Goal: Task Accomplishment & Management: Manage account settings

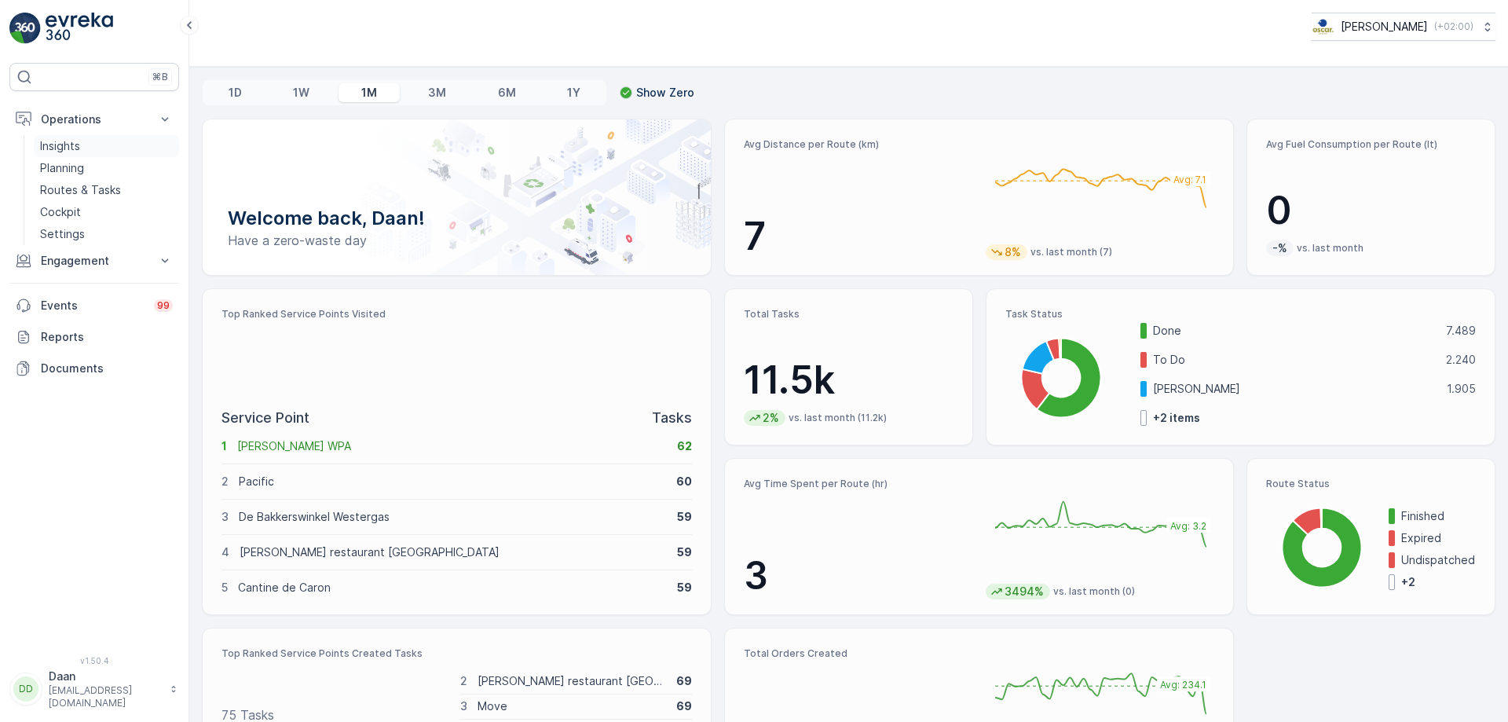
click at [86, 148] on link "Insights" at bounding box center [106, 146] width 145 height 22
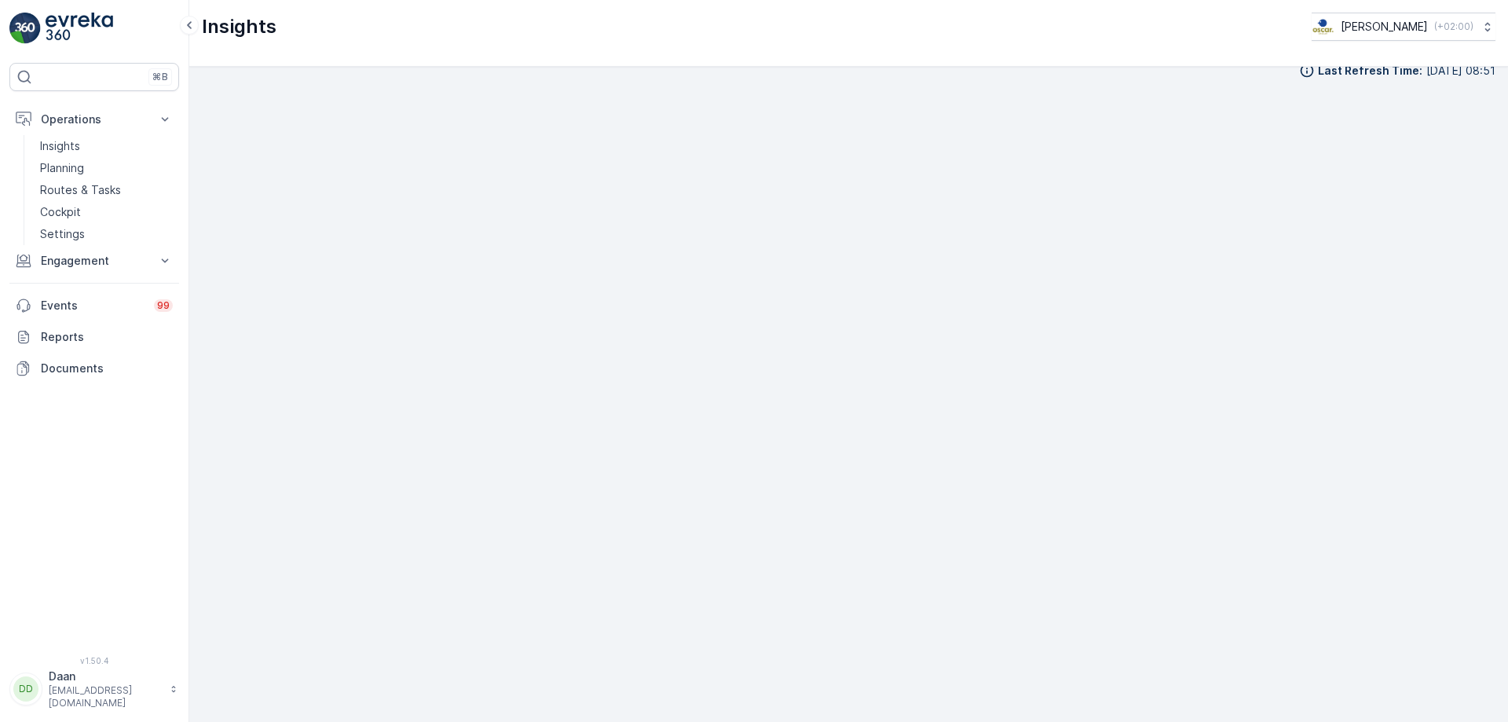
scroll to position [18, 0]
click at [93, 177] on link "Planning" at bounding box center [106, 168] width 145 height 22
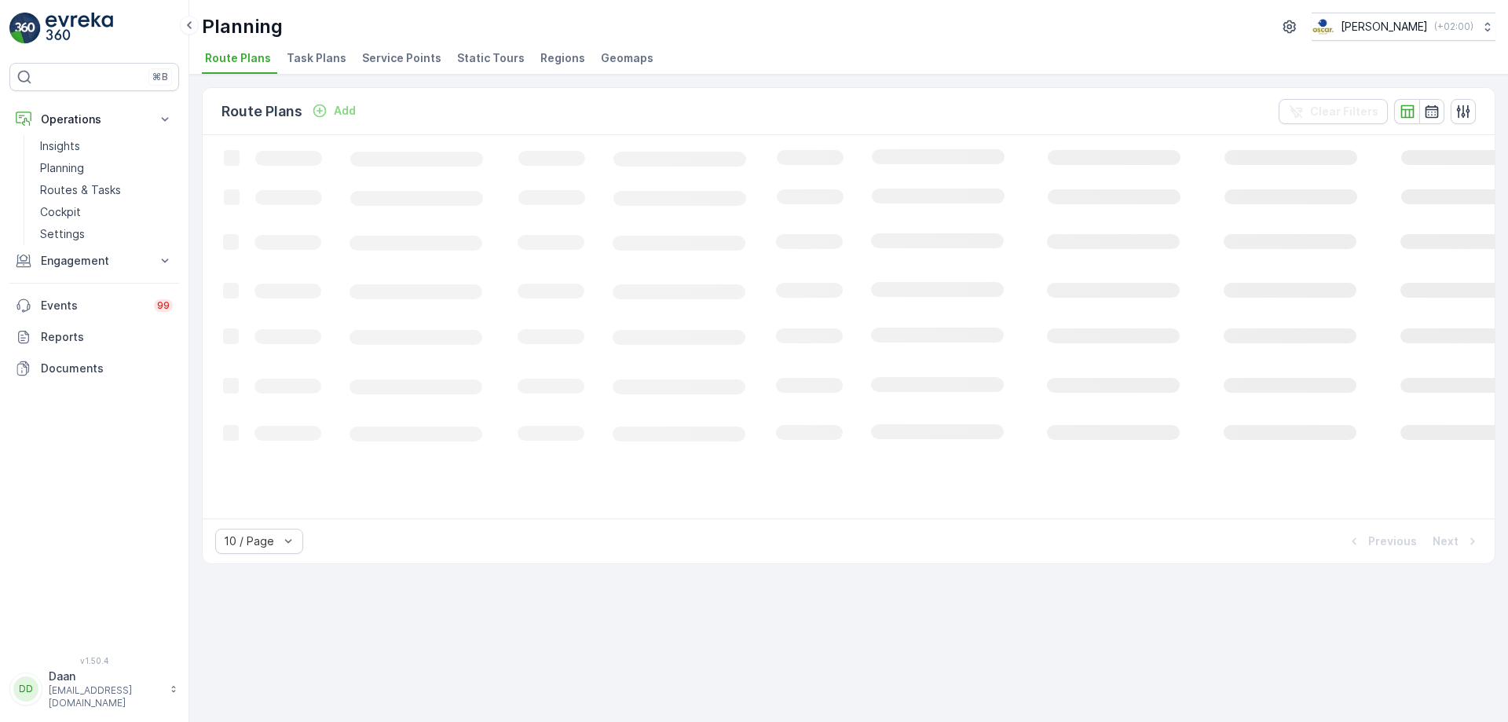
click at [352, 56] on ul "Route Plans Task Plans Service Points Static Tours Regions Geomaps" at bounding box center [842, 60] width 1281 height 27
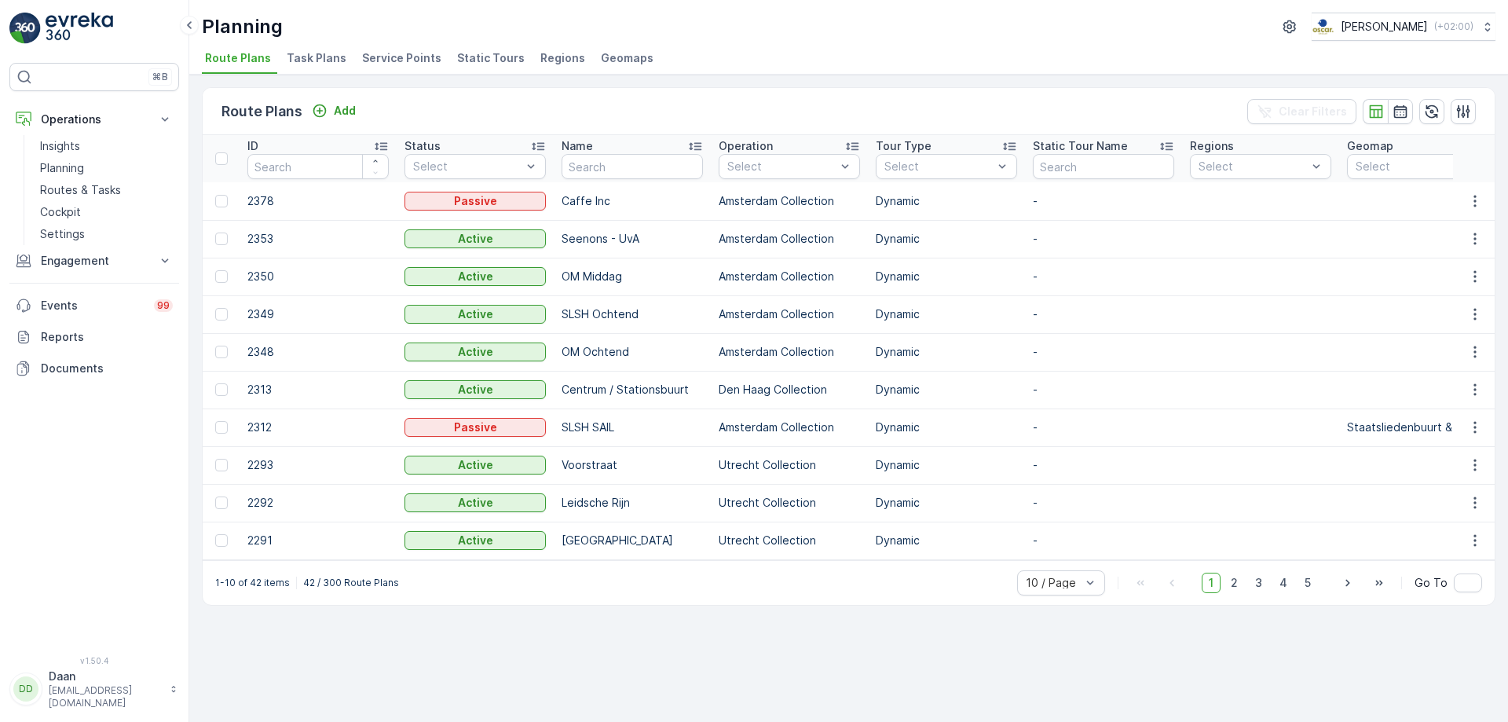
click at [315, 64] on span "Task Plans" at bounding box center [317, 58] width 60 height 16
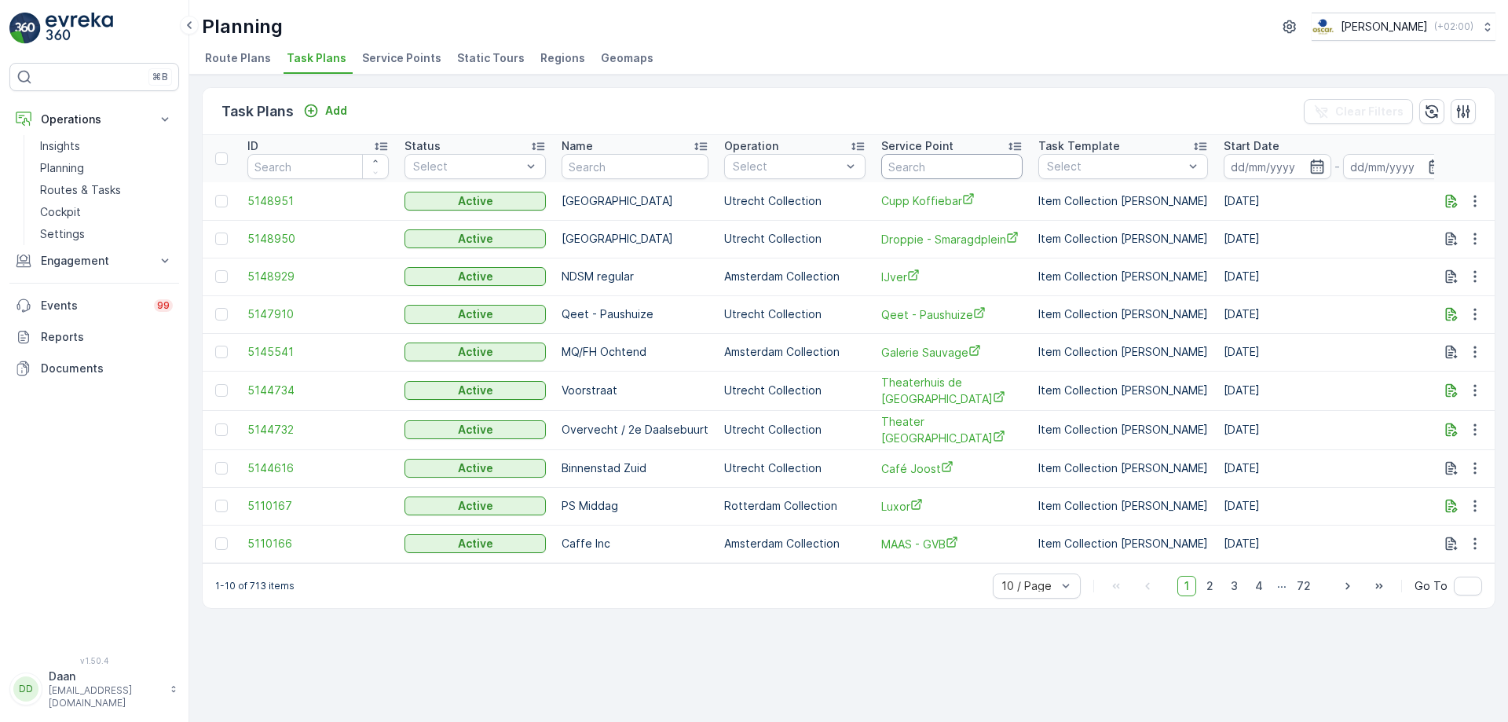
click at [964, 174] on input "text" at bounding box center [951, 166] width 141 height 25
type input "[GEOGRAPHIC_DATA]"
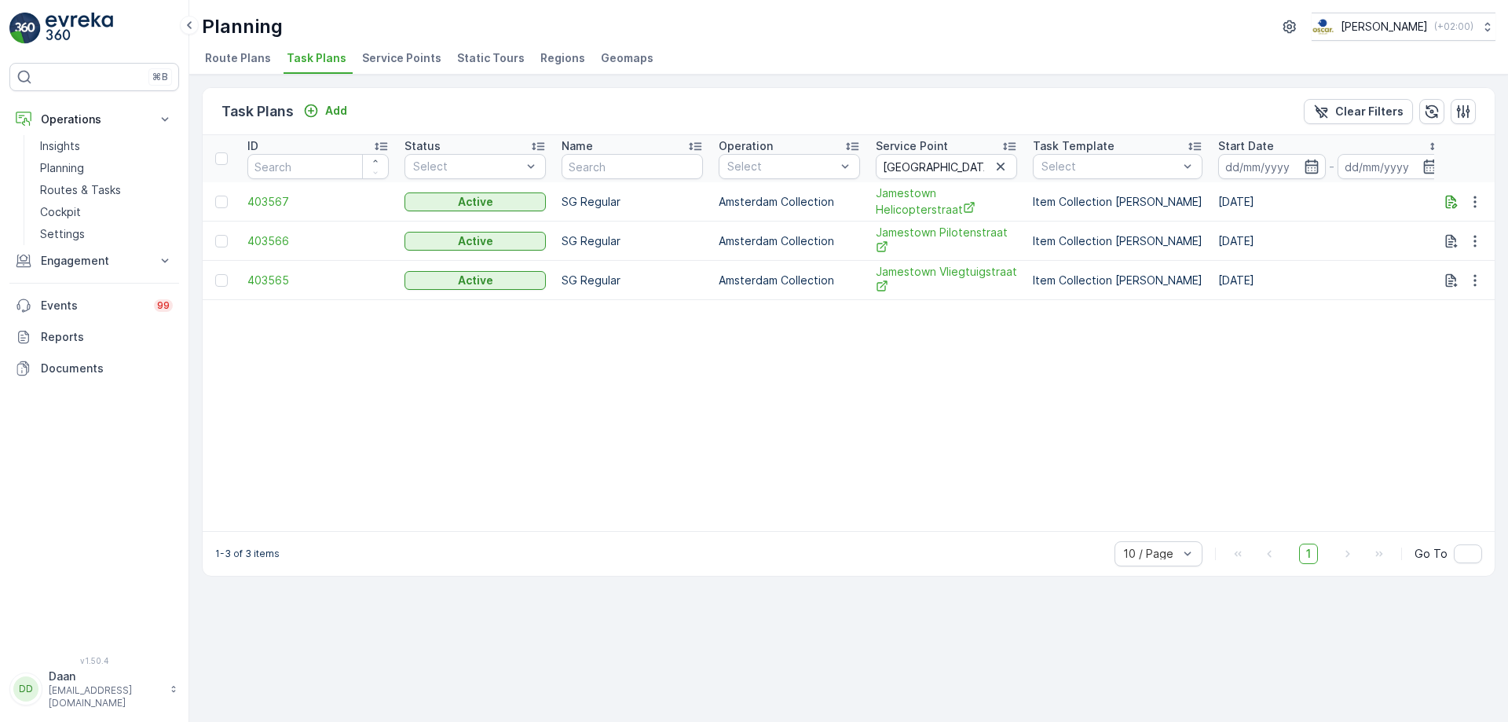
click at [1491, 206] on td at bounding box center [1464, 201] width 61 height 39
click at [1488, 203] on button "button" at bounding box center [1475, 201] width 28 height 19
click at [1484, 240] on div "Edit Task Plan" at bounding box center [1456, 247] width 104 height 22
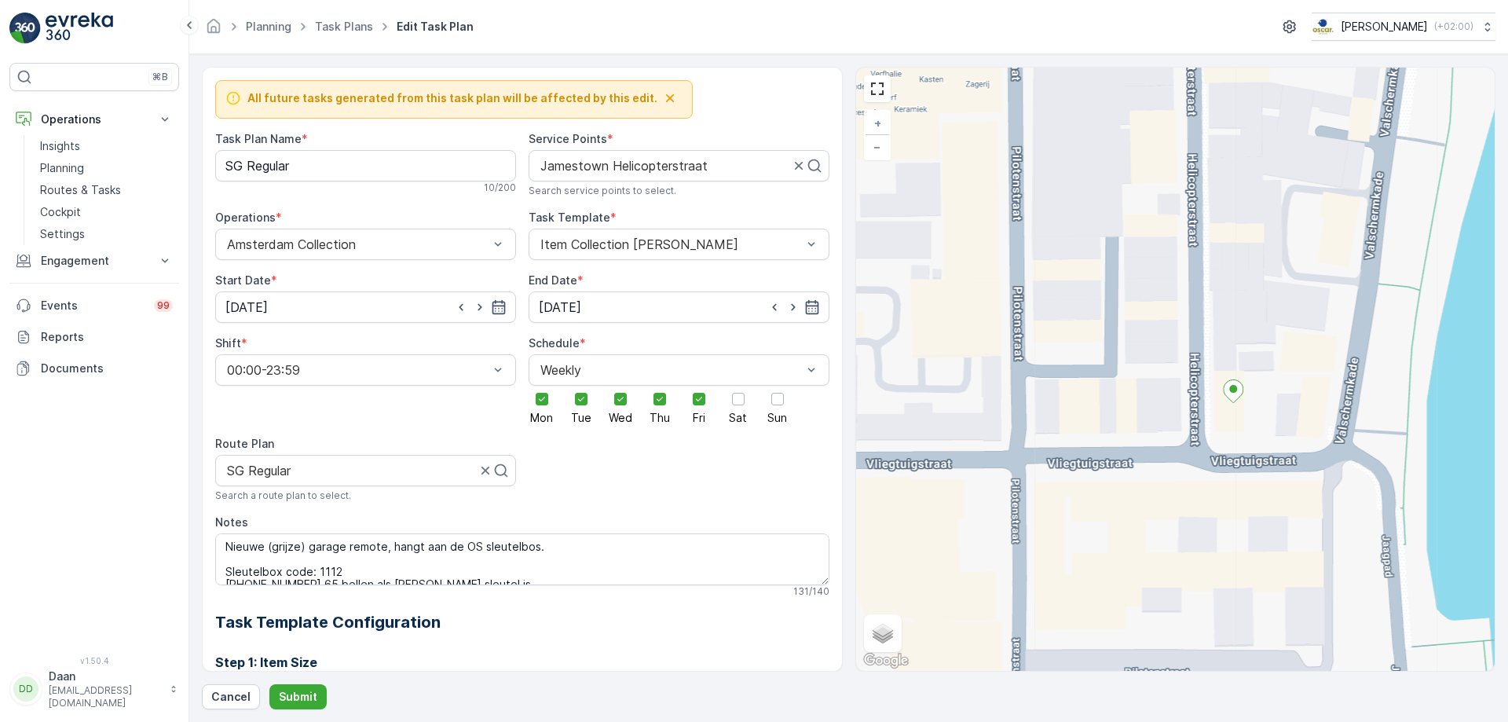
drag, startPoint x: 1011, startPoint y: 509, endPoint x: 1433, endPoint y: 389, distance: 438.5
click at [1433, 389] on div "+ − Satellite Roadmap Terrain Hybrid Leaflet Keyboard shortcuts Map Data Map da…" at bounding box center [1175, 369] width 639 height 603
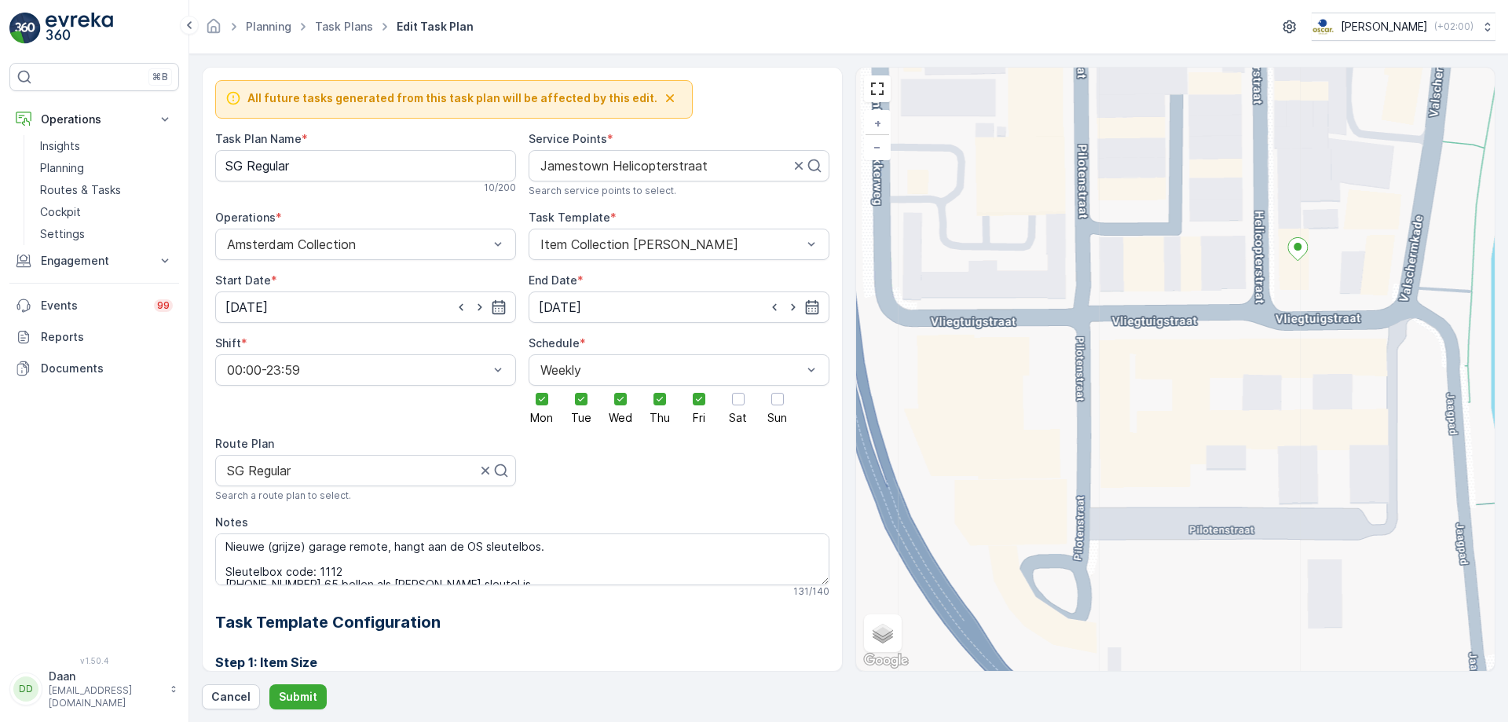
drag, startPoint x: 1272, startPoint y: 500, endPoint x: 1341, endPoint y: 361, distance: 155.2
click at [1341, 361] on div "+ − Satellite Roadmap Terrain Hybrid Leaflet Keyboard shortcuts Map Data Map da…" at bounding box center [1175, 369] width 639 height 603
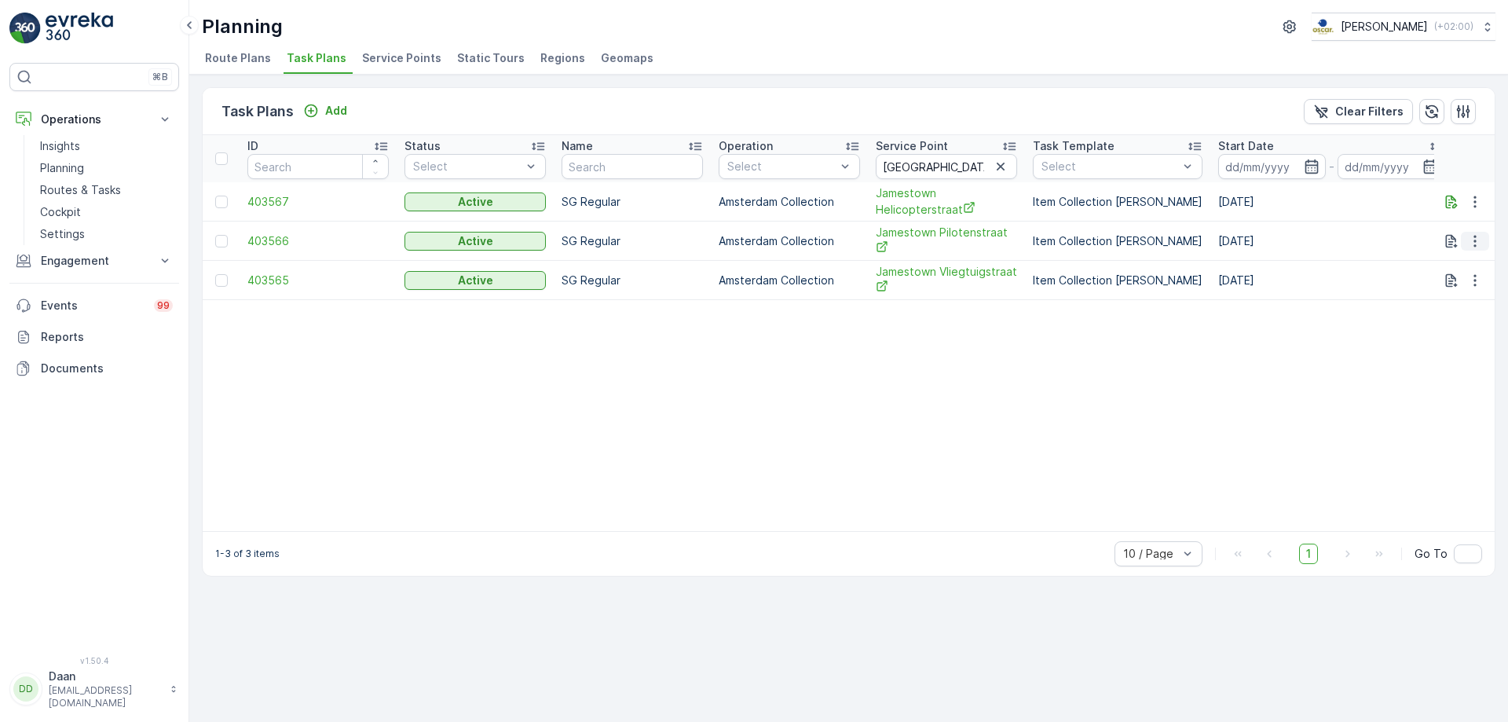
click at [1475, 241] on icon "button" at bounding box center [1474, 241] width 2 height 12
click at [1461, 284] on span "Edit Task Plan" at bounding box center [1447, 286] width 73 height 16
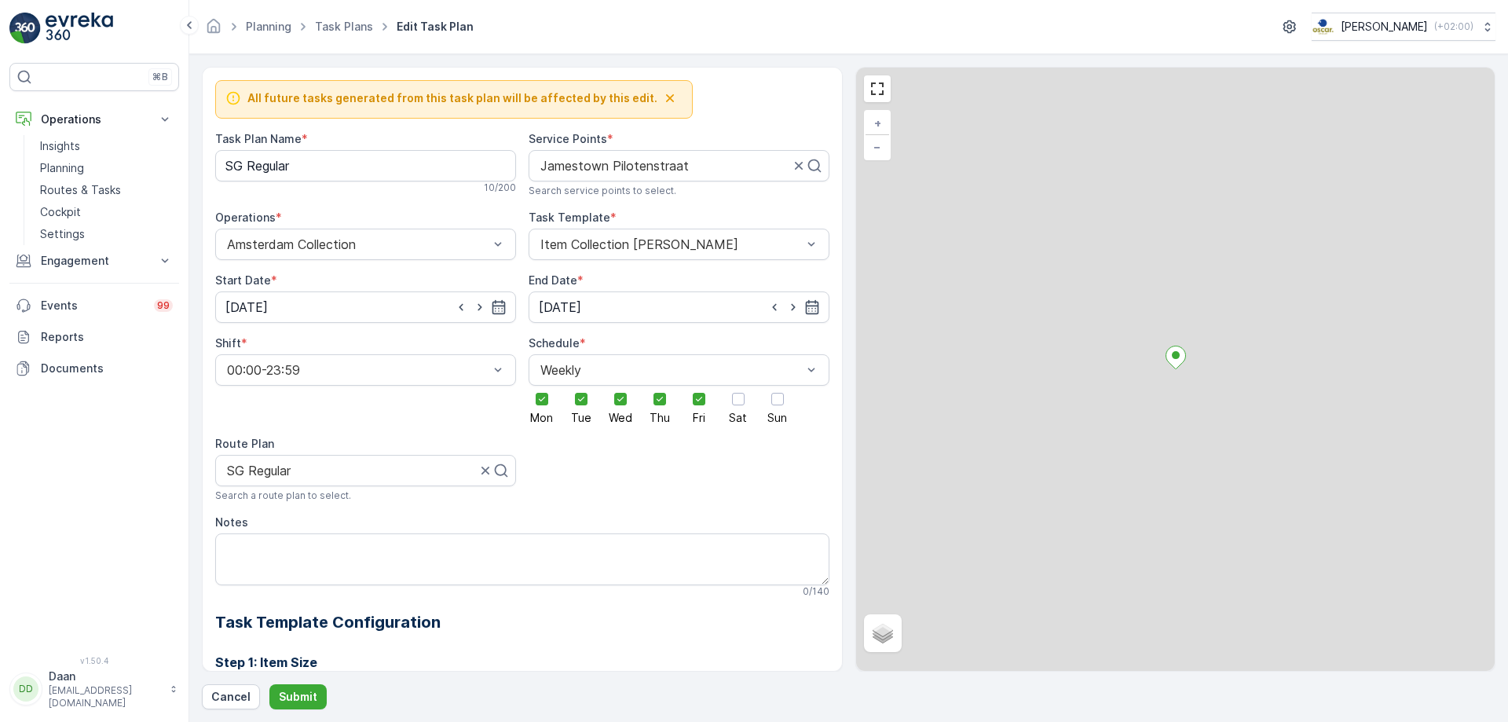
scroll to position [1078, 0]
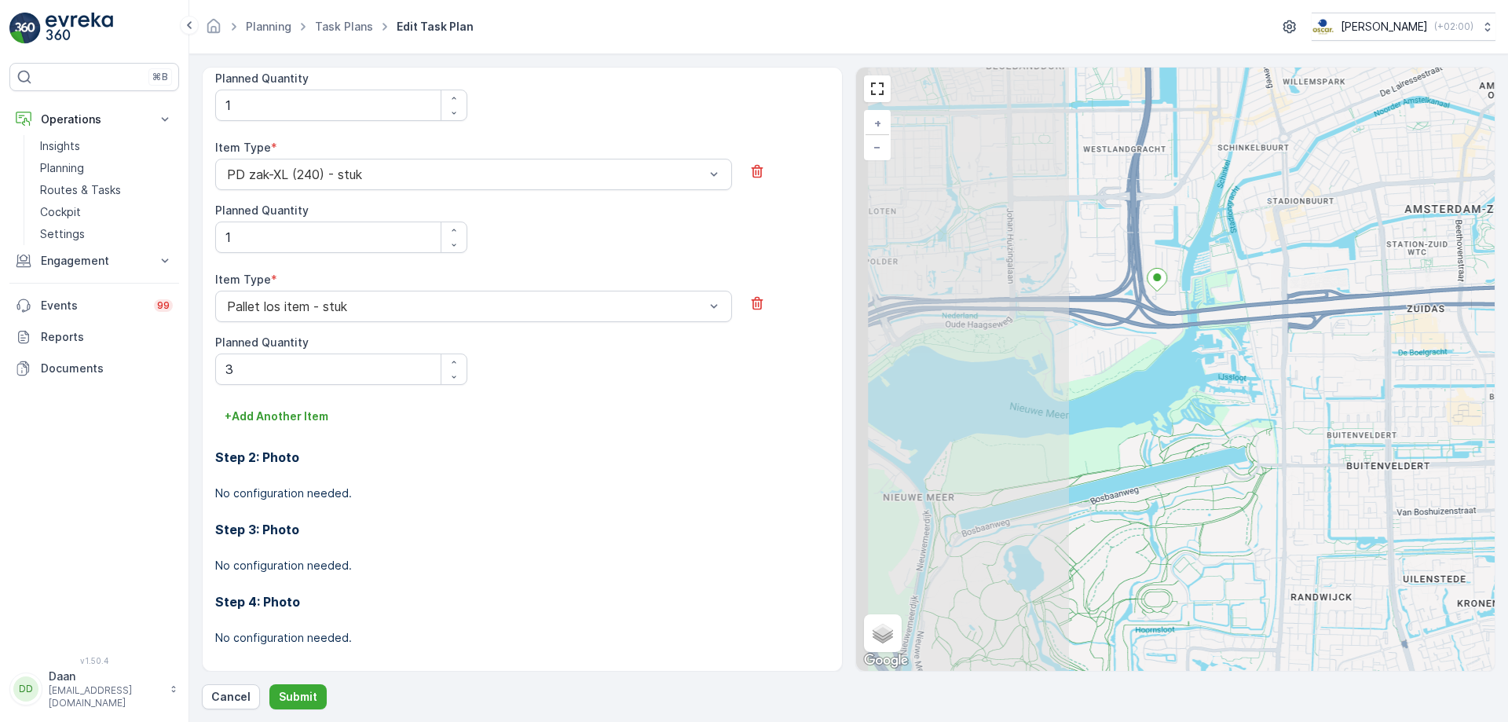
drag, startPoint x: 1028, startPoint y: 383, endPoint x: 1368, endPoint y: 405, distance: 340.8
click at [1368, 405] on div "+ − Satellite Roadmap Terrain Hybrid Leaflet Keyboard shortcuts Map Data Map da…" at bounding box center [1175, 369] width 639 height 603
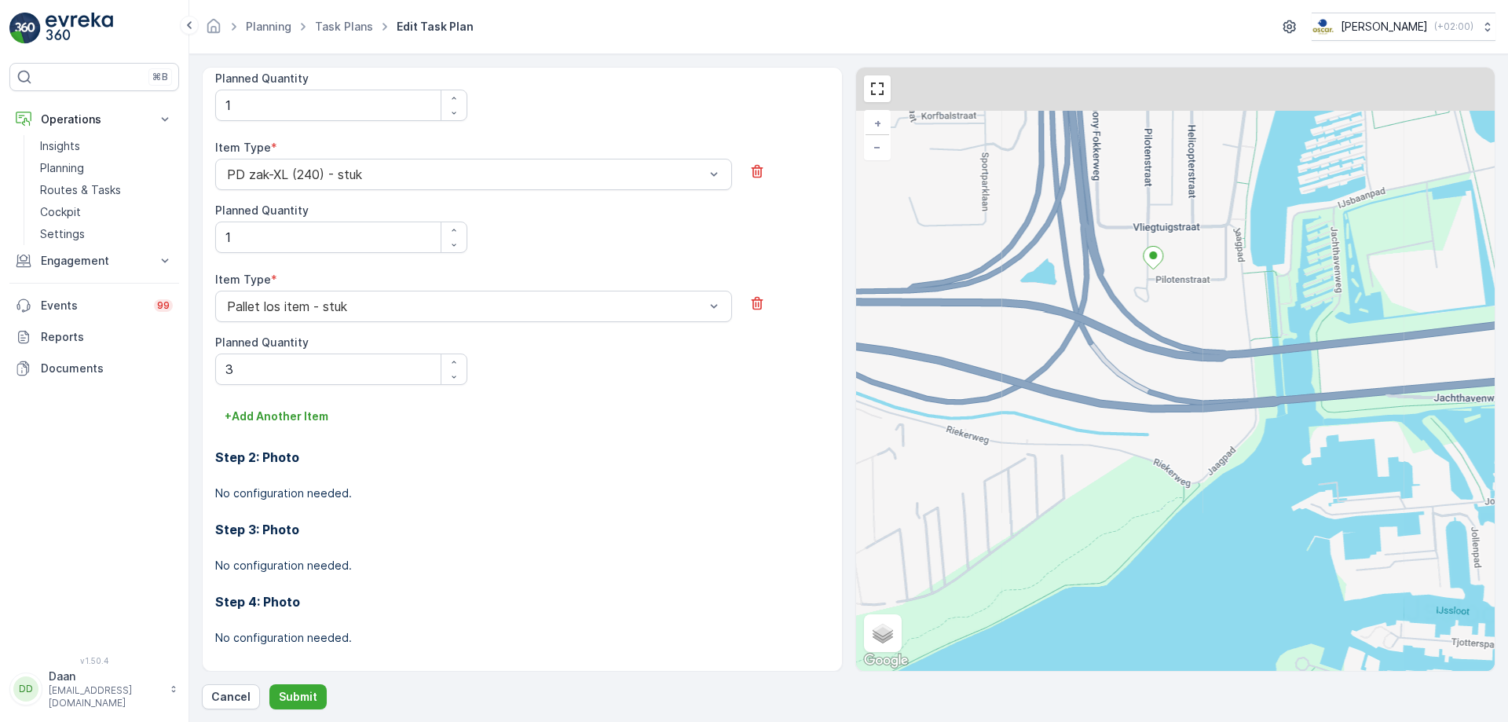
drag, startPoint x: 1016, startPoint y: 222, endPoint x: 1175, endPoint y: 357, distance: 208.4
click at [1173, 358] on div "+ − Satellite Roadmap Terrain Hybrid Leaflet Keyboard shortcuts Map Data Map da…" at bounding box center [1175, 369] width 639 height 603
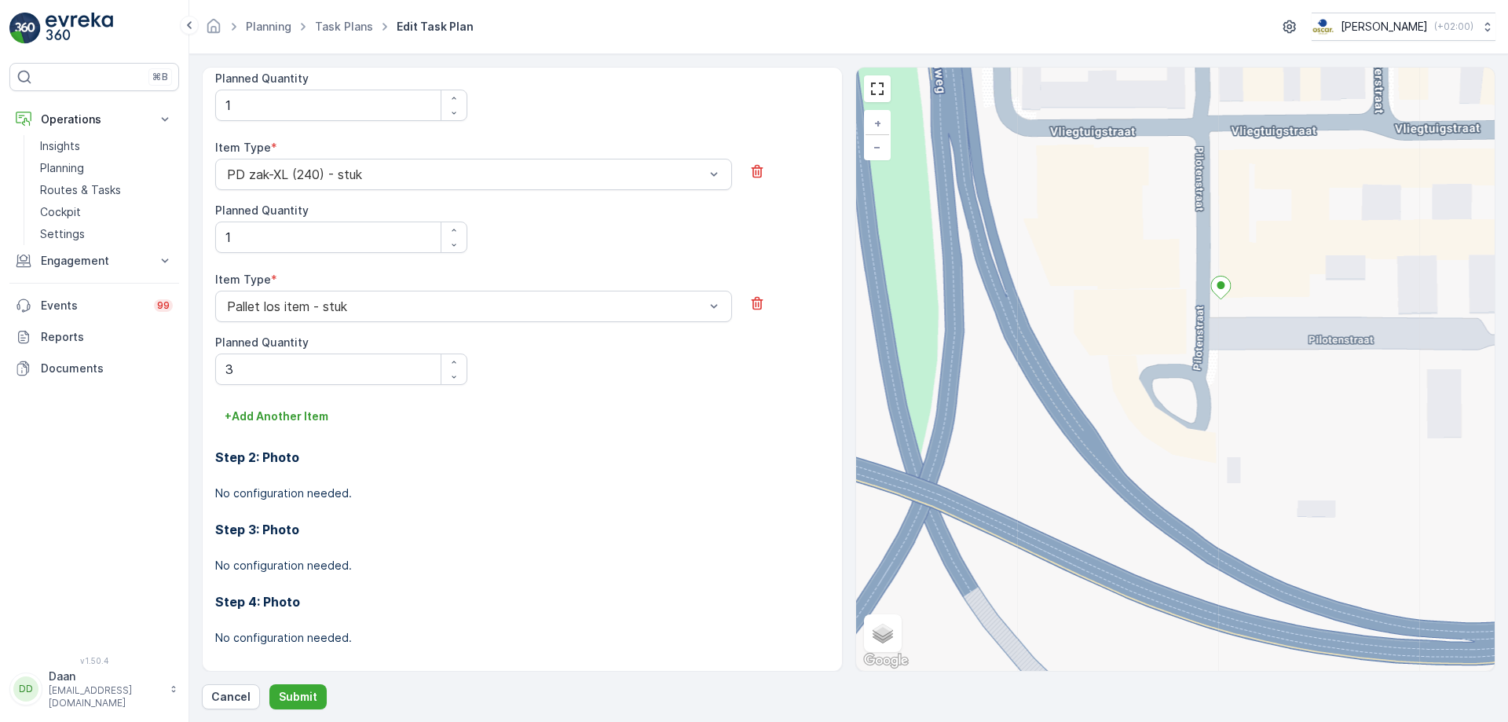
drag, startPoint x: 1242, startPoint y: 294, endPoint x: 1265, endPoint y: 356, distance: 66.1
click at [1265, 356] on div "+ − Satellite Roadmap Terrain Hybrid Leaflet Keyboard shortcuts Map Data Map da…" at bounding box center [1175, 369] width 639 height 603
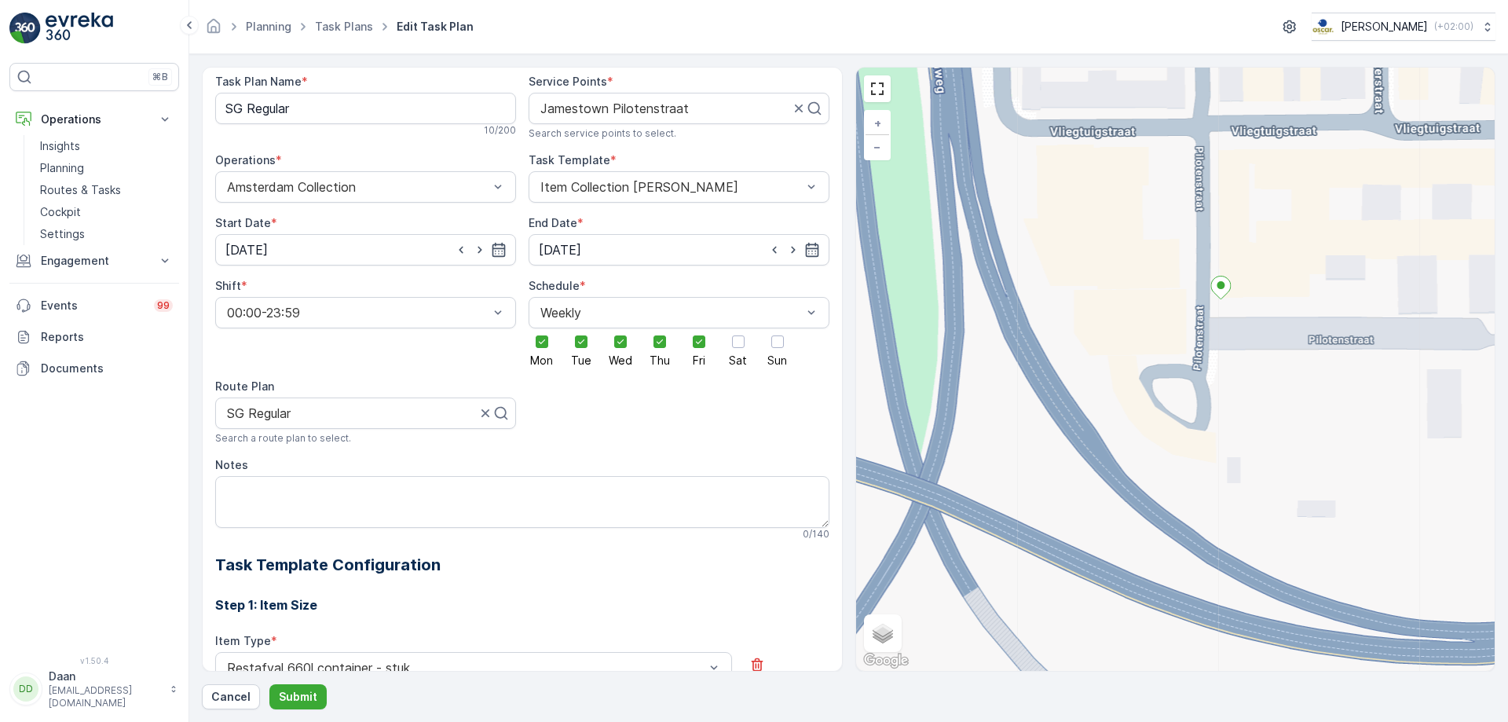
scroll to position [0, 0]
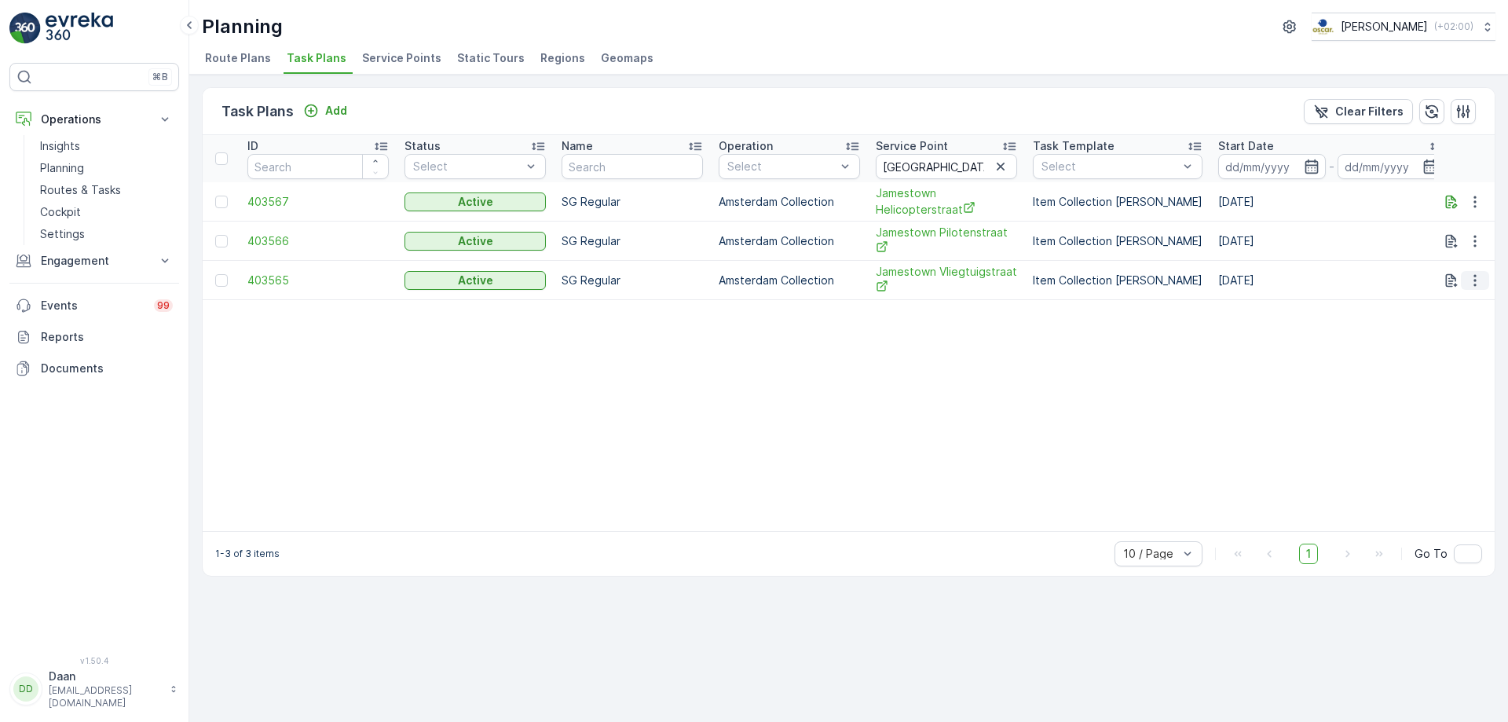
click at [1469, 280] on icon "button" at bounding box center [1475, 281] width 16 height 16
click at [1447, 328] on span "Edit Task Plan" at bounding box center [1447, 325] width 73 height 16
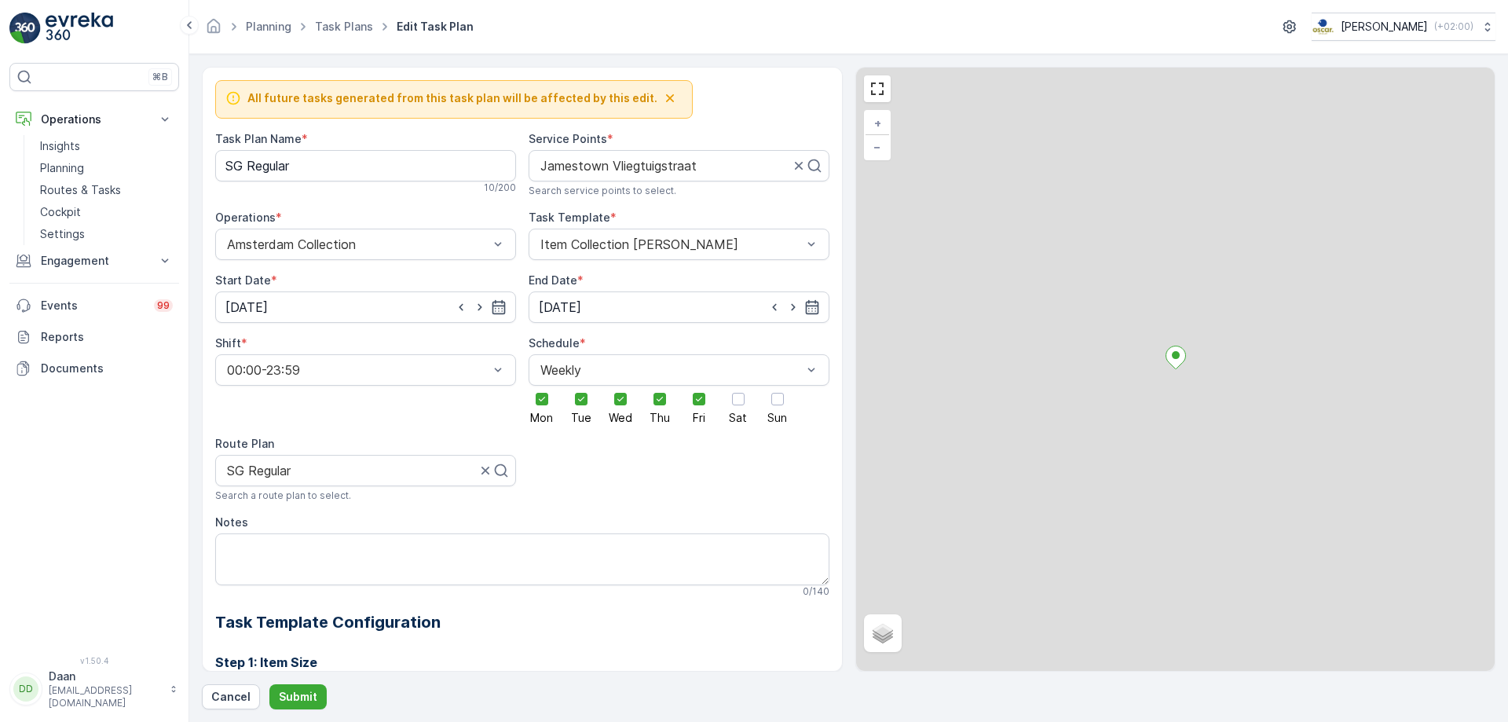
scroll to position [946, 0]
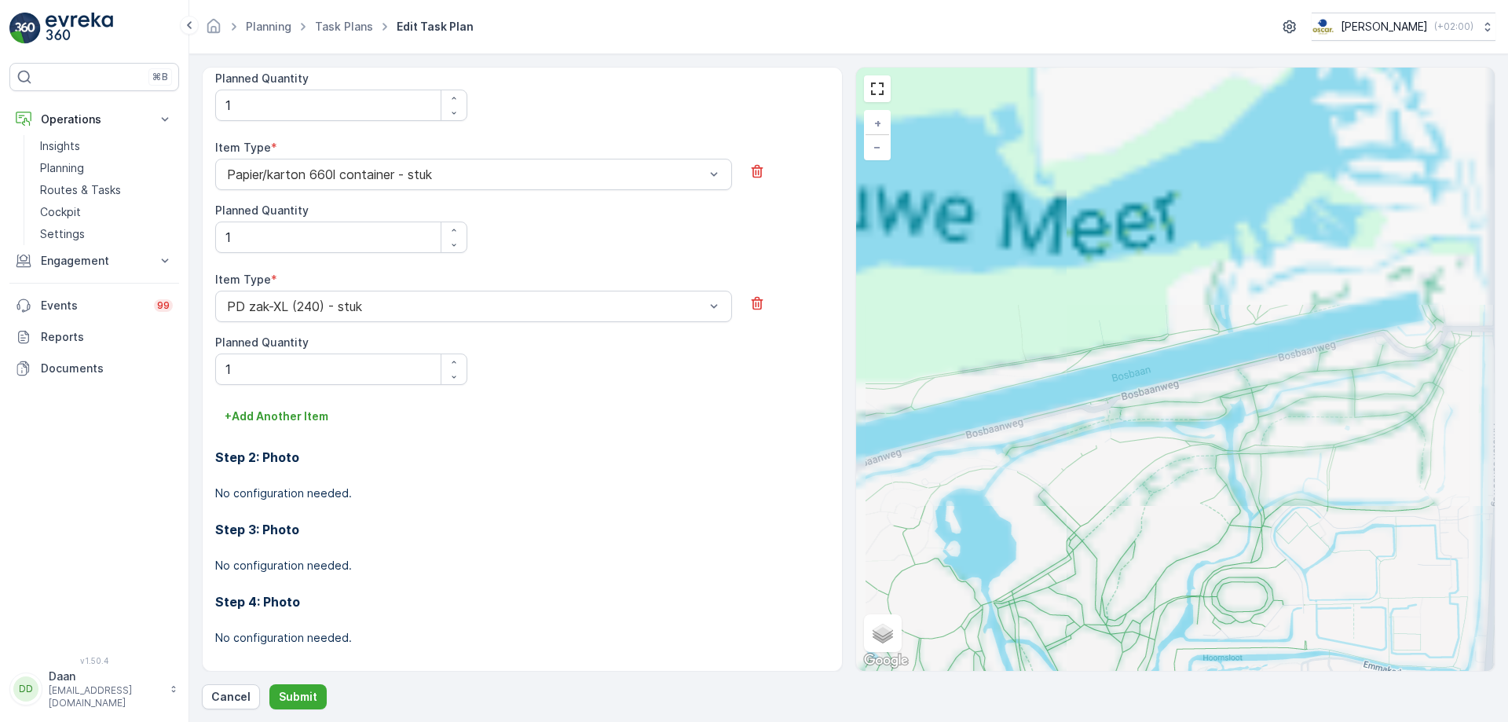
drag, startPoint x: 1166, startPoint y: 229, endPoint x: 1284, endPoint y: 595, distance: 385.5
click at [1286, 598] on div "+ − Satellite Roadmap Terrain Hybrid Leaflet Keyboard shortcuts Map Data Map da…" at bounding box center [1175, 369] width 639 height 603
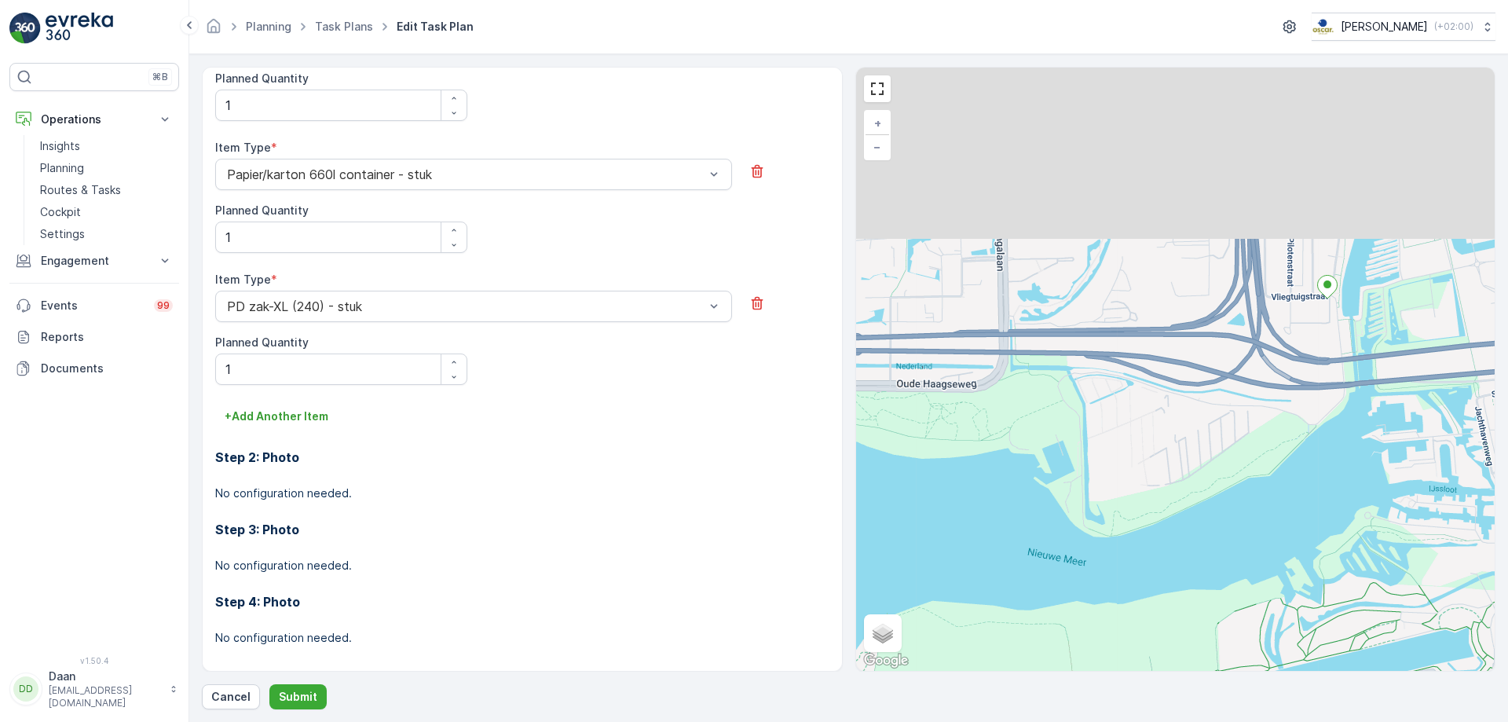
drag, startPoint x: 1191, startPoint y: 274, endPoint x: 1254, endPoint y: 671, distance: 401.7
click at [1253, 721] on html "⌘B Operations Insights Planning Routes & Tasks Cockpit Settings Engagement Insi…" at bounding box center [754, 361] width 1508 height 722
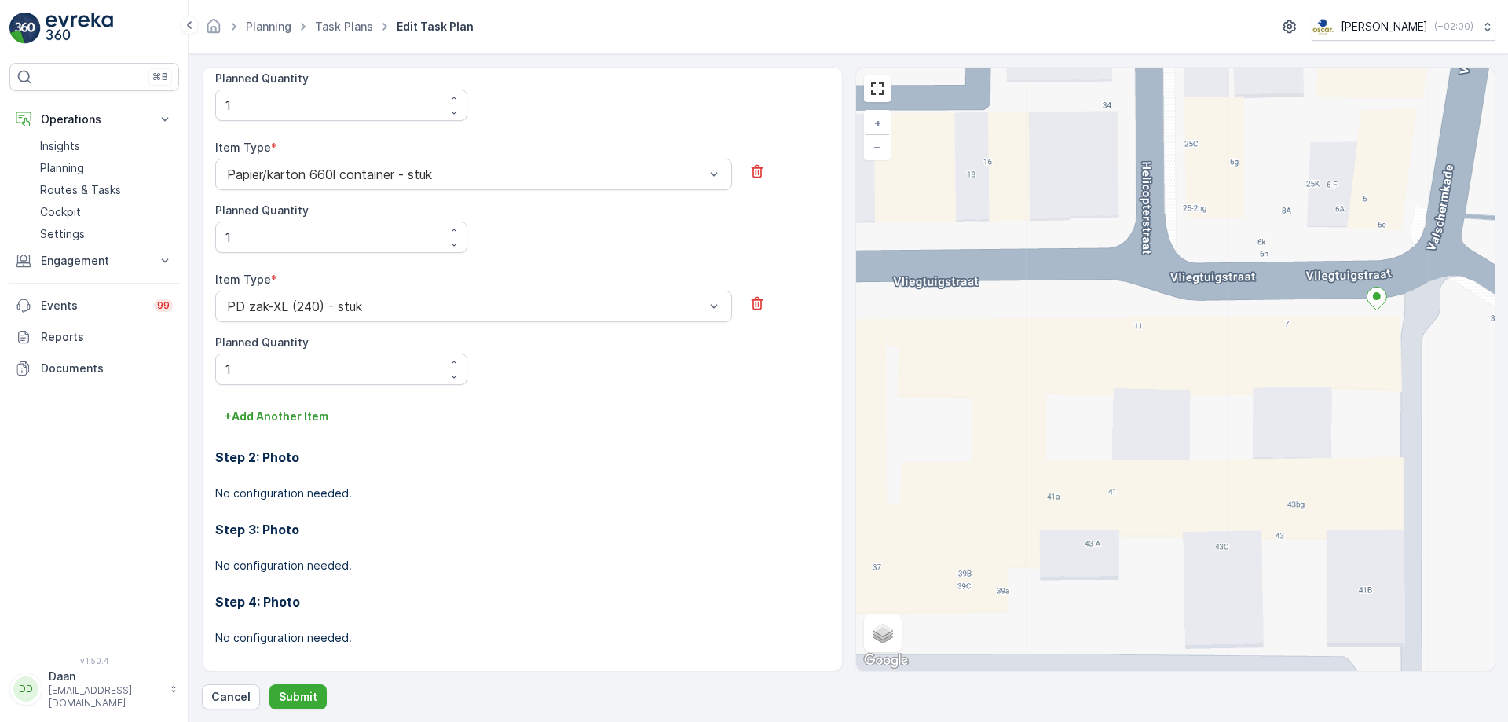
drag, startPoint x: 1326, startPoint y: 412, endPoint x: 1114, endPoint y: 485, distance: 223.8
click at [1114, 485] on div "+ − Satellite Roadmap Terrain Hybrid Leaflet Keyboard shortcuts Map Data Map da…" at bounding box center [1175, 369] width 639 height 603
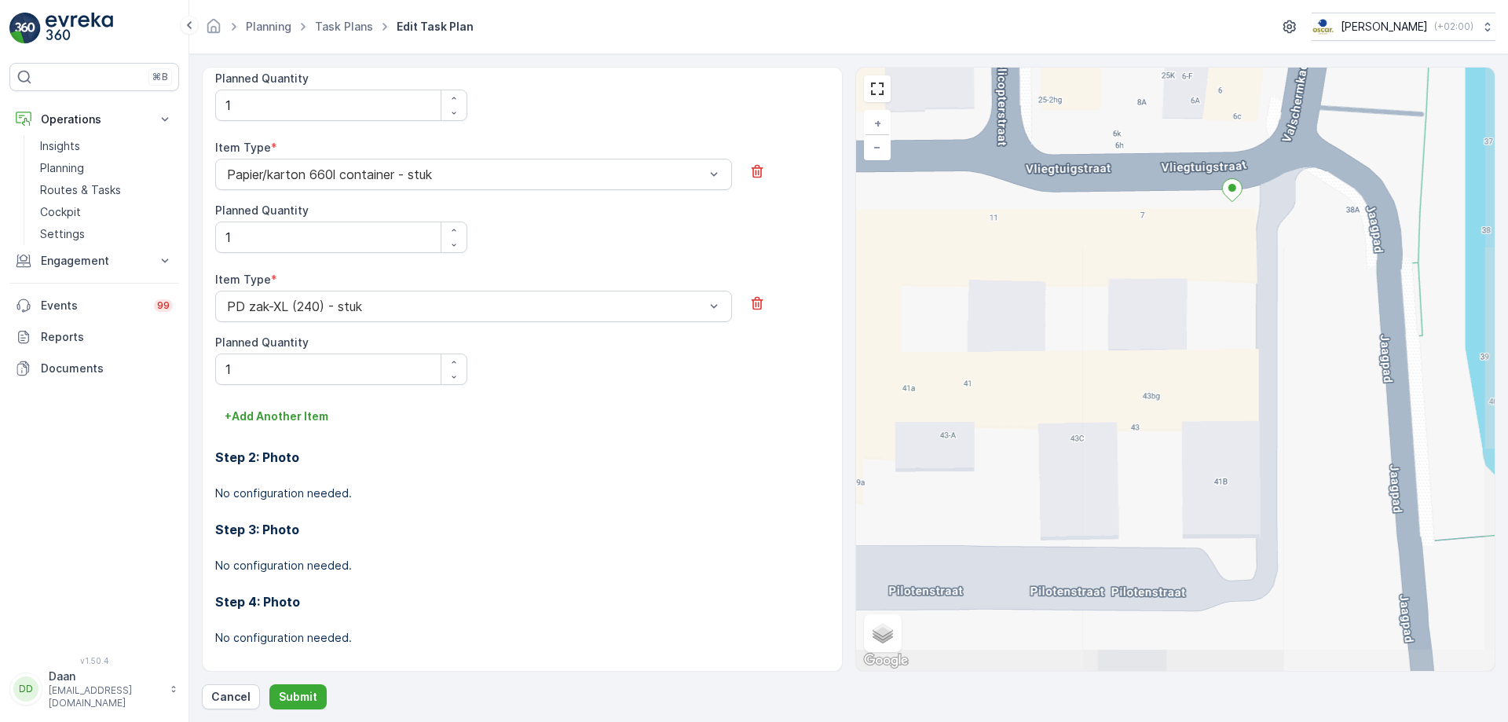
drag, startPoint x: 1421, startPoint y: 491, endPoint x: 1283, endPoint y: 456, distance: 142.7
click at [1276, 386] on div "+ − Satellite Roadmap Terrain Hybrid Leaflet Keyboard shortcuts Map Data Map da…" at bounding box center [1175, 369] width 639 height 603
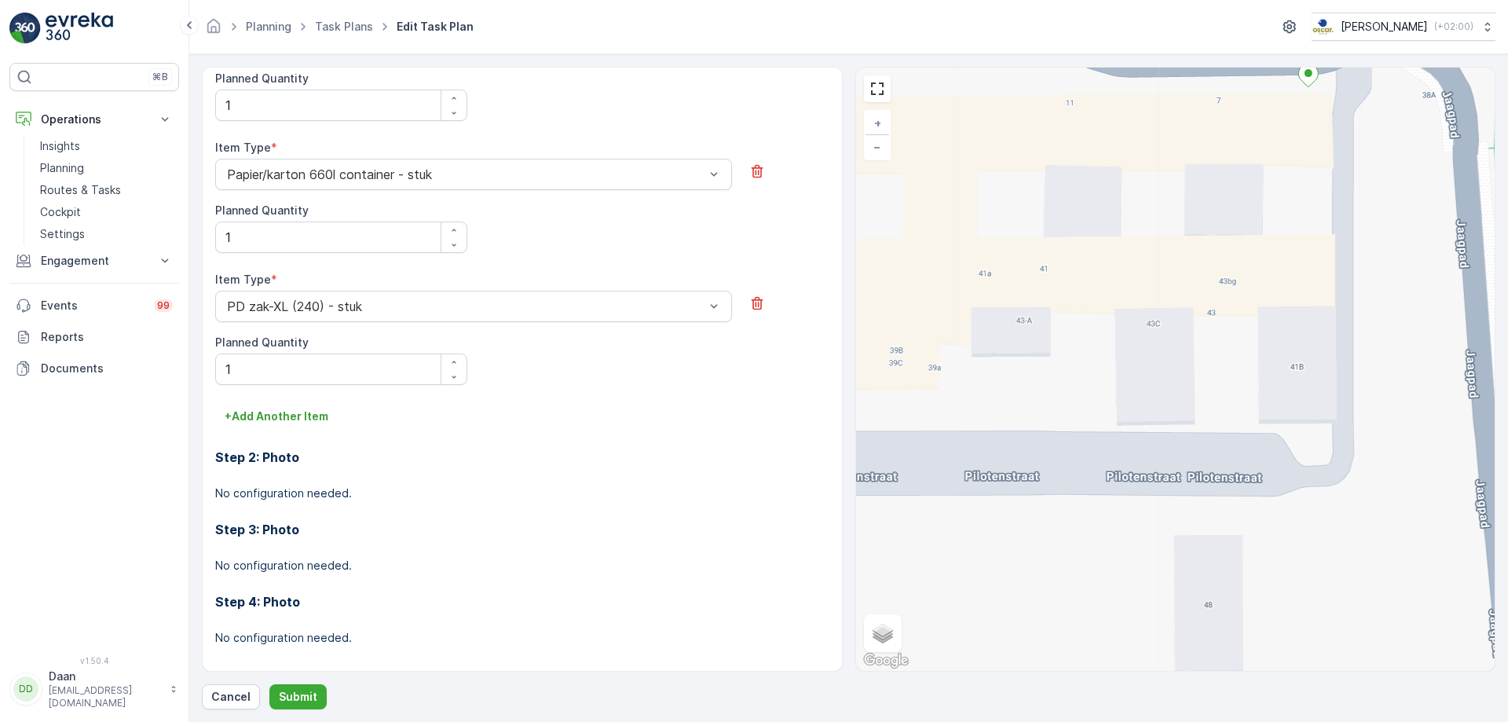
drag, startPoint x: 1202, startPoint y: 500, endPoint x: 1281, endPoint y: 379, distance: 144.6
click at [1281, 379] on div "+ − Satellite Roadmap Terrain Hybrid Leaflet Keyboard shortcuts Map Data Map da…" at bounding box center [1175, 369] width 639 height 603
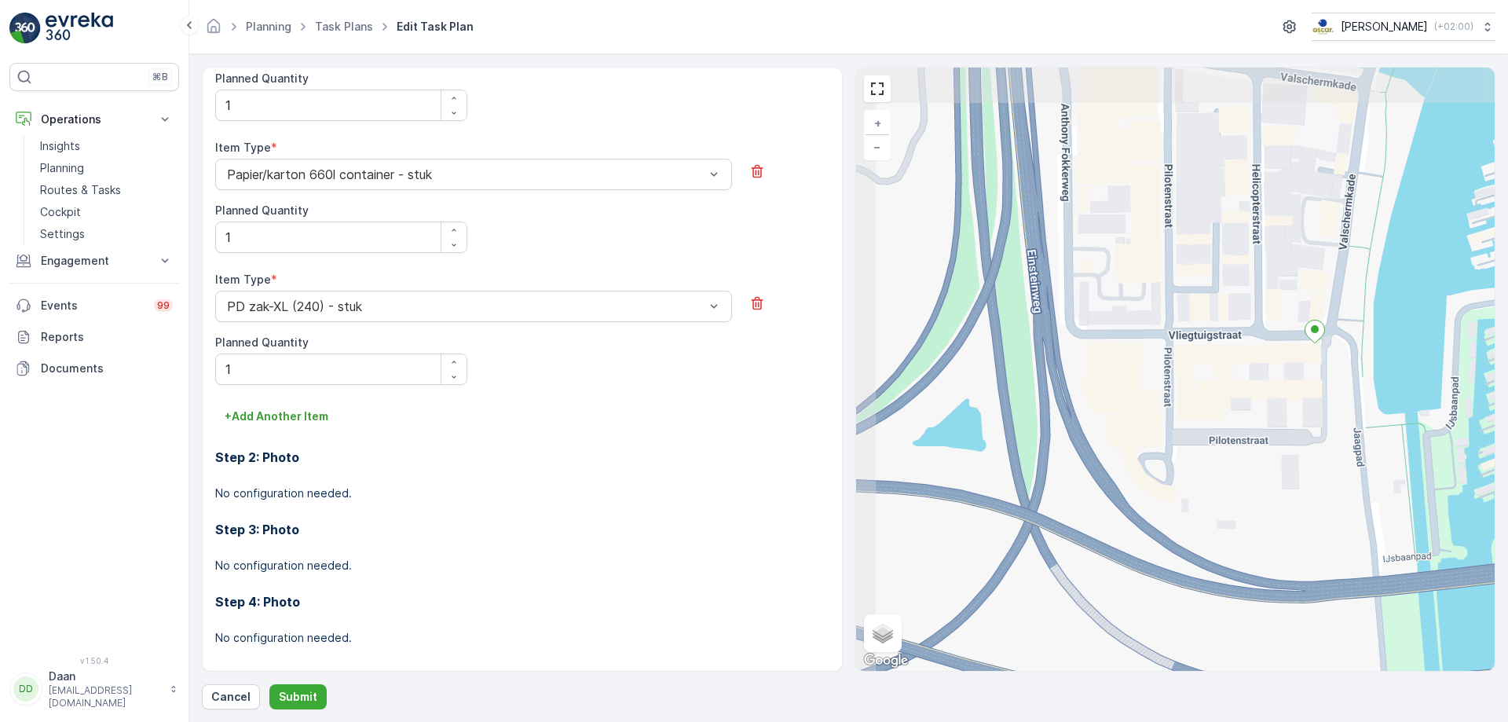
drag, startPoint x: 1284, startPoint y: 376, endPoint x: 1305, endPoint y: 416, distance: 45.3
click at [1305, 416] on div "+ − Satellite Roadmap Terrain Hybrid Leaflet Keyboard shortcuts Map Data Map da…" at bounding box center [1175, 369] width 639 height 603
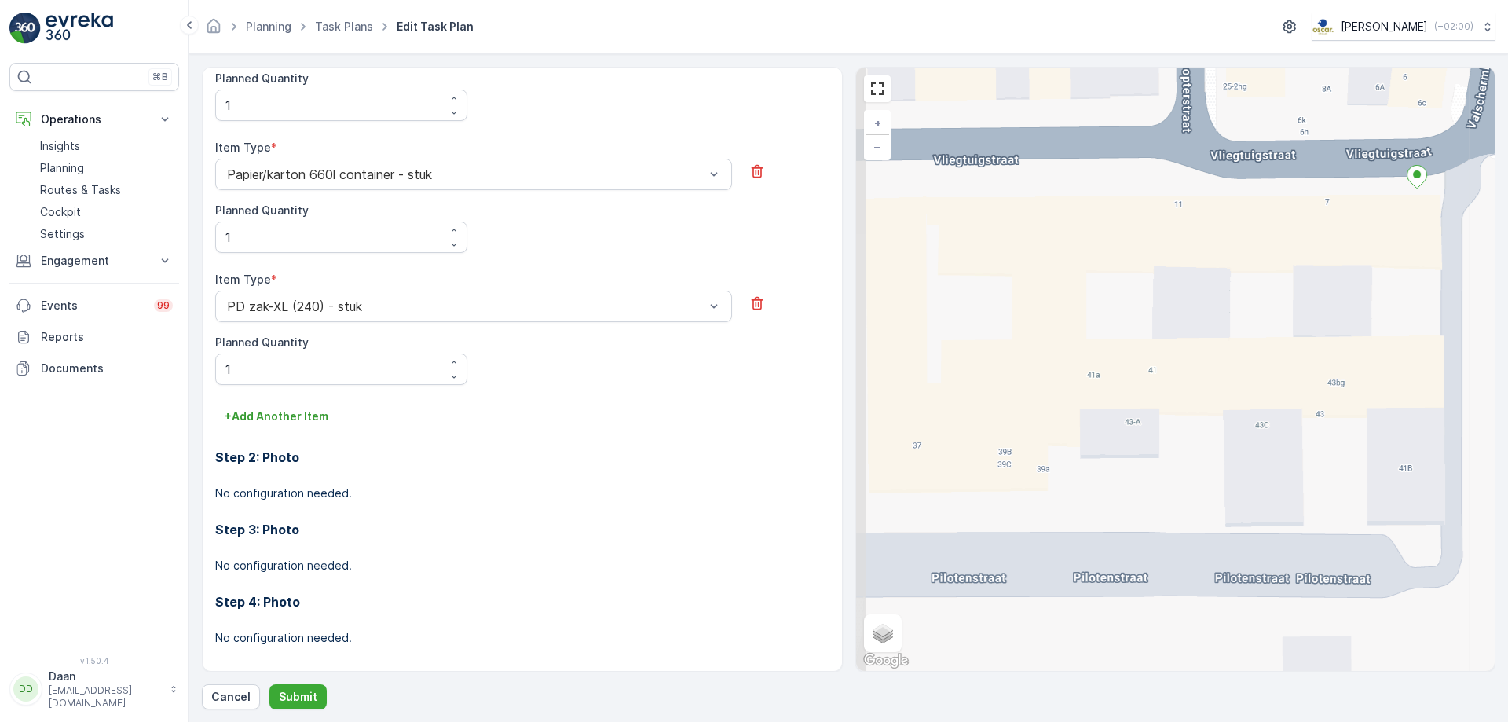
drag, startPoint x: 1295, startPoint y: 448, endPoint x: 1400, endPoint y: 511, distance: 123.0
click at [1400, 511] on div "+ − Satellite Roadmap Terrain Hybrid Leaflet Keyboard shortcuts Map Data Map da…" at bounding box center [1175, 369] width 639 height 603
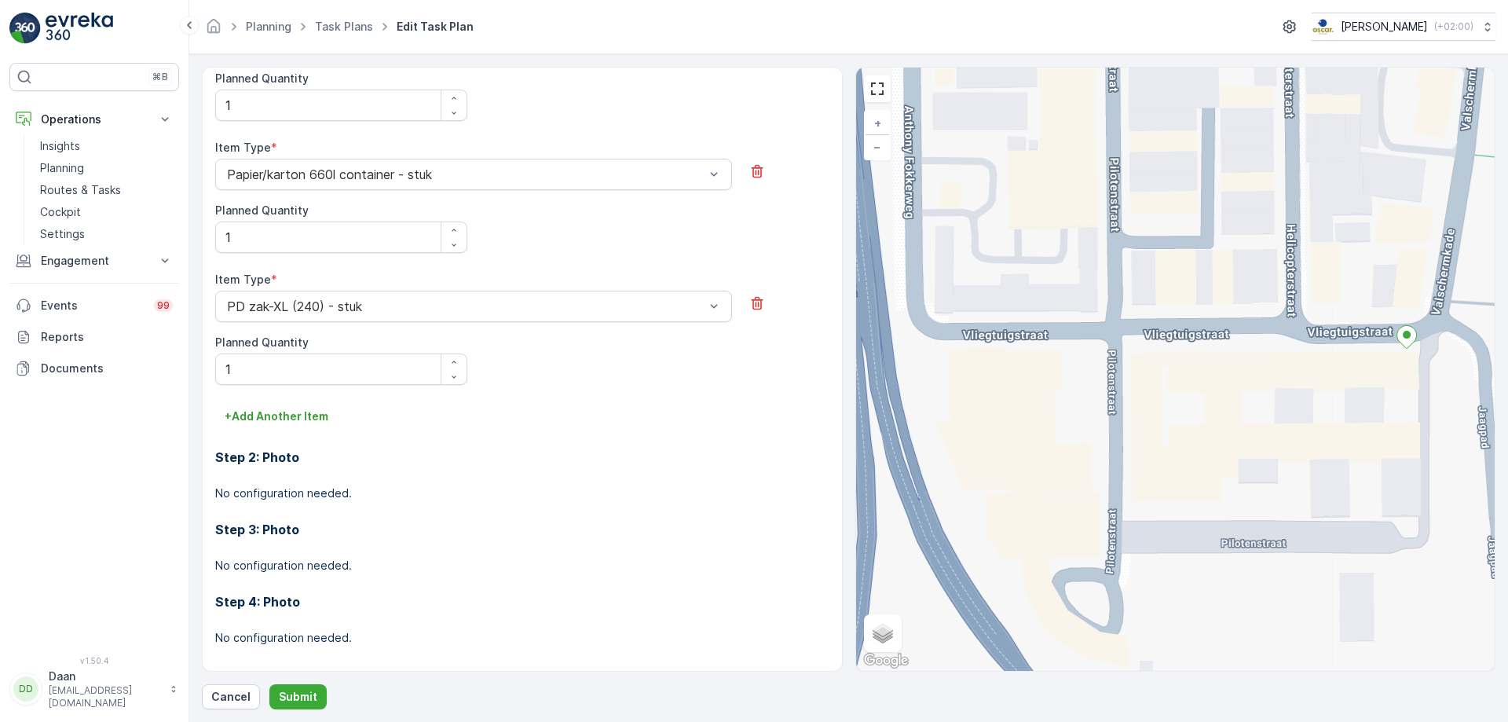
drag, startPoint x: 1385, startPoint y: 510, endPoint x: 1354, endPoint y: 534, distance: 39.3
click at [1354, 534] on div "+ − Satellite Roadmap Terrain Hybrid Leaflet Keyboard shortcuts Map Data Map da…" at bounding box center [1175, 369] width 639 height 603
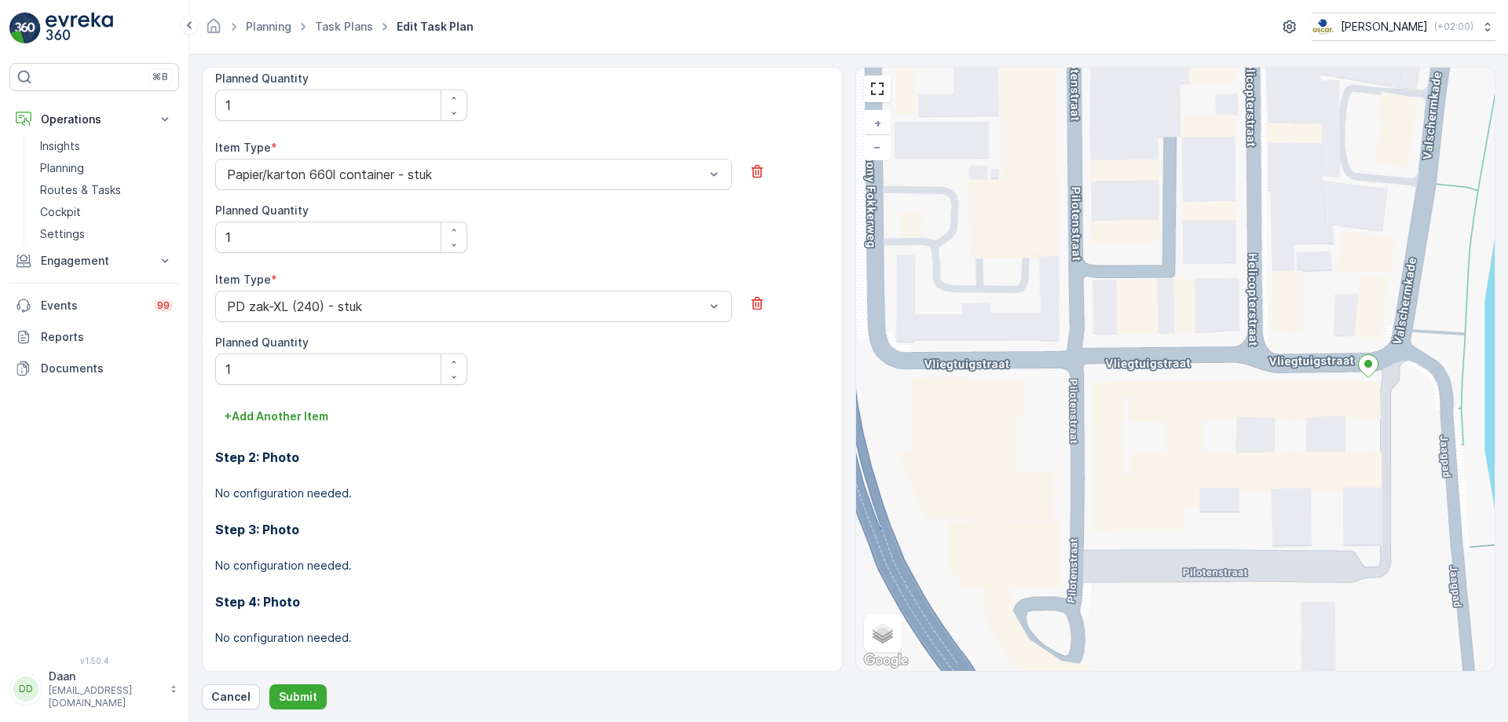
drag, startPoint x: 1363, startPoint y: 484, endPoint x: 1324, endPoint y: 513, distance: 48.2
click at [1324, 513] on div "+ − Satellite Roadmap Terrain Hybrid Leaflet Keyboard shortcuts Map Data Map da…" at bounding box center [1175, 369] width 639 height 603
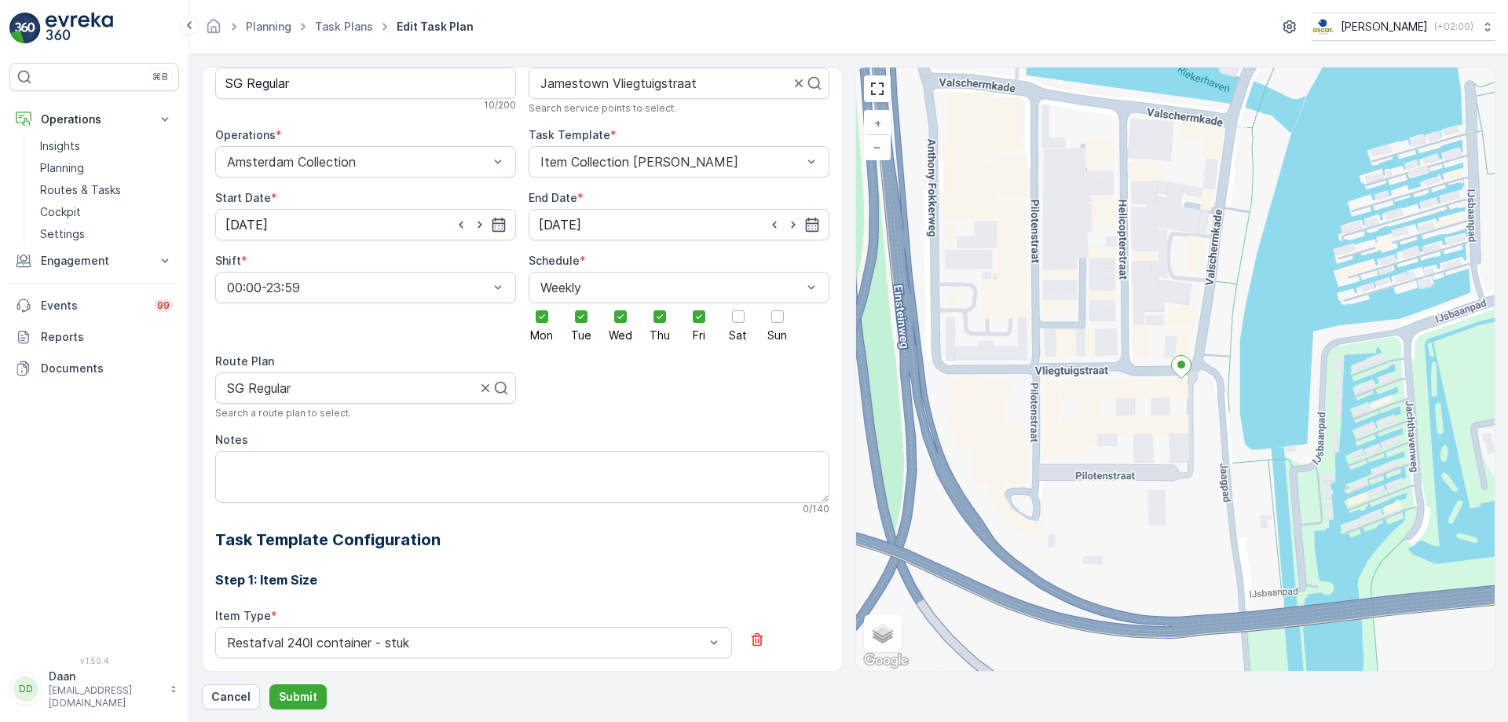
scroll to position [0, 0]
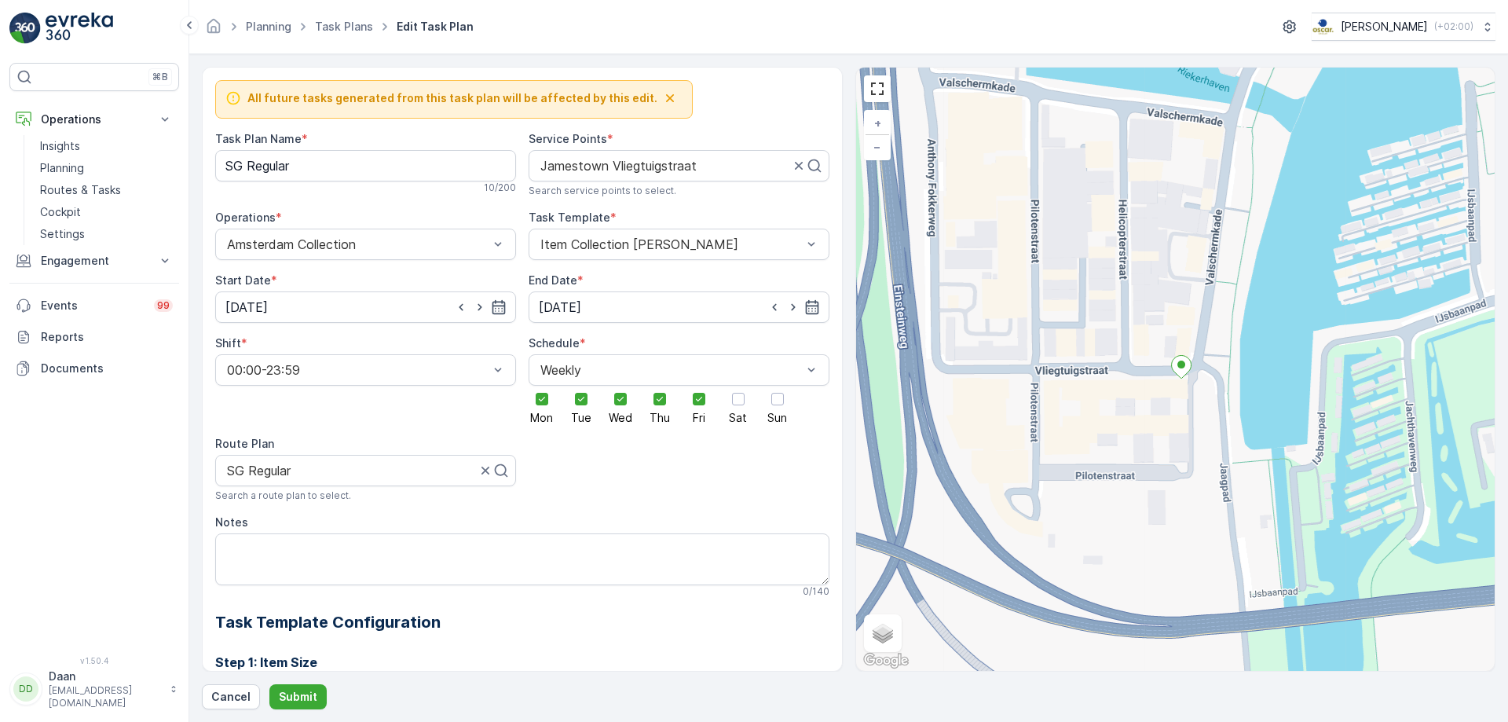
click at [662, 101] on icon "button" at bounding box center [670, 98] width 16 height 16
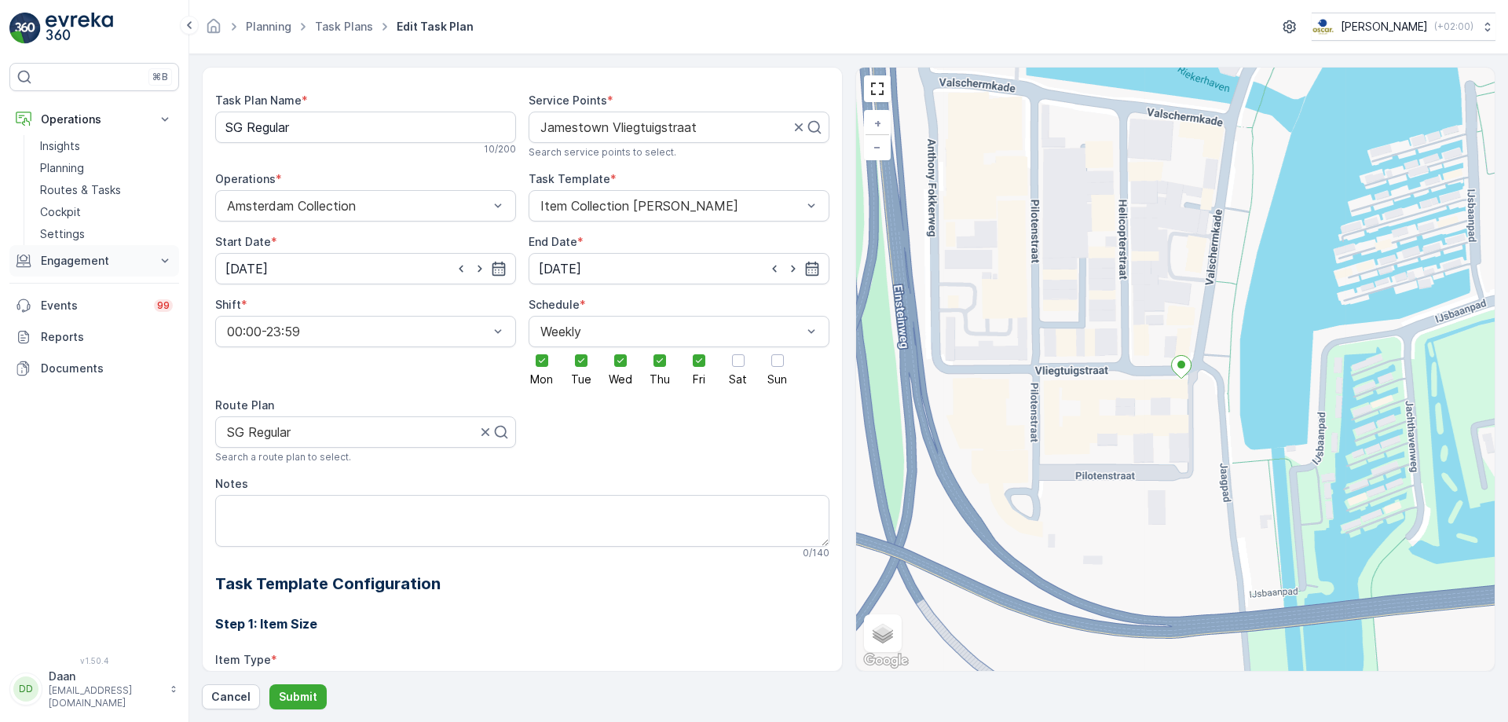
click at [113, 265] on p "Engagement" at bounding box center [94, 261] width 107 height 16
click at [356, 31] on link "Task Plans" at bounding box center [344, 26] width 58 height 13
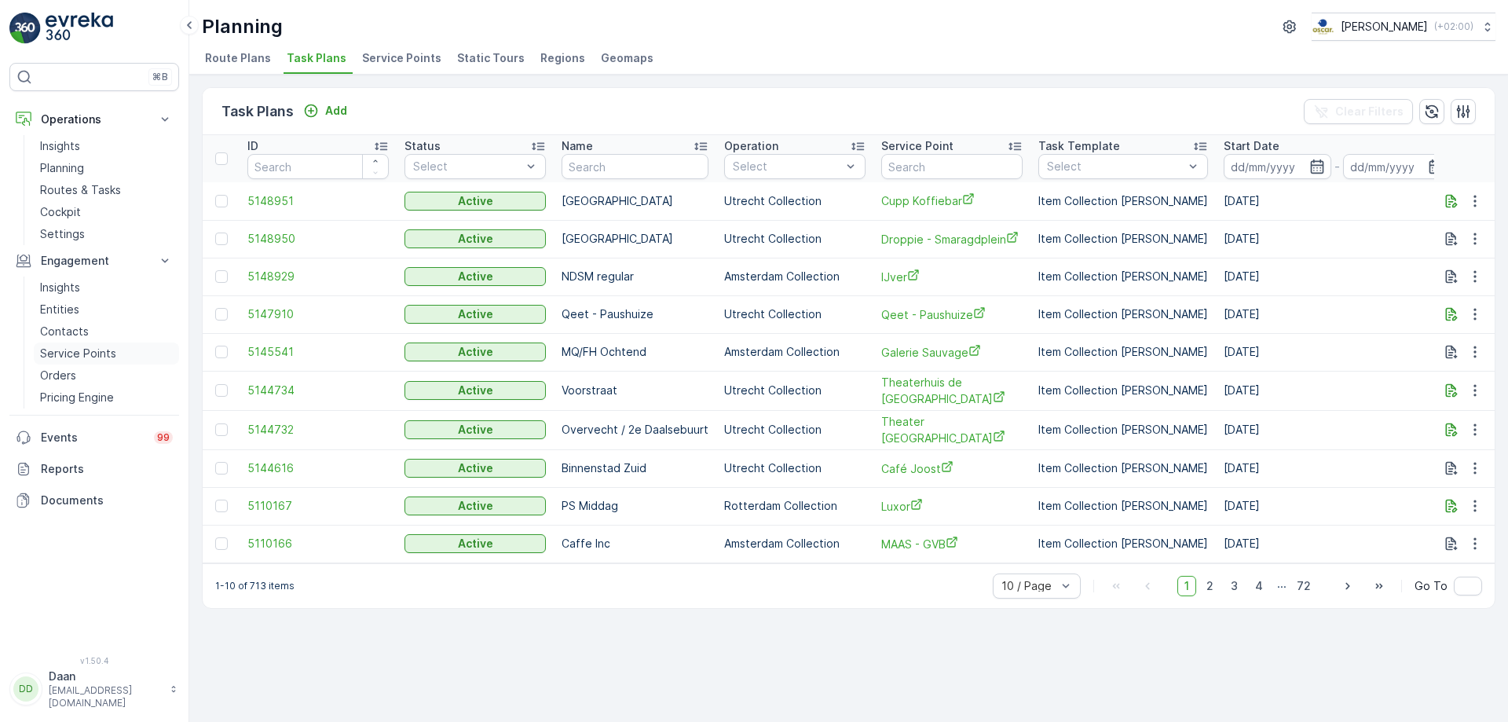
click at [85, 354] on p "Service Points" at bounding box center [78, 354] width 76 height 16
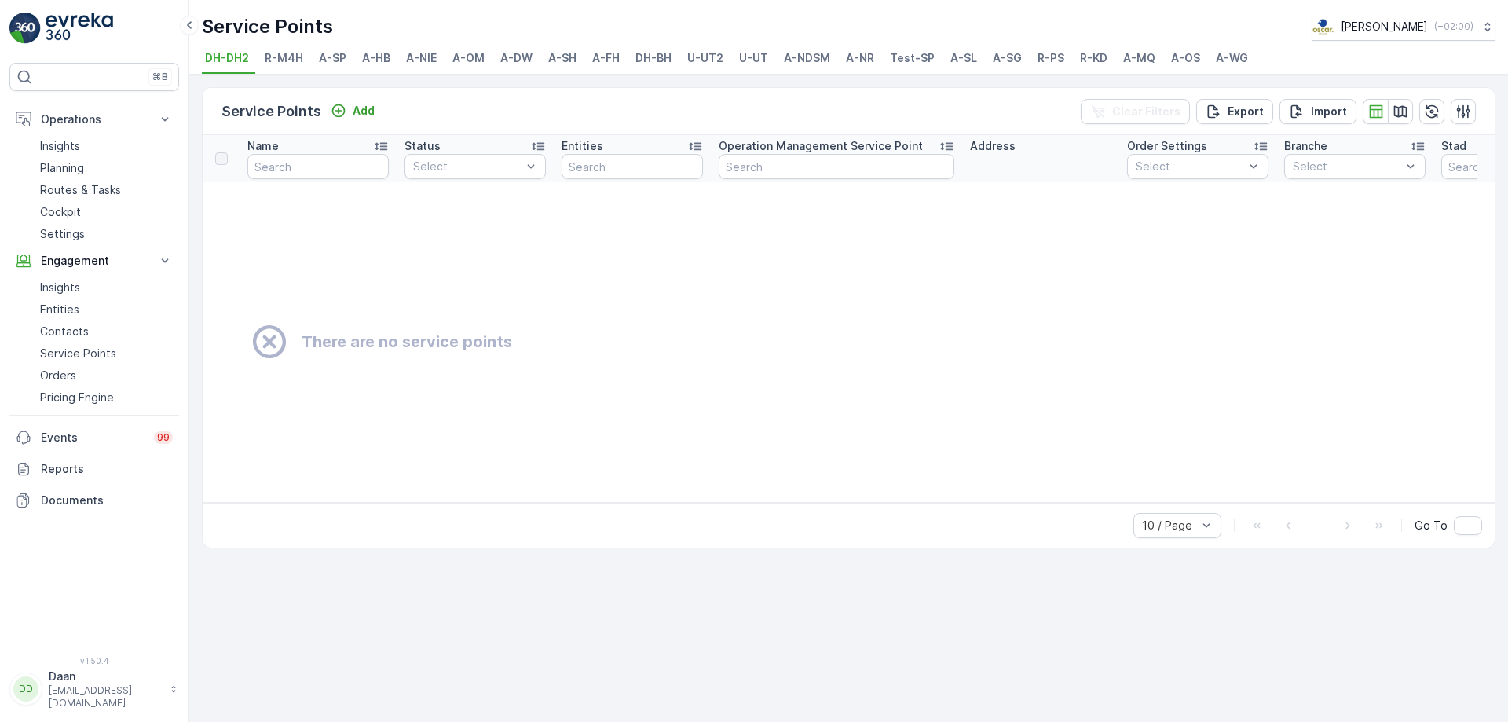
click at [1008, 61] on span "A-SG" at bounding box center [1007, 58] width 29 height 16
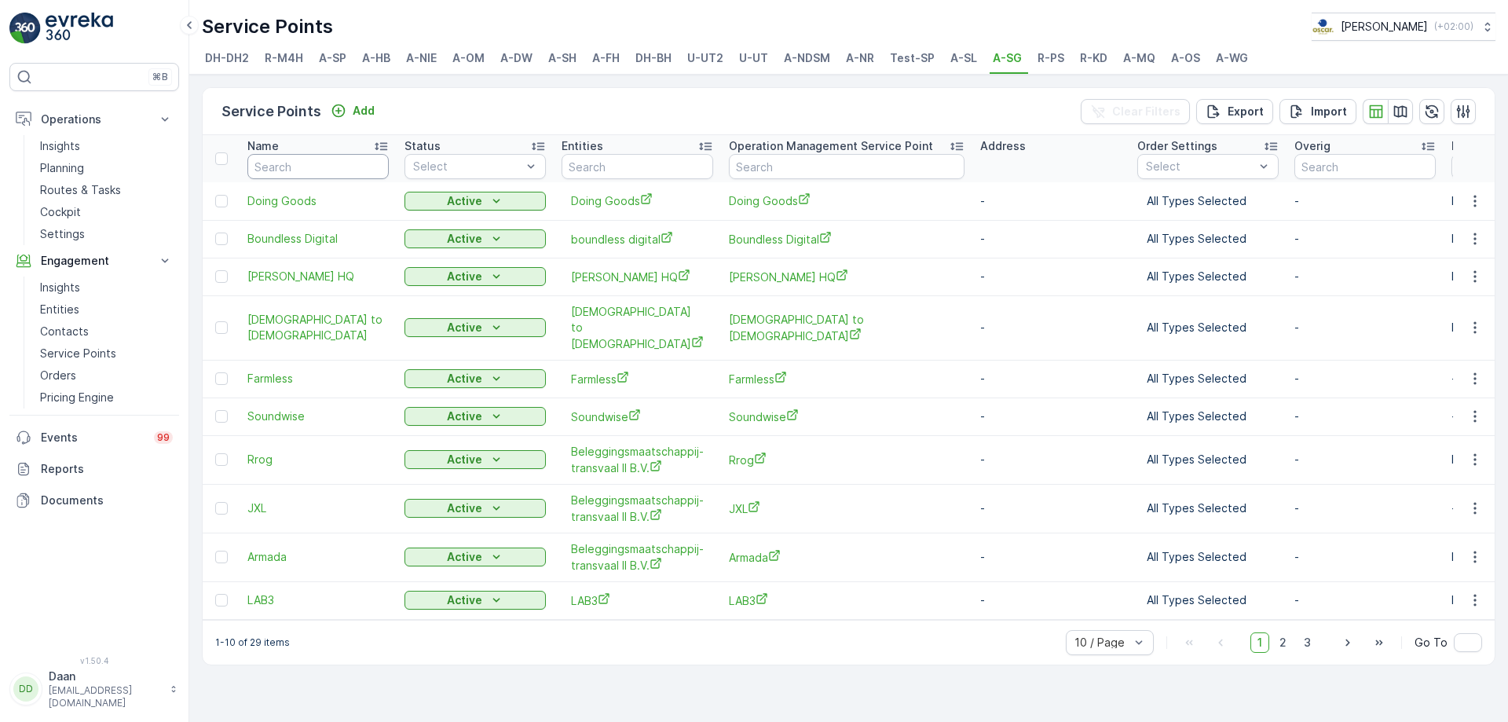
click at [335, 169] on input "text" at bounding box center [317, 166] width 141 height 25
type input "[GEOGRAPHIC_DATA]"
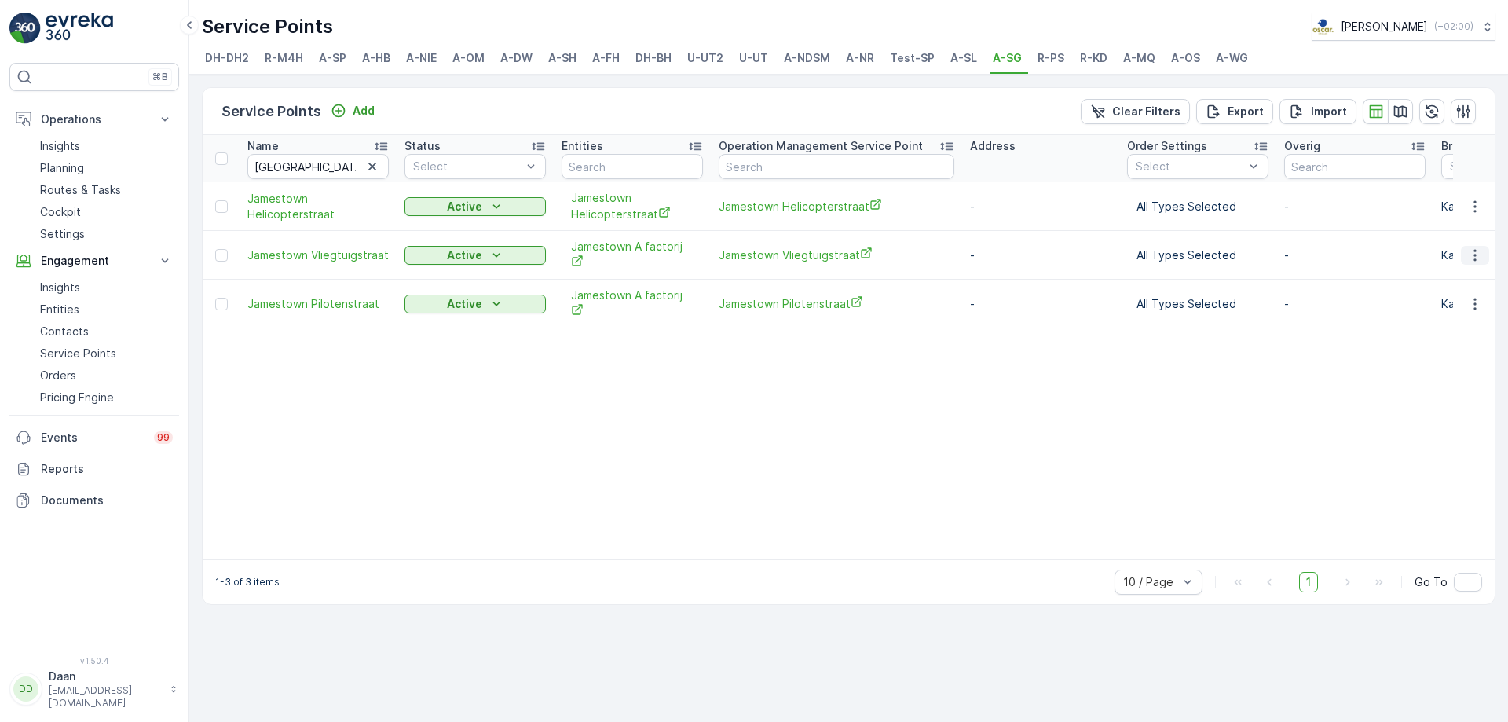
click at [1469, 247] on icon "button" at bounding box center [1475, 255] width 16 height 16
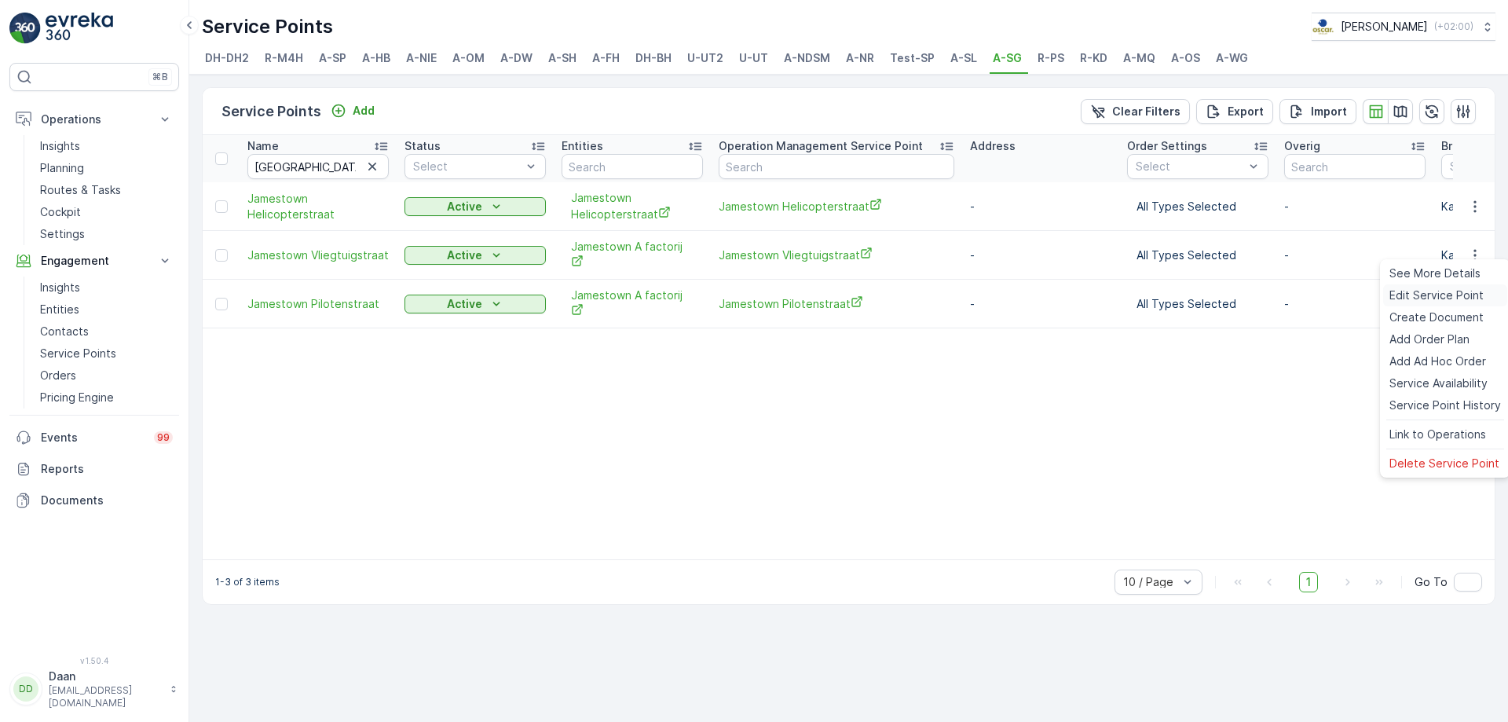
click at [1466, 295] on span "Edit Service Point" at bounding box center [1436, 295] width 94 height 16
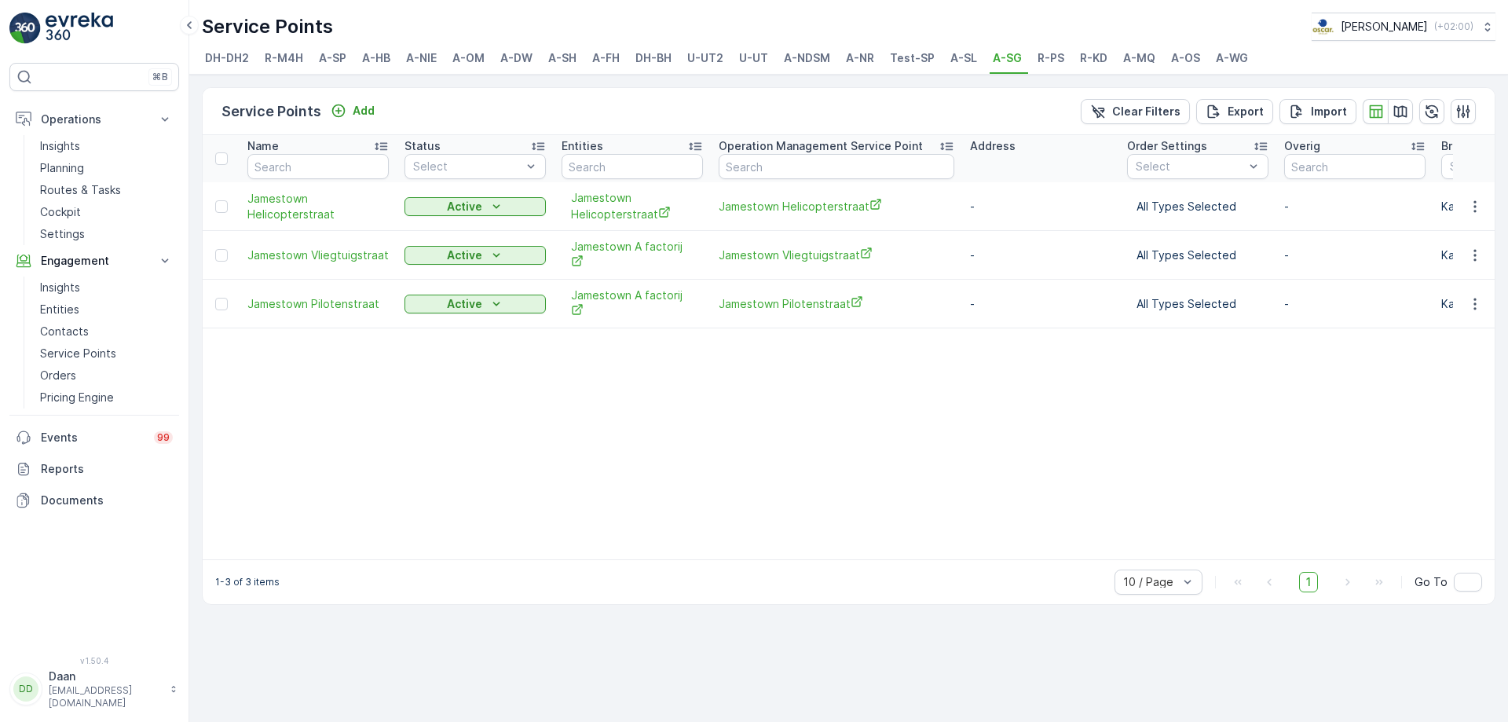
type input "[GEOGRAPHIC_DATA]"
drag, startPoint x: 1480, startPoint y: 280, endPoint x: 1477, endPoint y: 292, distance: 12.2
click at [1479, 296] on icon "button" at bounding box center [1475, 304] width 16 height 16
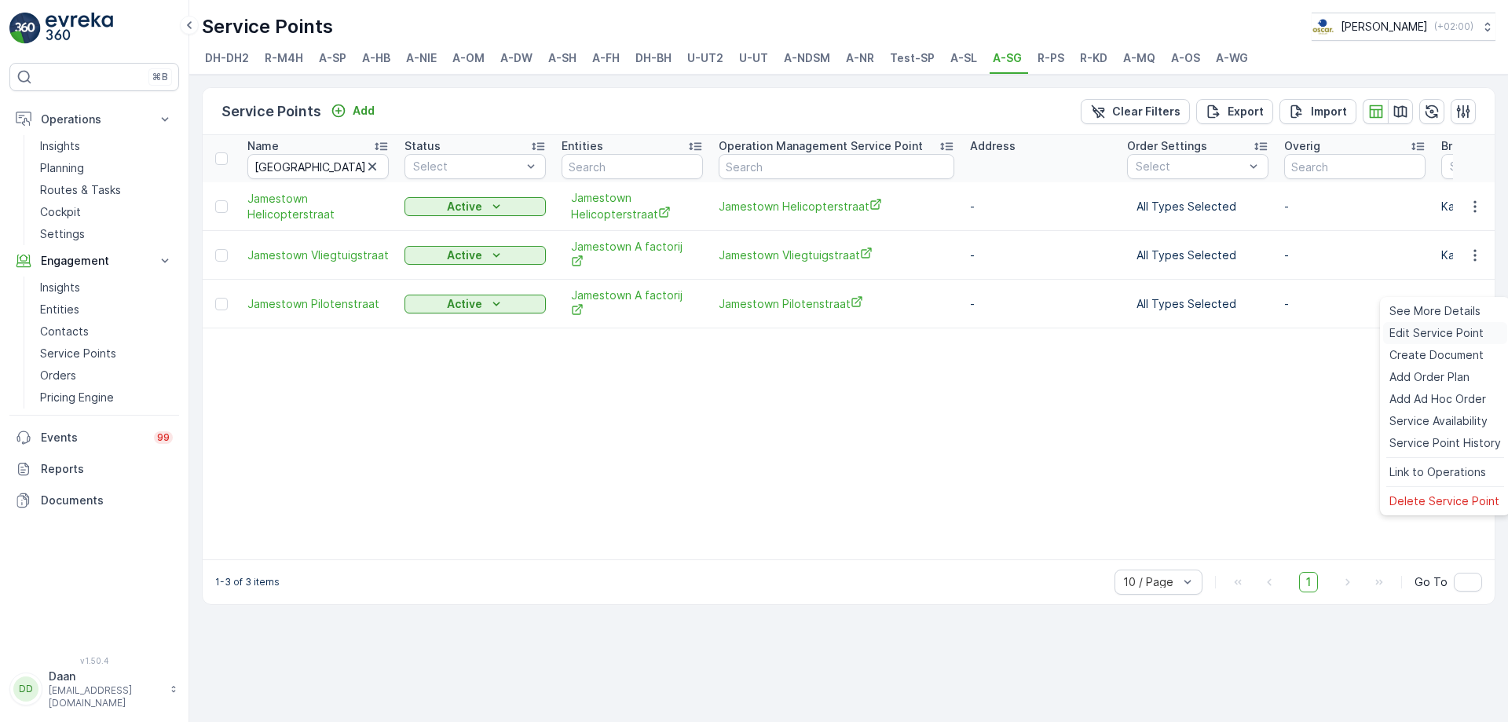
click at [1468, 325] on span "Edit Service Point" at bounding box center [1436, 333] width 94 height 16
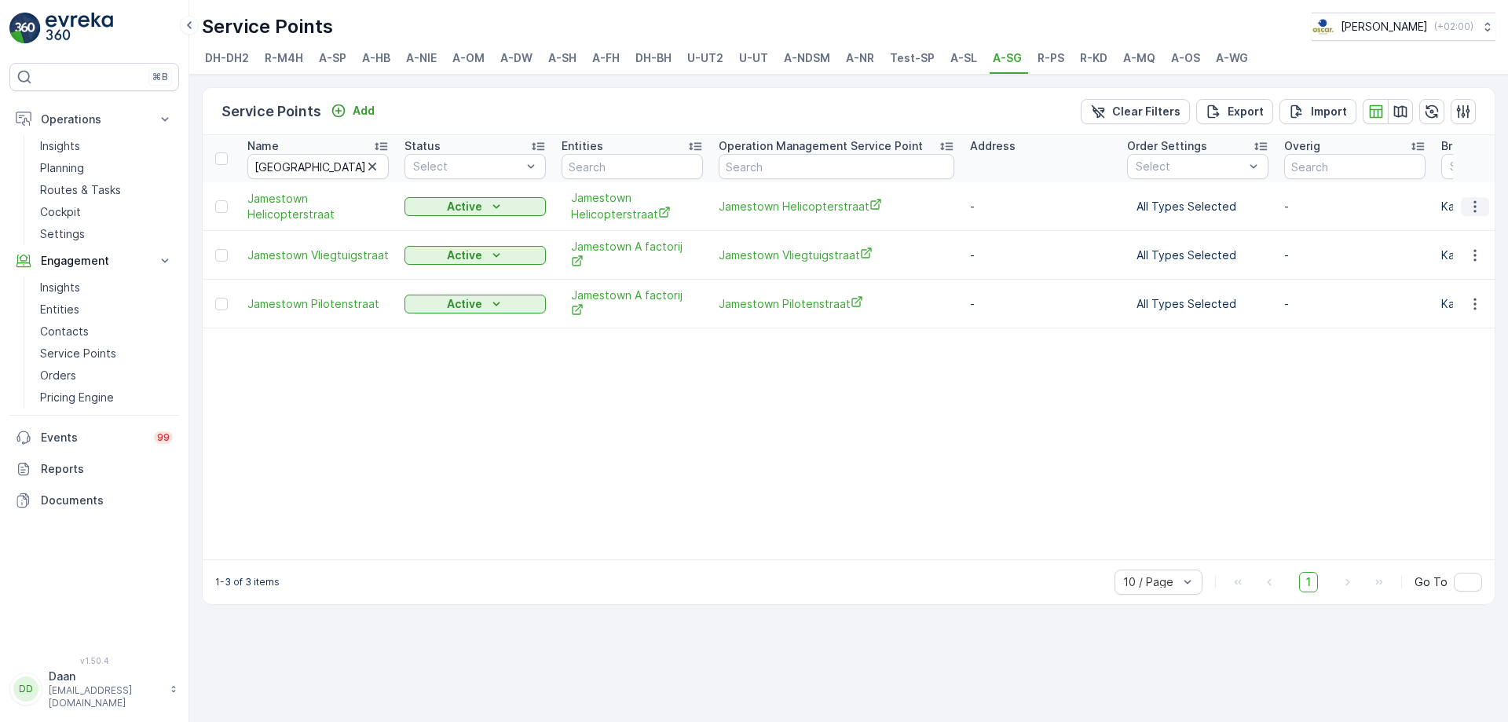
click at [1473, 211] on icon "button" at bounding box center [1475, 207] width 16 height 16
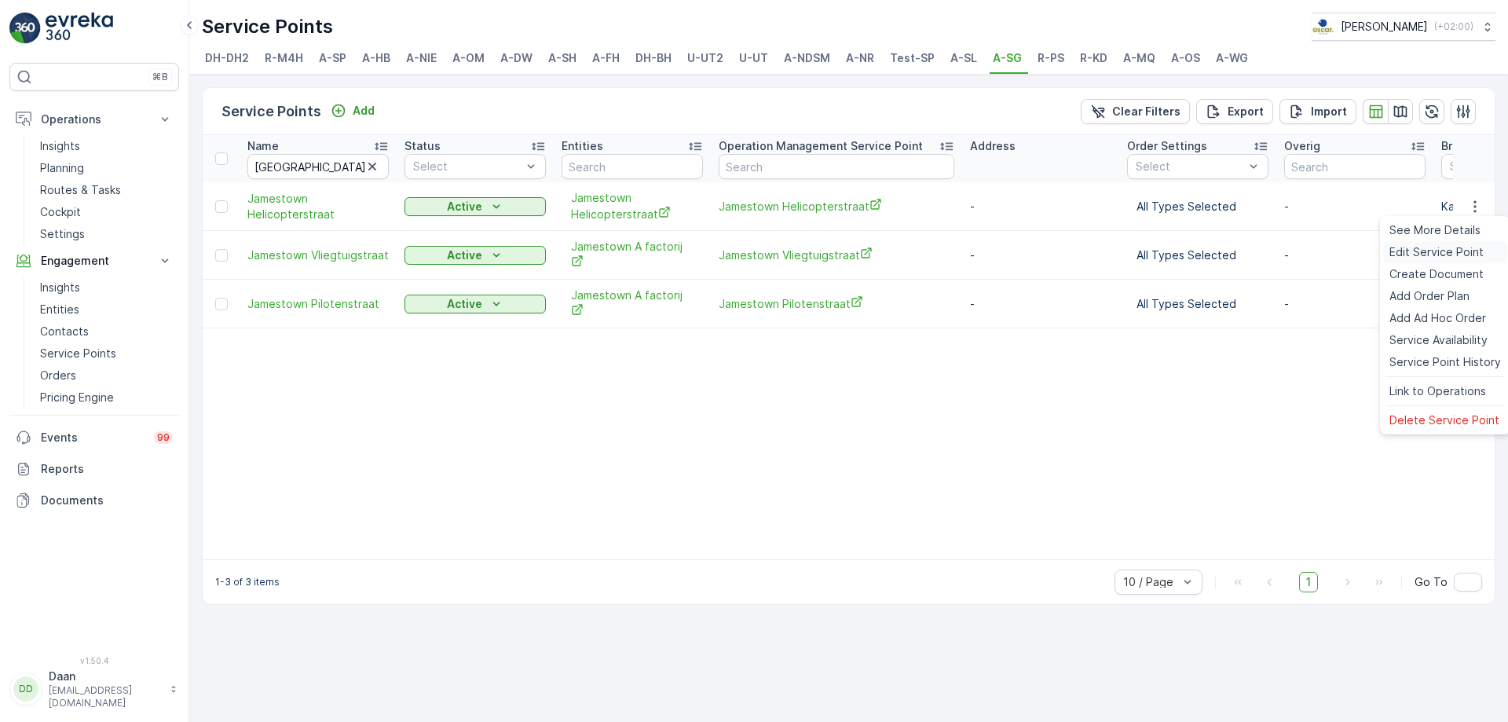
click at [1471, 258] on span "Edit Service Point" at bounding box center [1436, 252] width 94 height 16
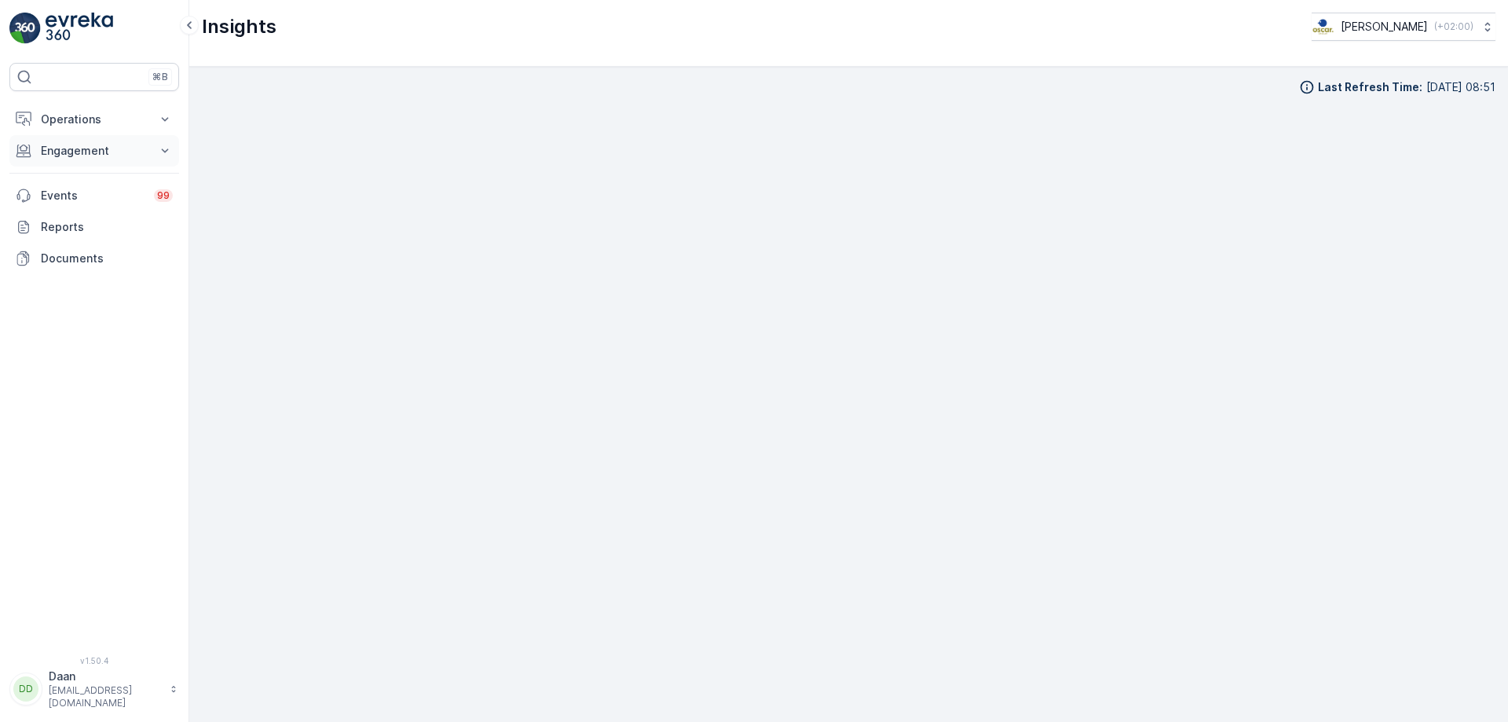
click at [87, 144] on p "Engagement" at bounding box center [94, 151] width 107 height 16
click at [115, 123] on p "Operations" at bounding box center [94, 120] width 107 height 16
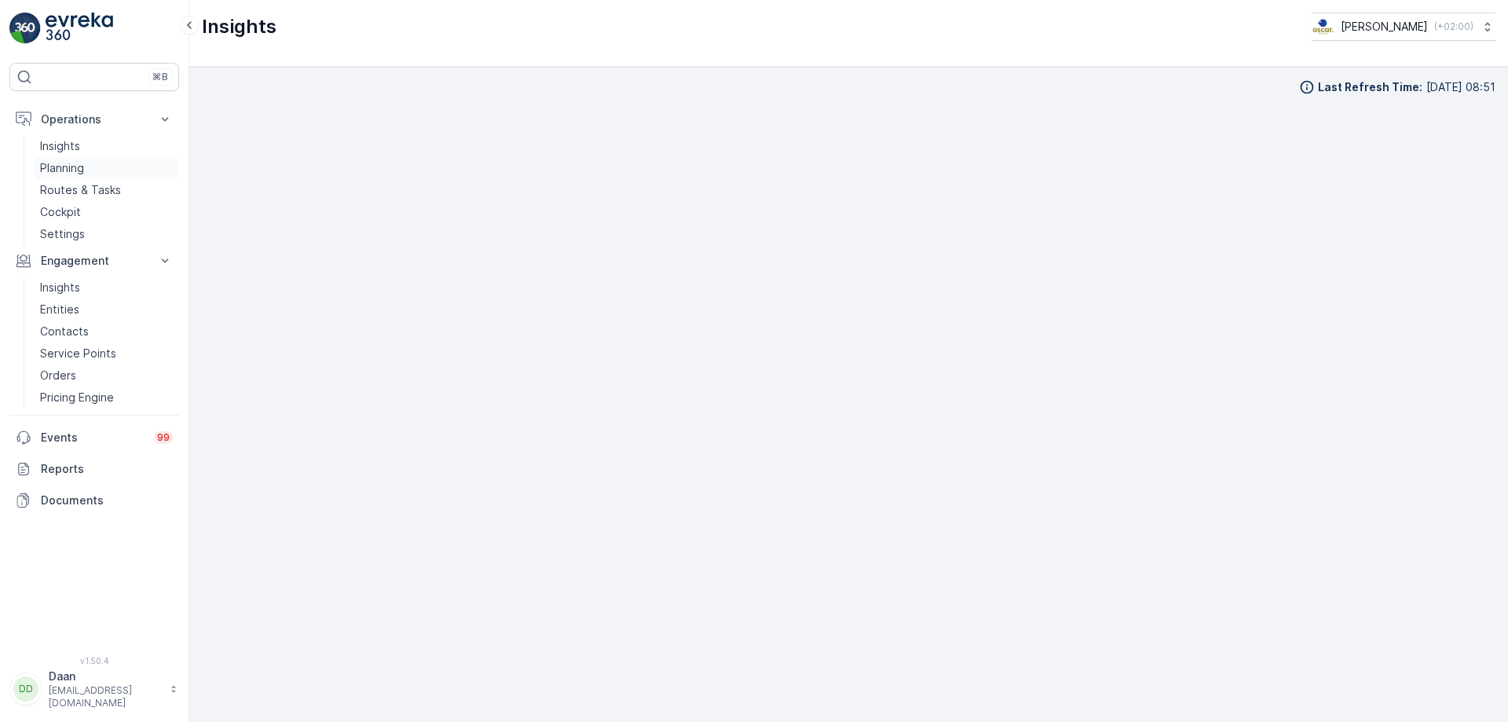
click at [123, 167] on link "Planning" at bounding box center [106, 168] width 145 height 22
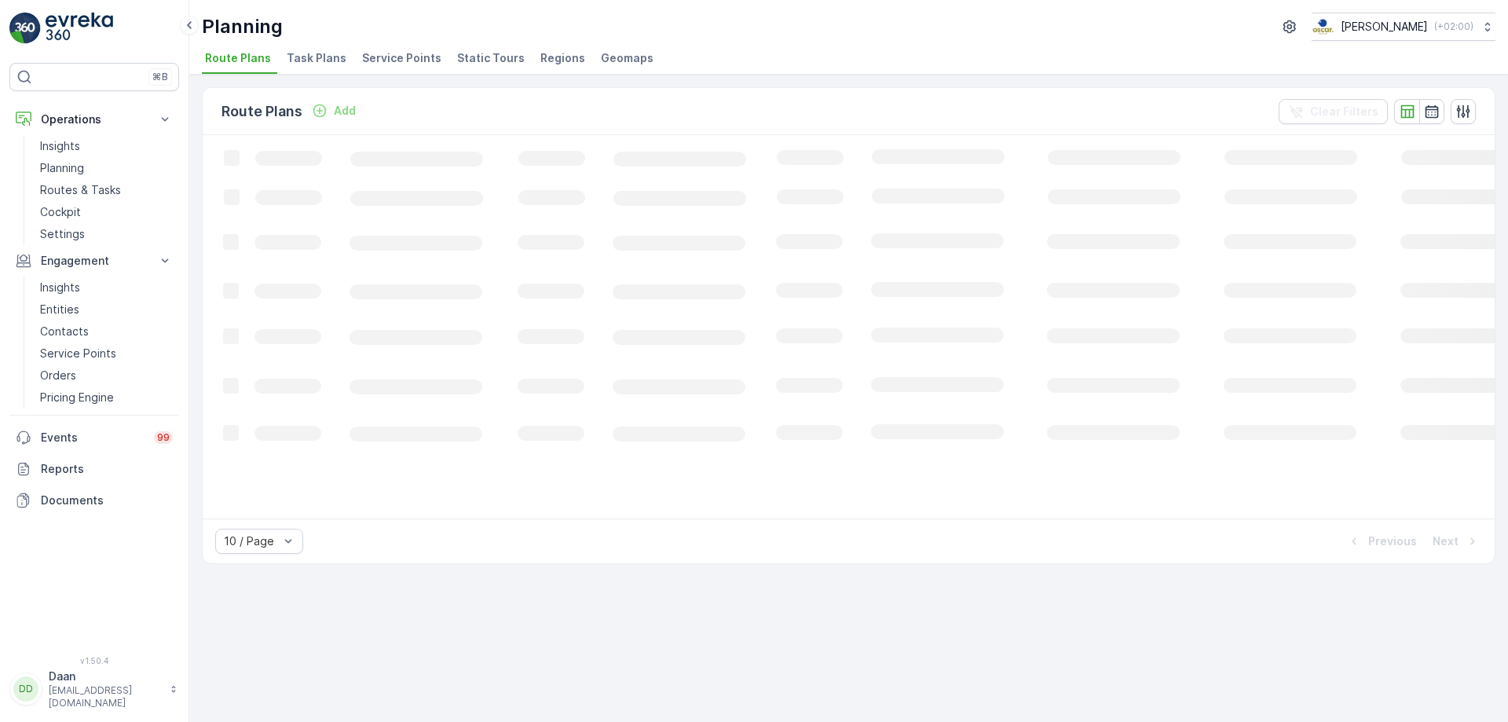
click at [335, 58] on span "Task Plans" at bounding box center [317, 58] width 60 height 16
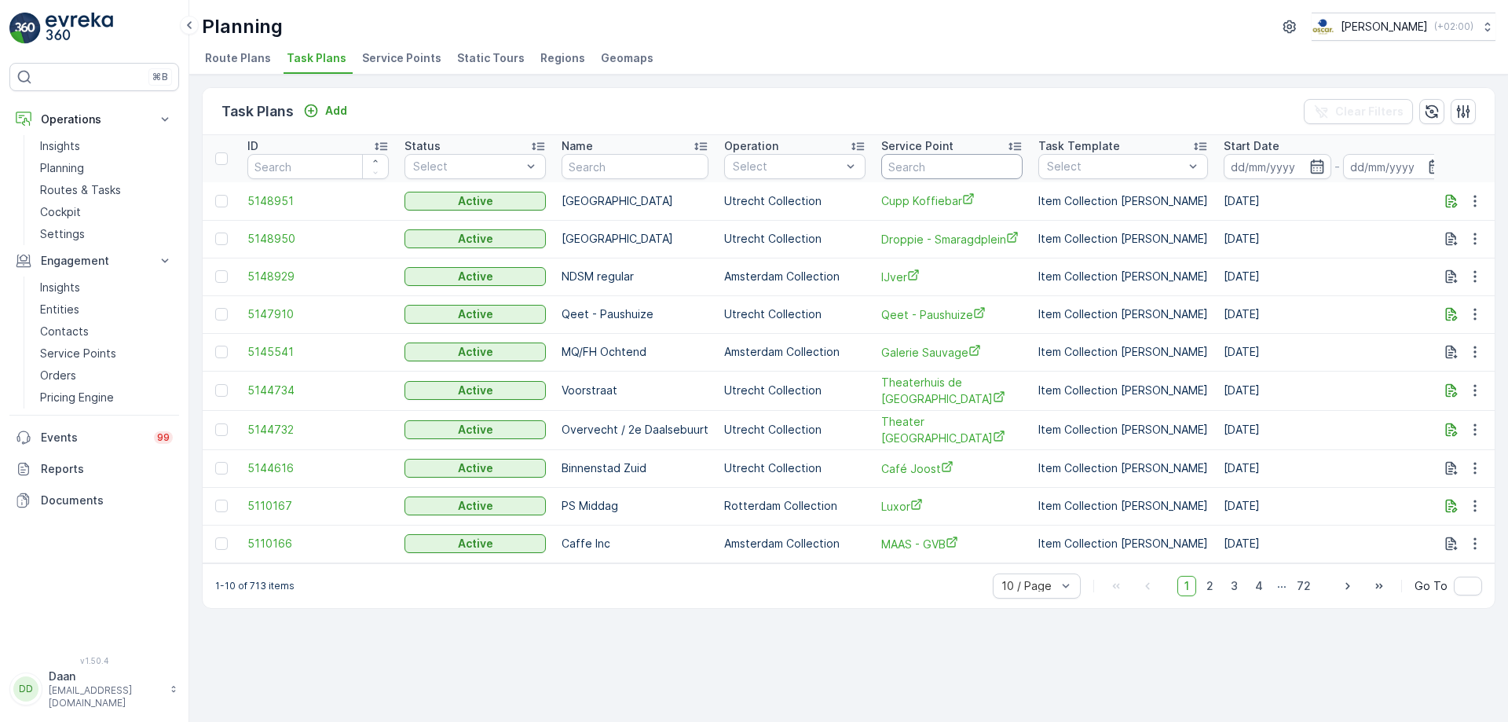
click at [941, 170] on input "text" at bounding box center [951, 166] width 141 height 25
type input "[GEOGRAPHIC_DATA]"
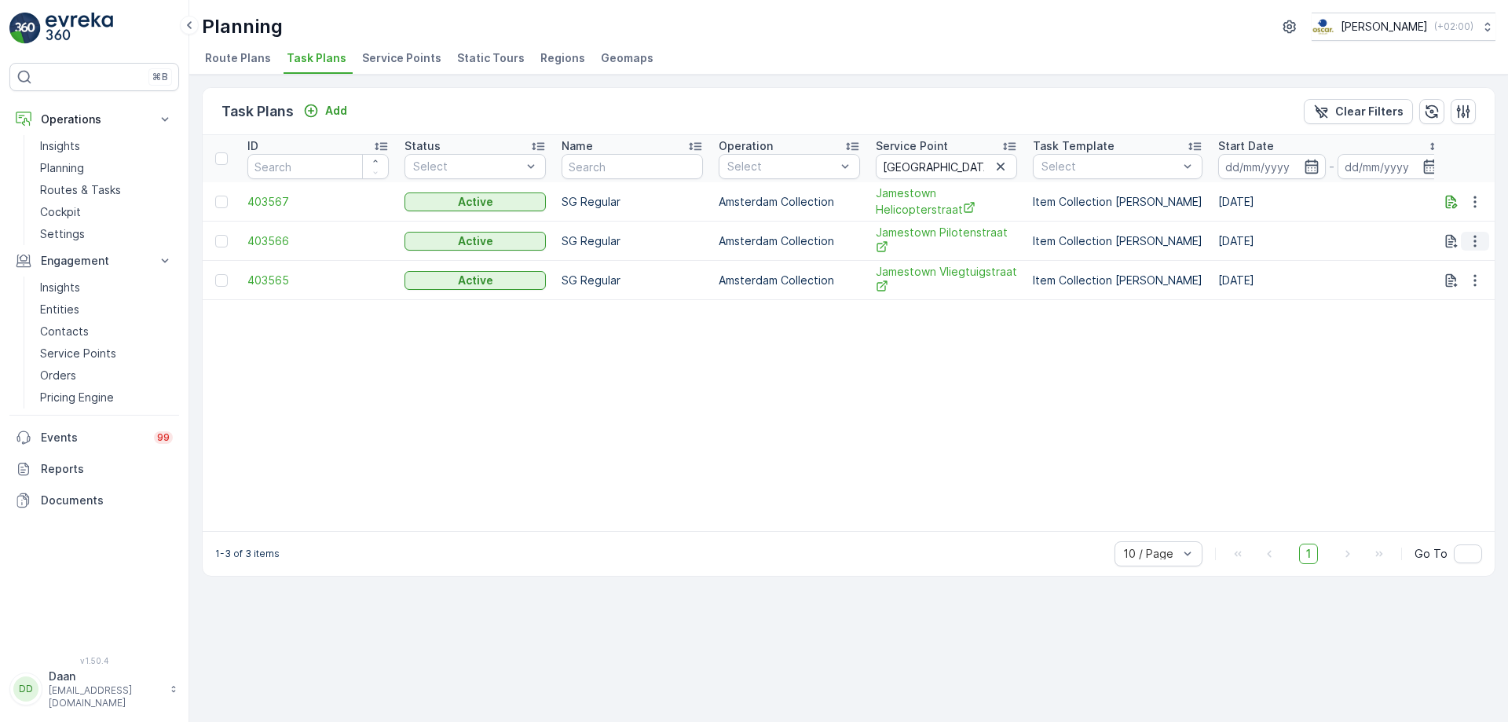
click at [1484, 246] on button "button" at bounding box center [1475, 241] width 28 height 19
click at [1483, 286] on span "Edit Task Plan" at bounding box center [1447, 286] width 73 height 16
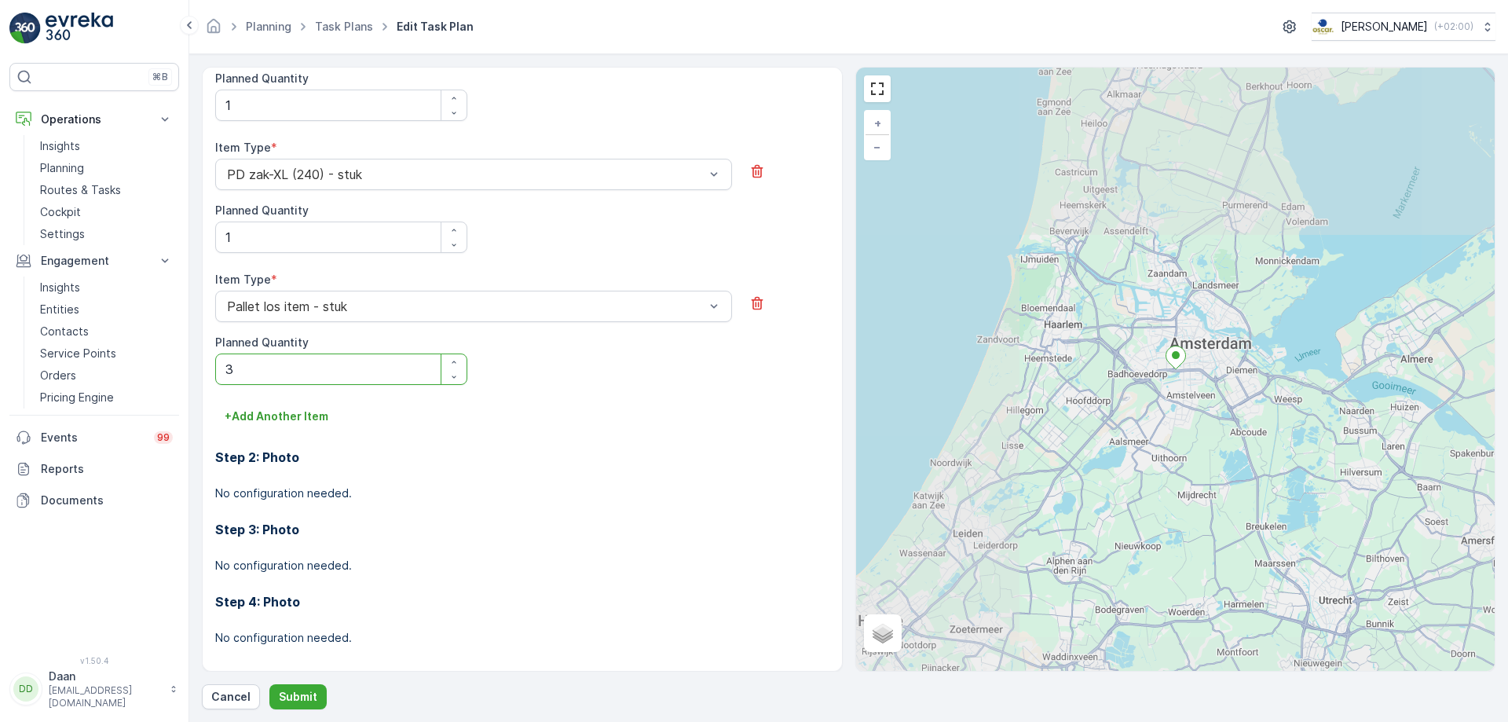
scroll to position [1078, 0]
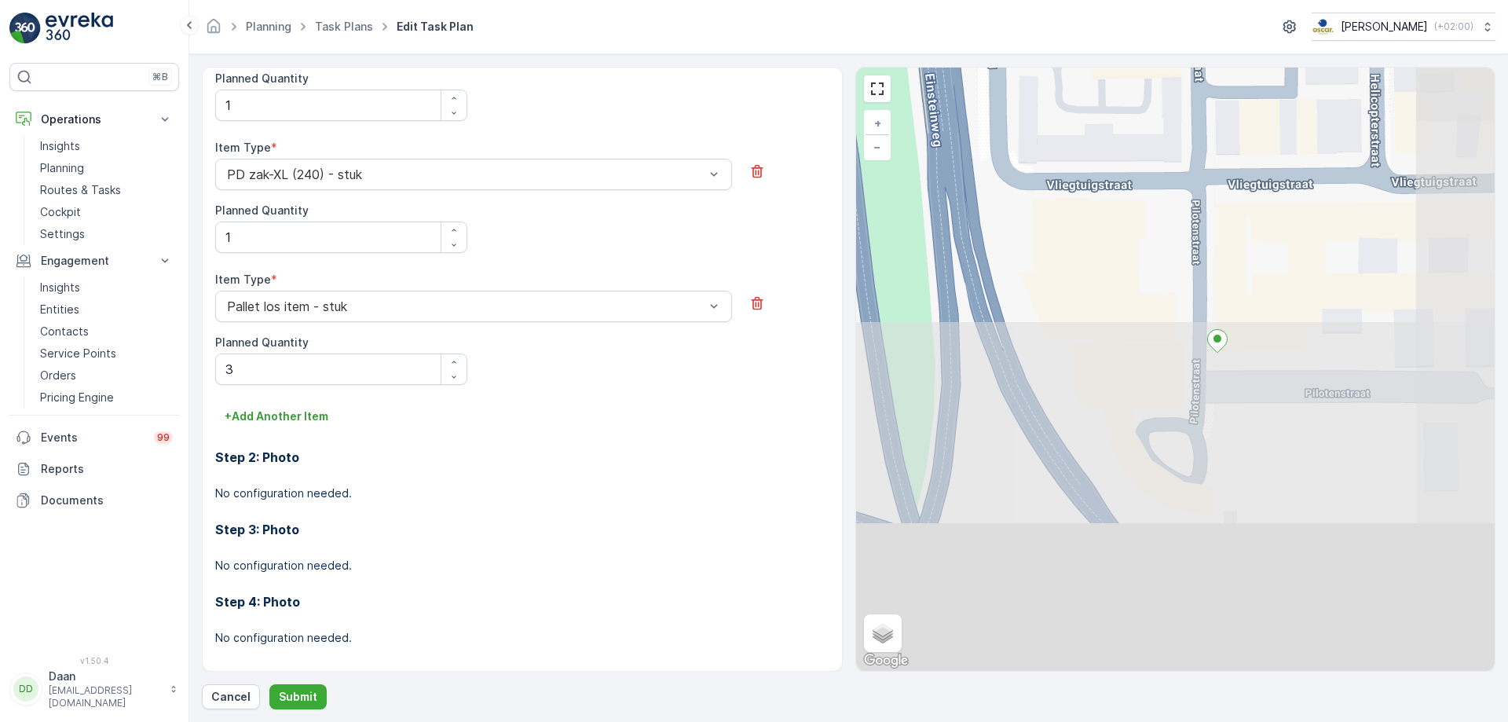
drag, startPoint x: 1225, startPoint y: 504, endPoint x: 1102, endPoint y: 109, distance: 413.8
click at [1102, 109] on div "+ − Satellite Roadmap Terrain Hybrid Leaflet Keyboard shortcuts Map Data Map da…" at bounding box center [1175, 369] width 639 height 603
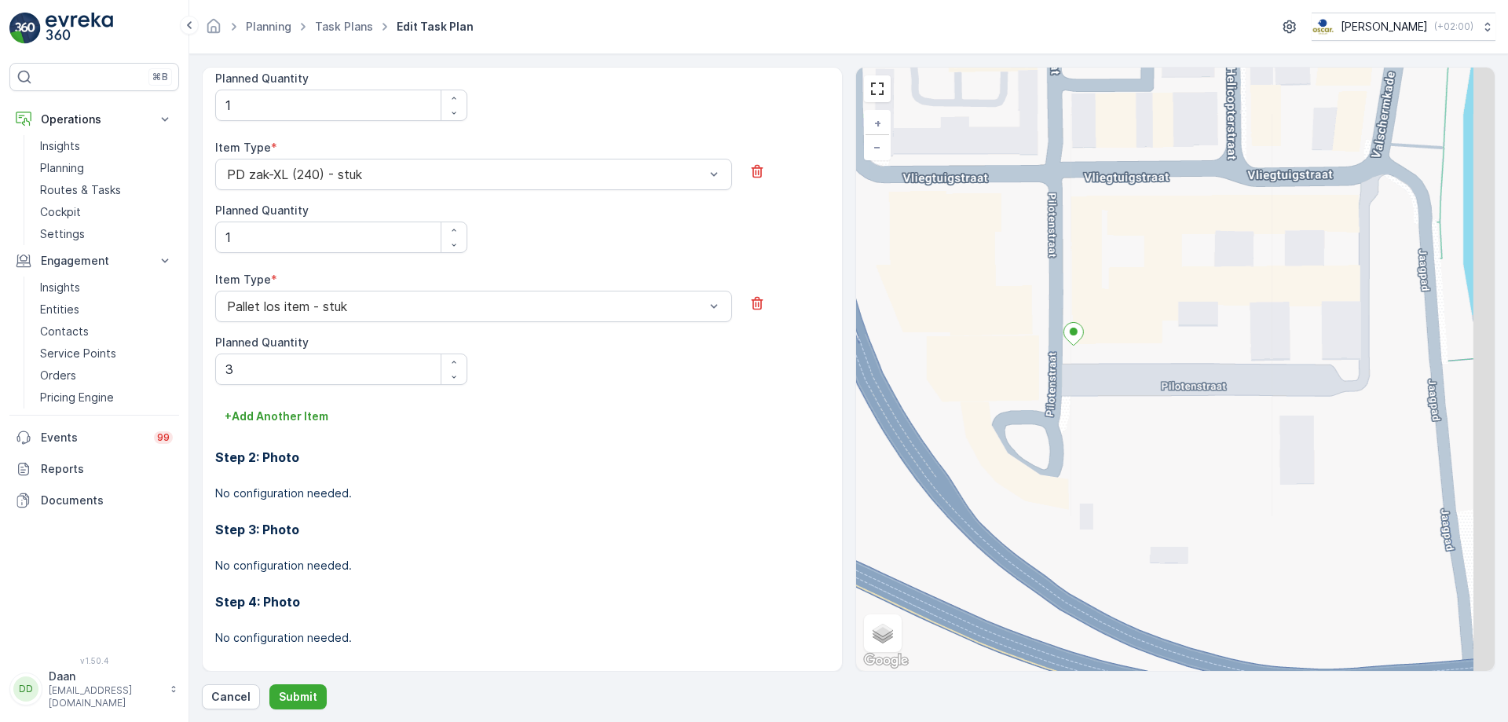
drag, startPoint x: 1316, startPoint y: 401, endPoint x: 1045, endPoint y: 431, distance: 273.5
click at [1045, 431] on div "+ − Satellite Roadmap Terrain Hybrid Leaflet Keyboard shortcuts Map Data Map da…" at bounding box center [1175, 369] width 639 height 603
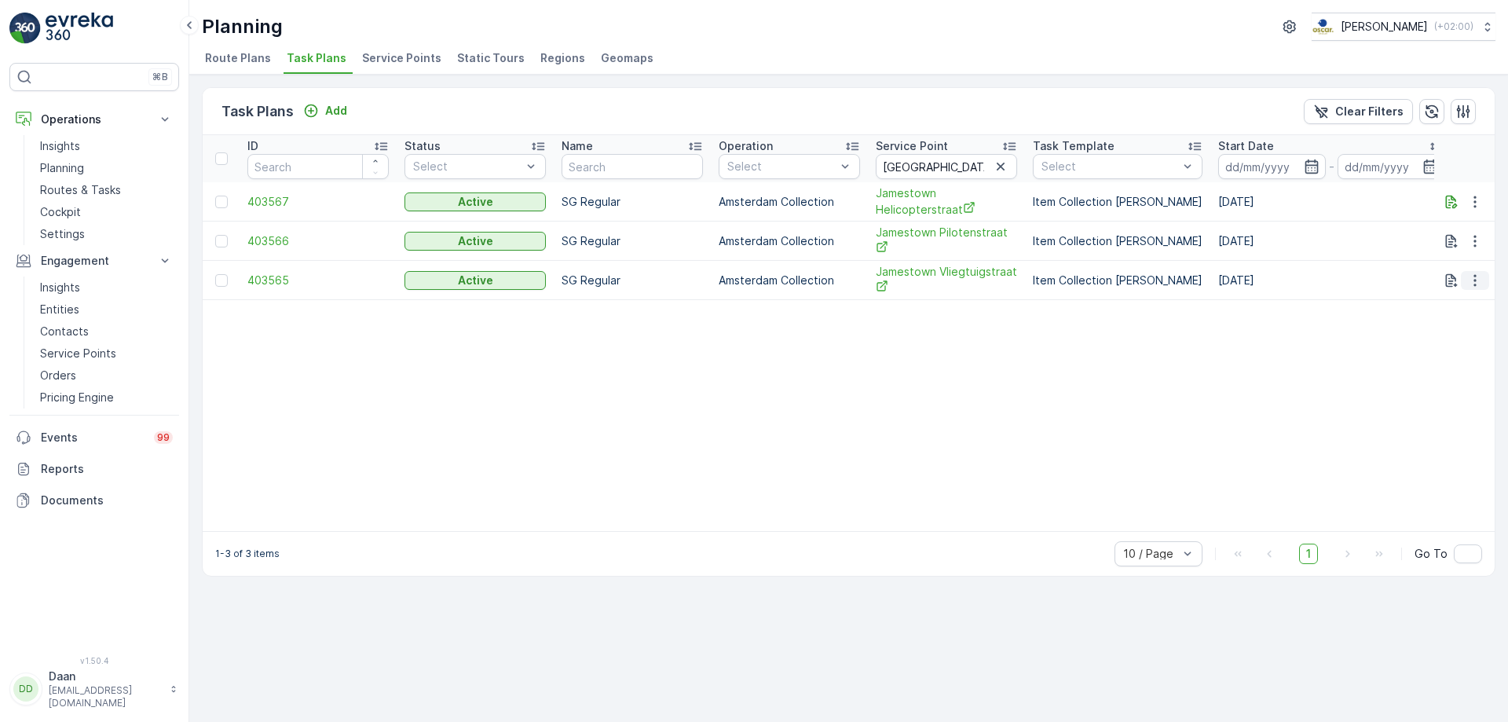
click at [1476, 283] on icon "button" at bounding box center [1474, 280] width 2 height 12
click at [1454, 324] on span "Edit Task Plan" at bounding box center [1447, 325] width 73 height 16
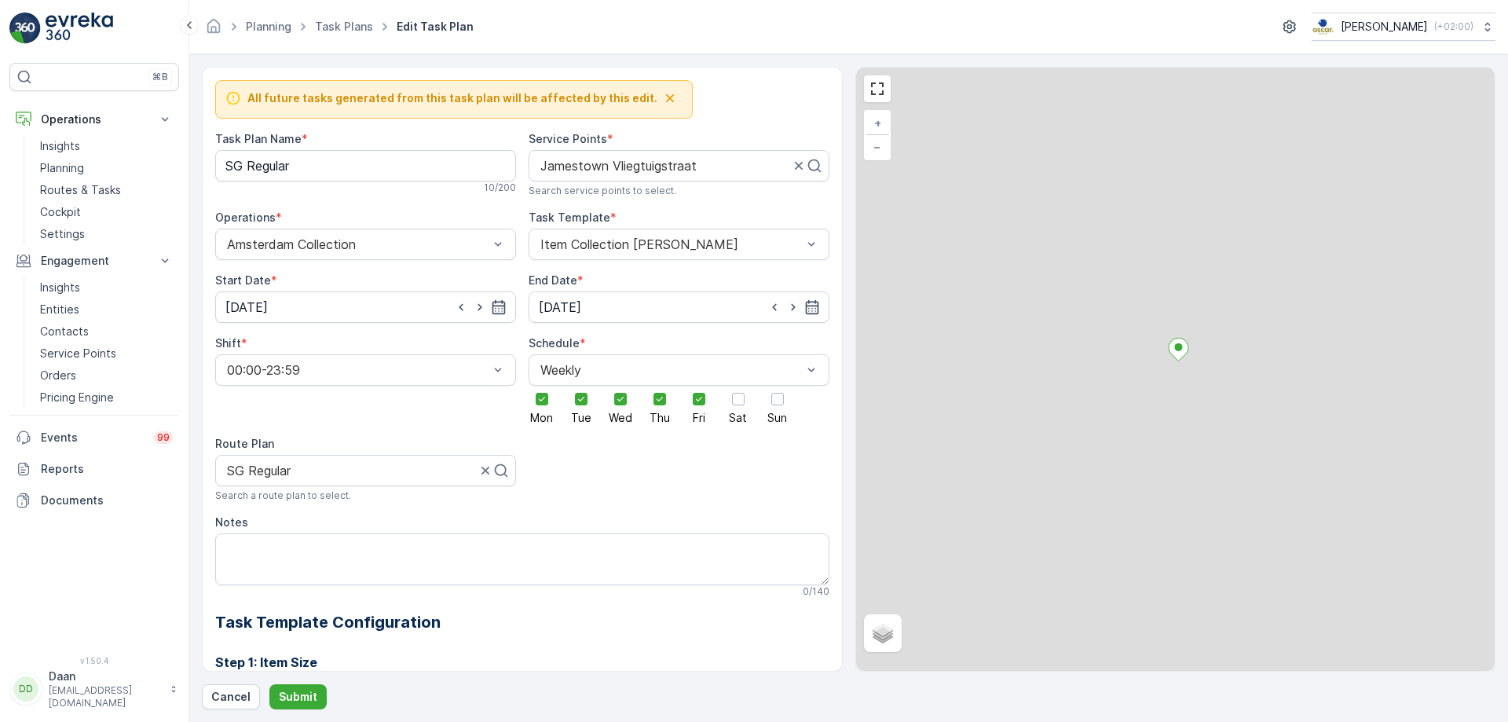
scroll to position [946, 0]
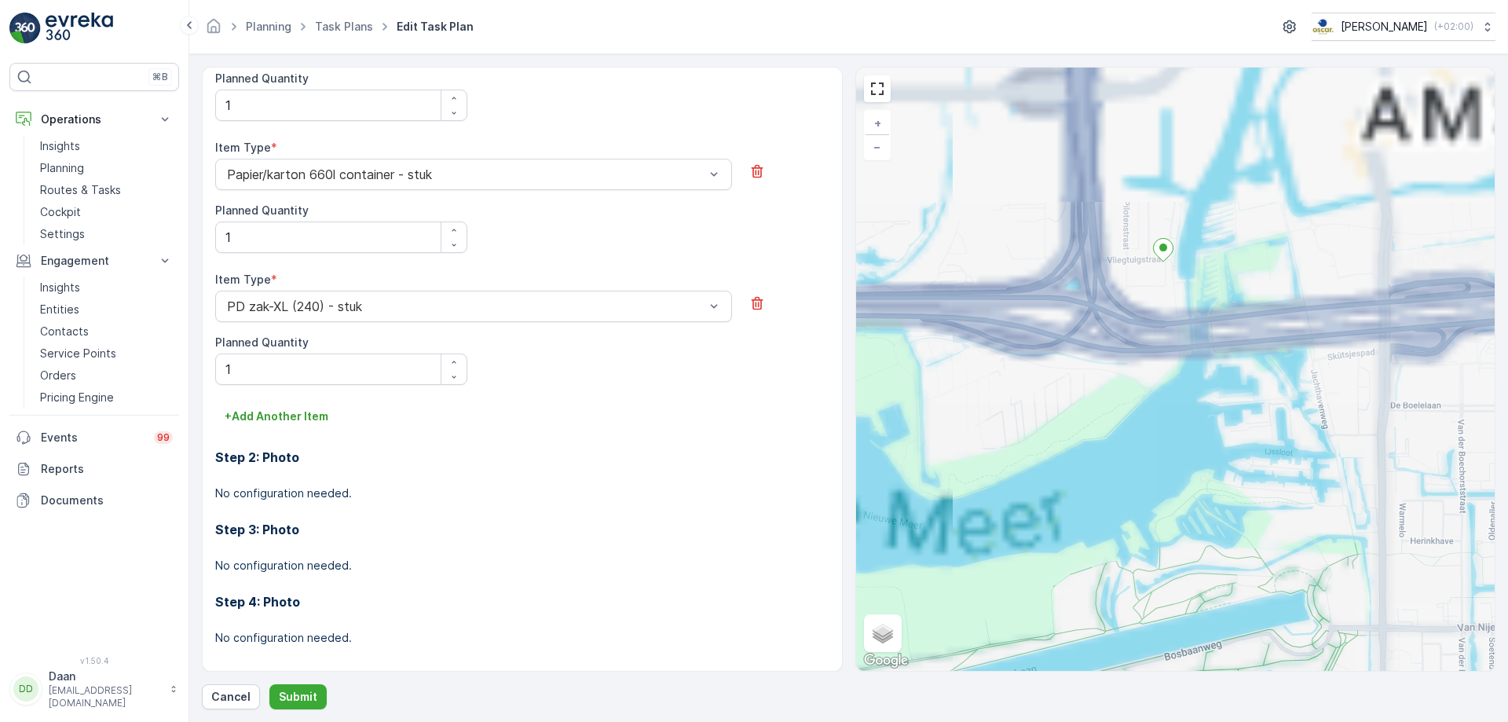
drag, startPoint x: 1188, startPoint y: 317, endPoint x: 1225, endPoint y: 492, distance: 179.0
click at [1230, 518] on div "+ − Satellite Roadmap Terrain Hybrid Leaflet Keyboard shortcuts Map Data Map da…" at bounding box center [1175, 369] width 639 height 603
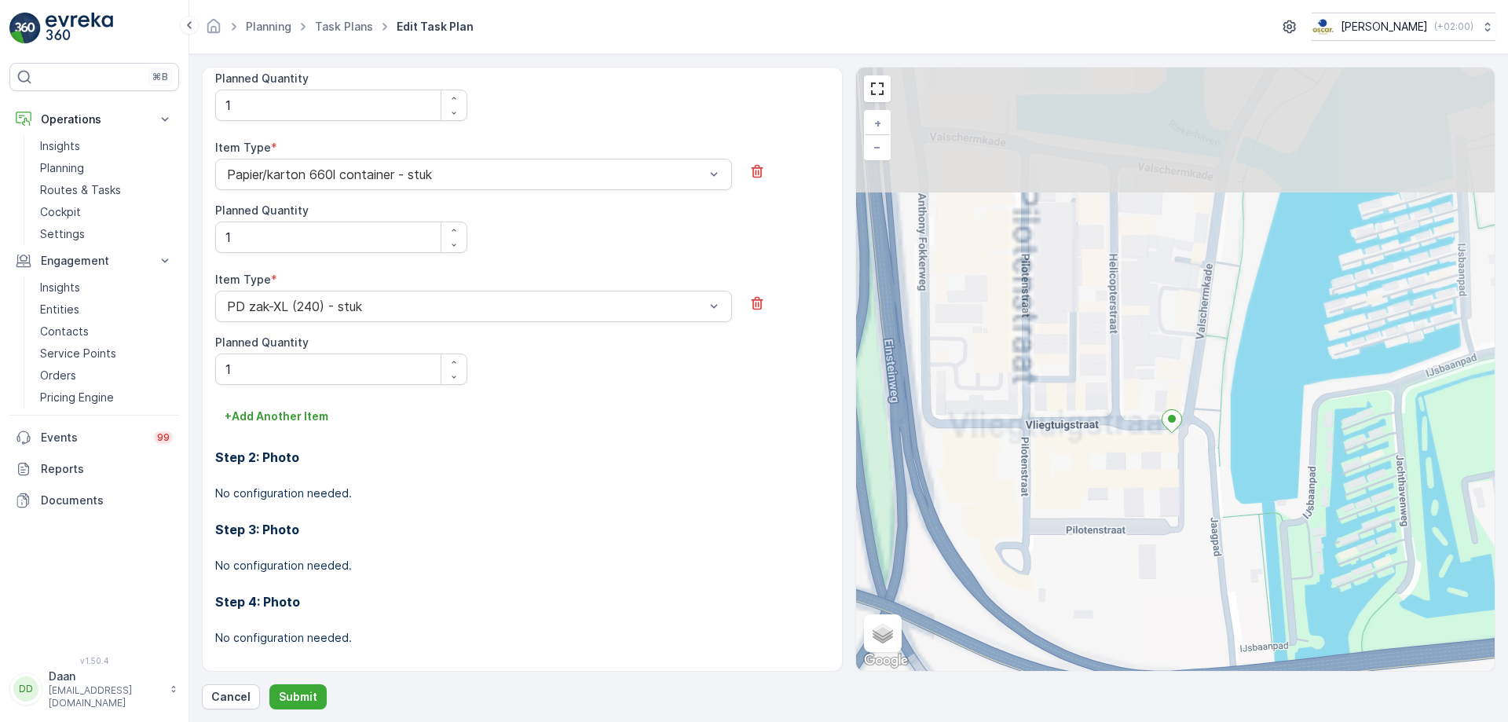
drag, startPoint x: 1188, startPoint y: 407, endPoint x: 1195, endPoint y: 428, distance: 22.1
click at [1195, 428] on div "+ − Satellite Roadmap Terrain Hybrid Leaflet Keyboard shortcuts Map Data Map da…" at bounding box center [1175, 369] width 639 height 603
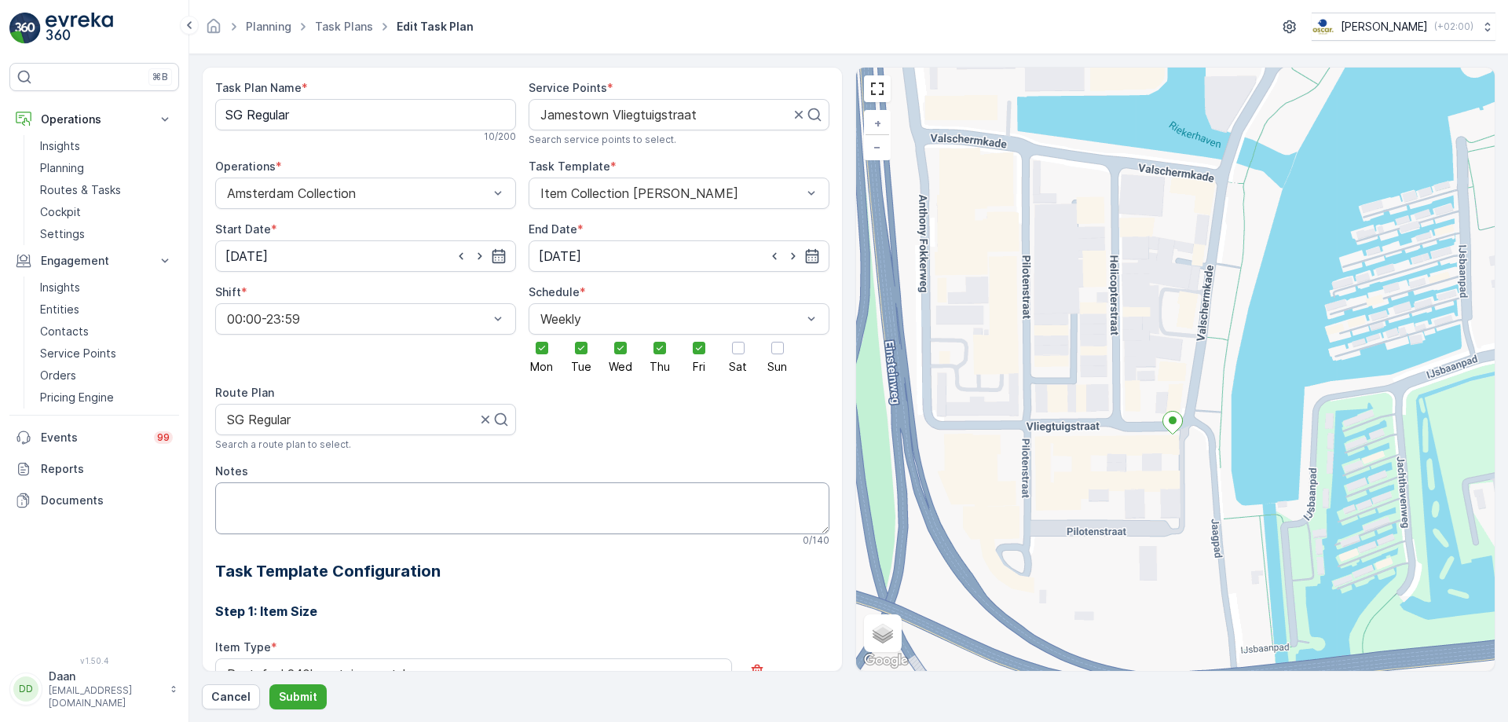
scroll to position [79, 0]
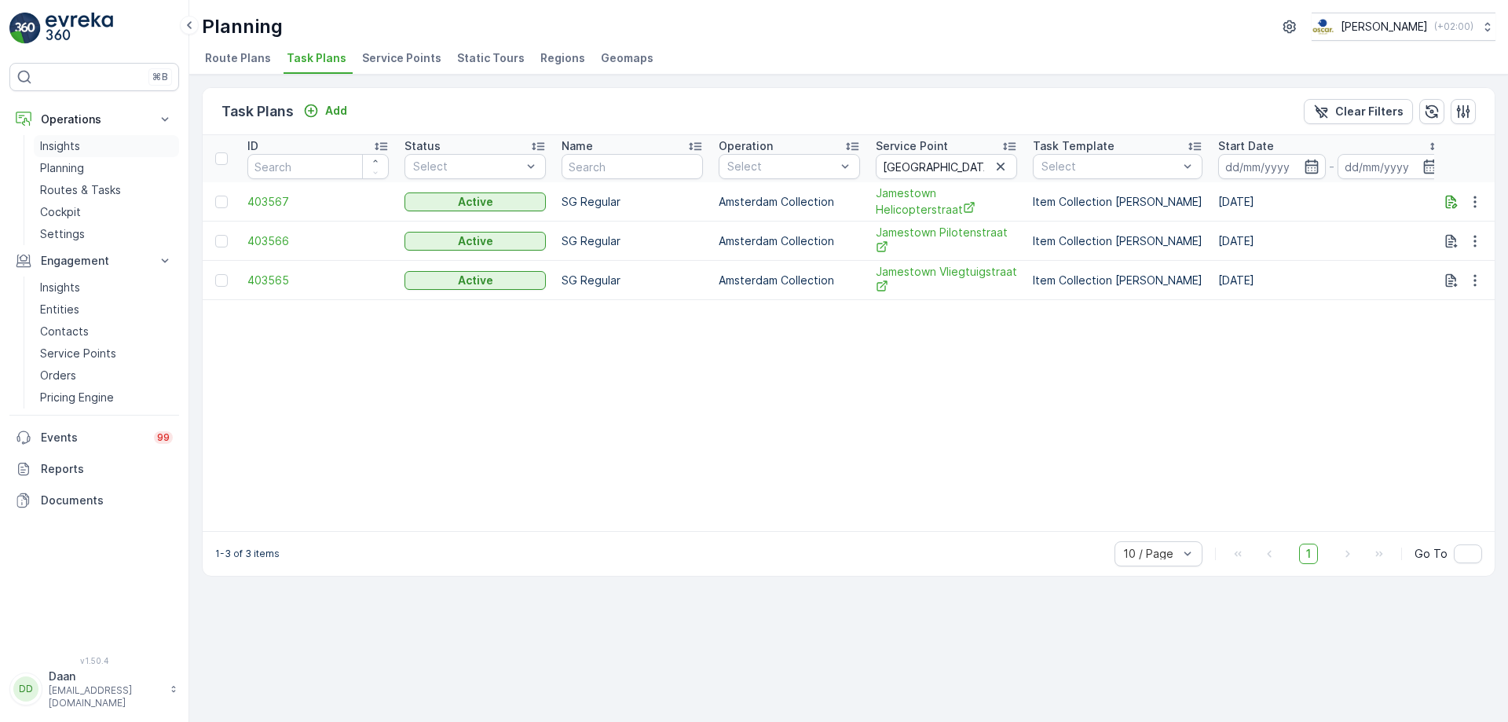
click at [90, 143] on link "Insights" at bounding box center [106, 146] width 145 height 22
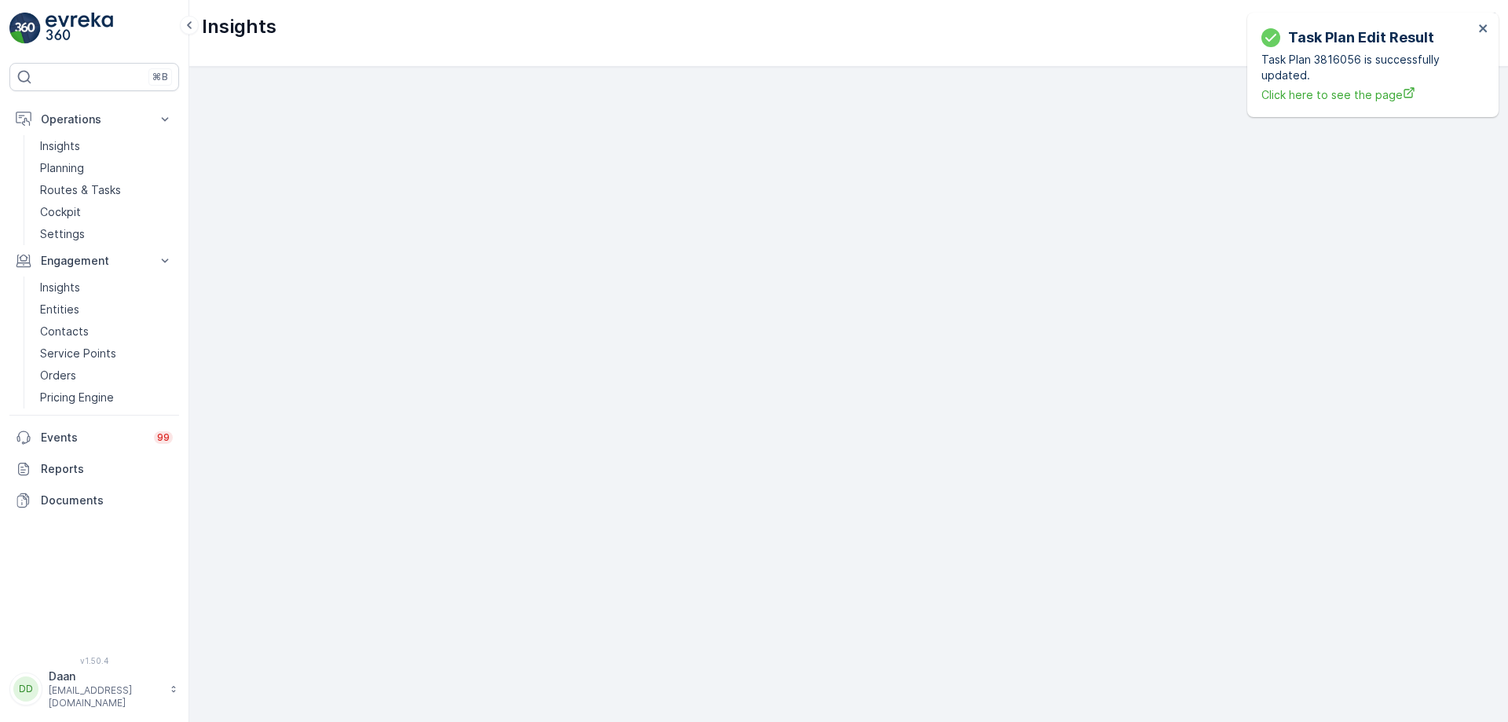
scroll to position [18, 0]
click at [1482, 30] on icon "close" at bounding box center [1483, 28] width 8 height 8
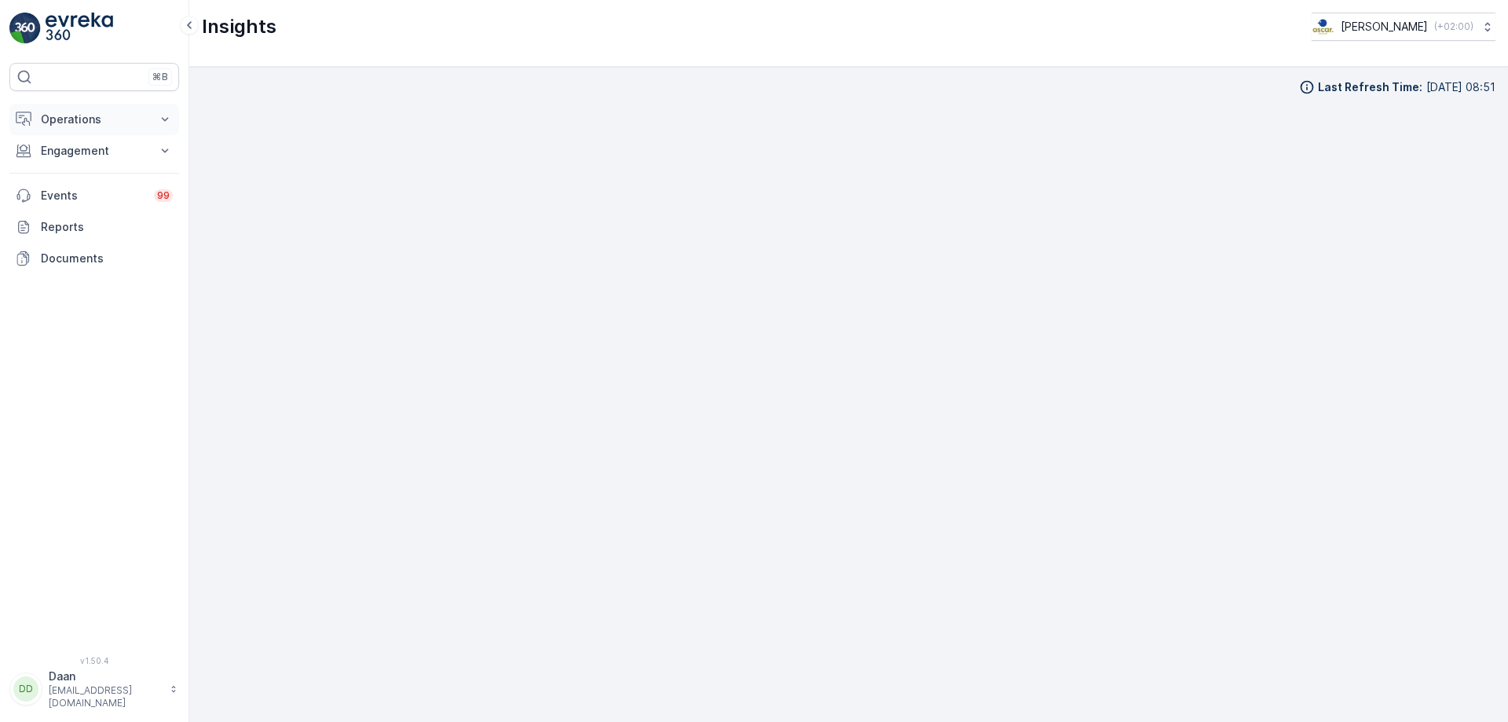
click at [117, 121] on p "Operations" at bounding box center [94, 120] width 107 height 16
click at [106, 174] on link "Planning" at bounding box center [106, 168] width 145 height 22
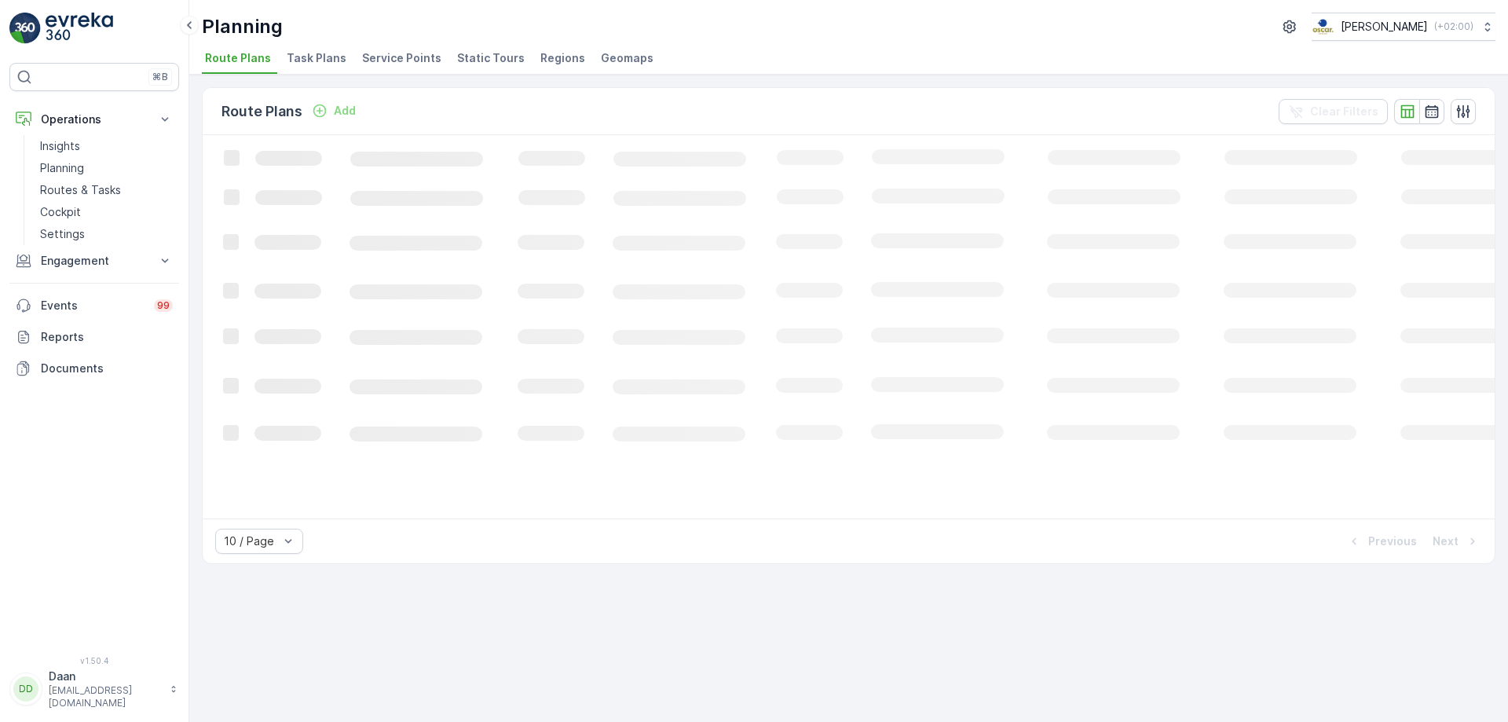
click at [328, 59] on span "Task Plans" at bounding box center [317, 58] width 60 height 16
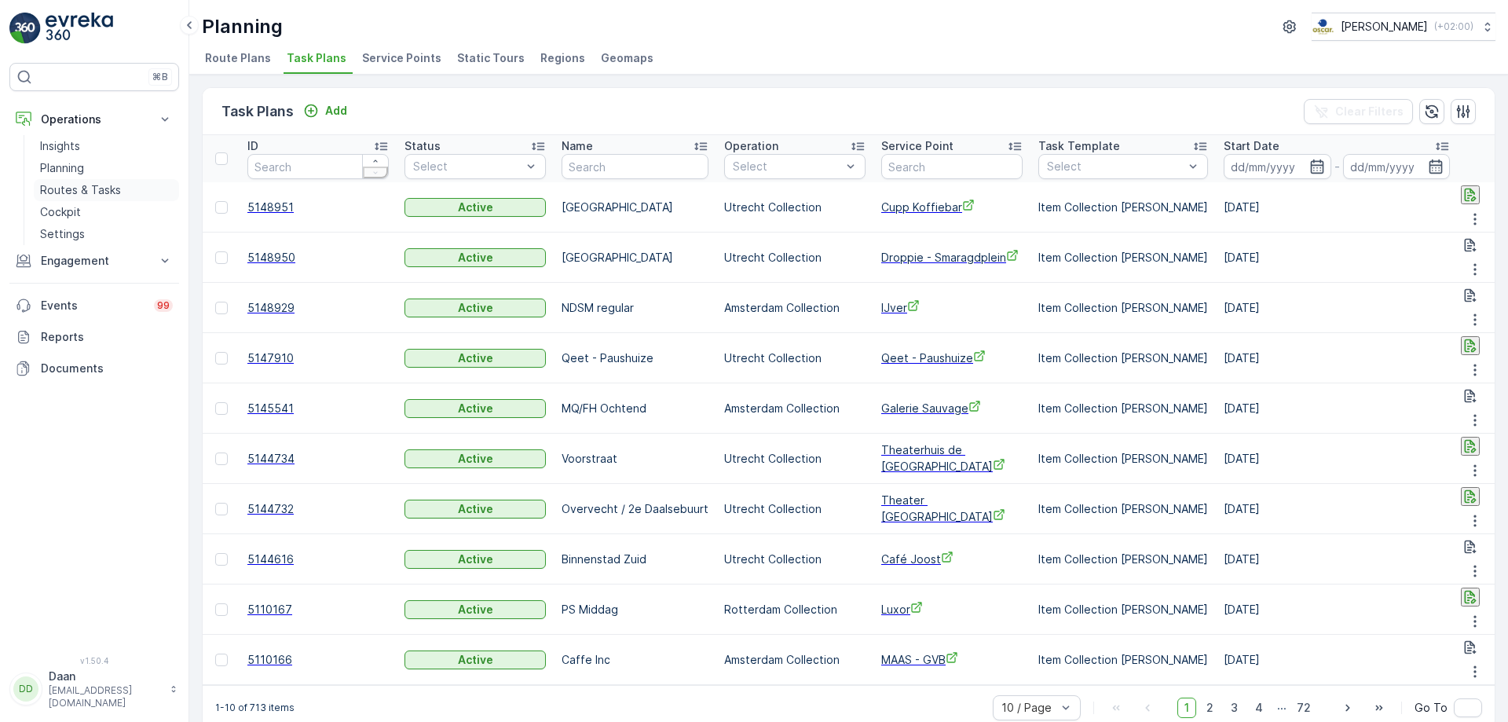
click at [97, 188] on p "Routes & Tasks" at bounding box center [80, 190] width 81 height 16
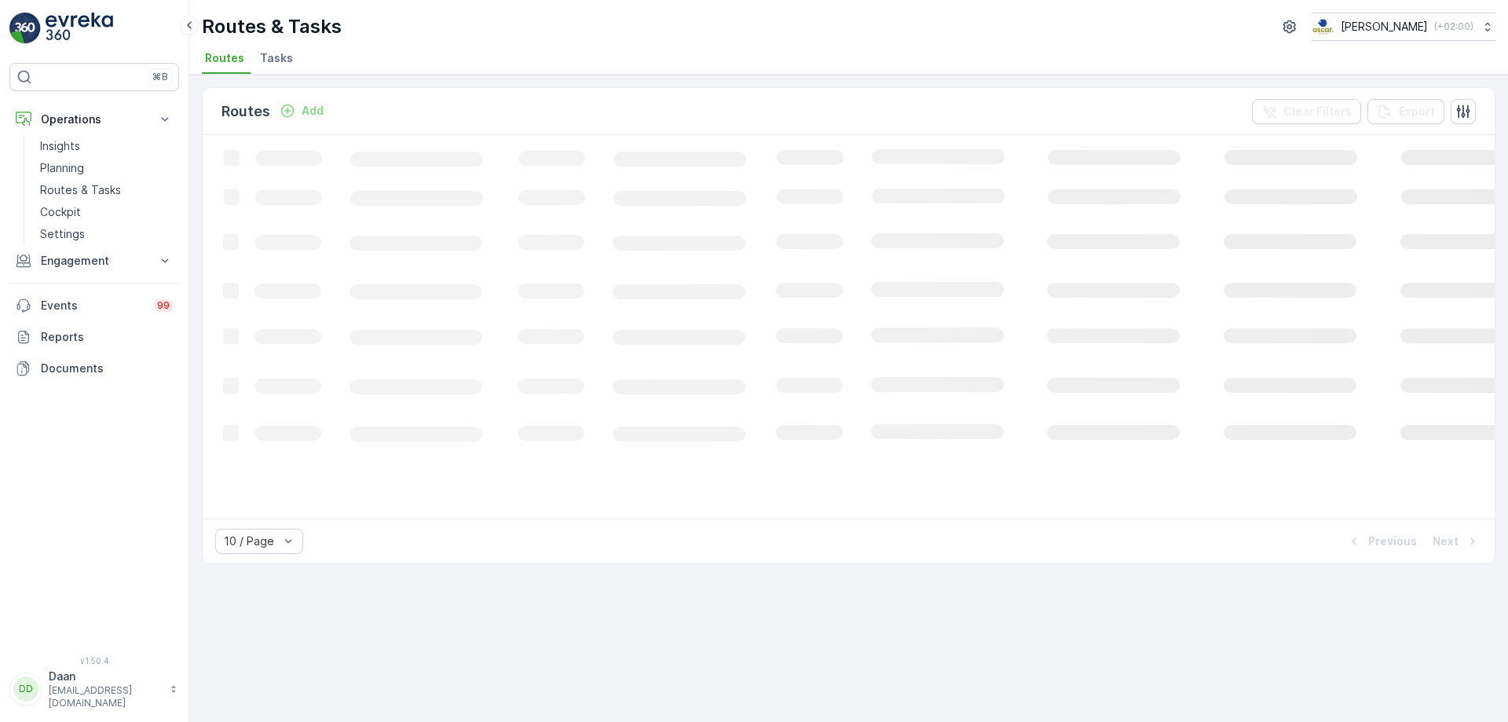
click at [286, 59] on span "Tasks" at bounding box center [276, 58] width 33 height 16
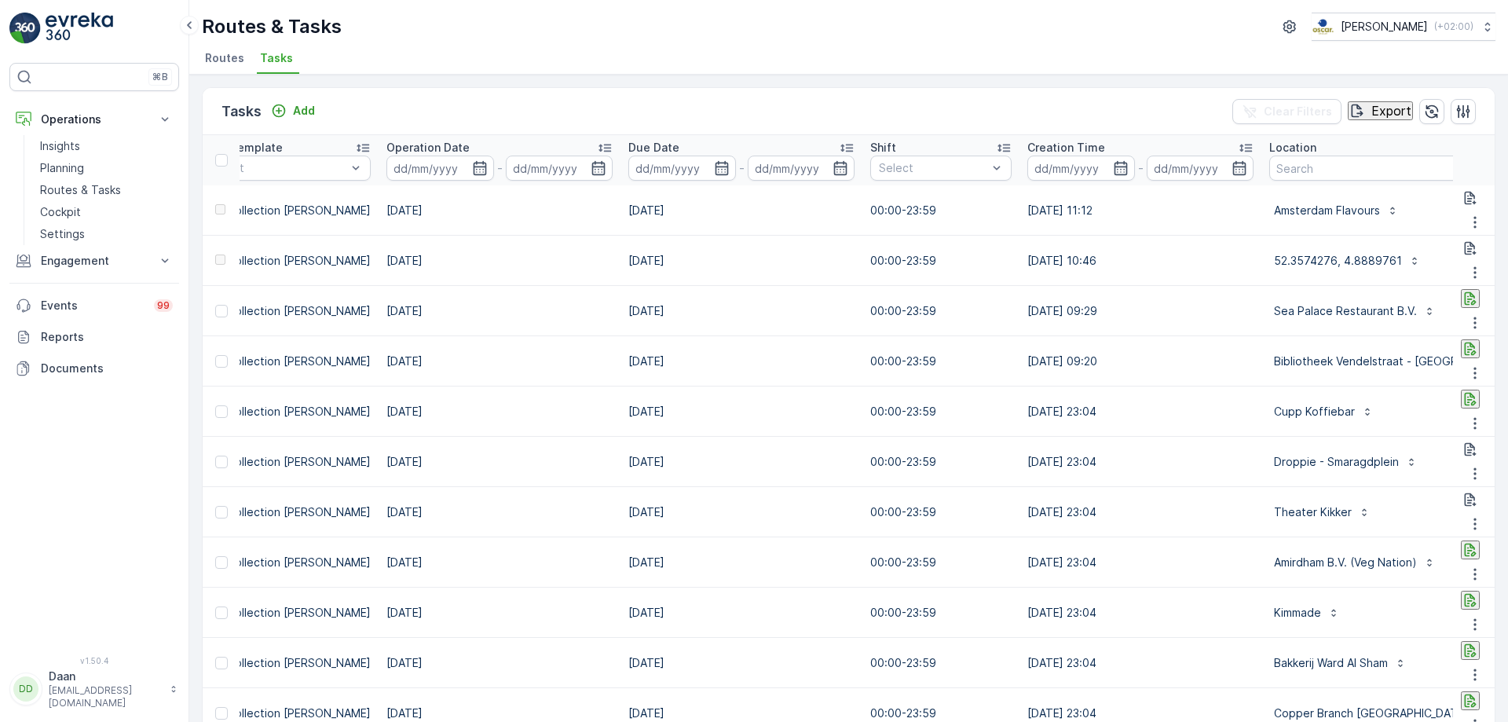
scroll to position [0, 734]
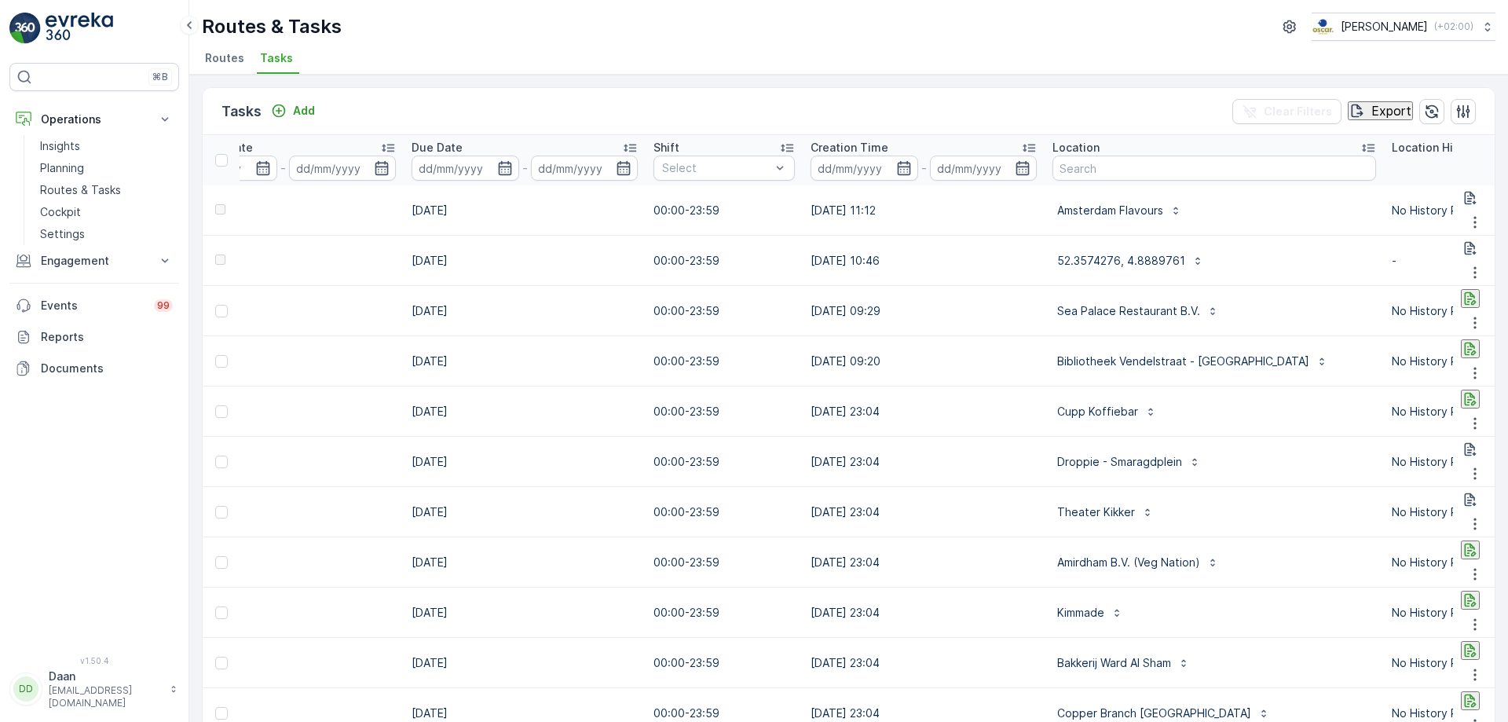
click at [1149, 154] on div "Location" at bounding box center [1214, 148] width 324 height 16
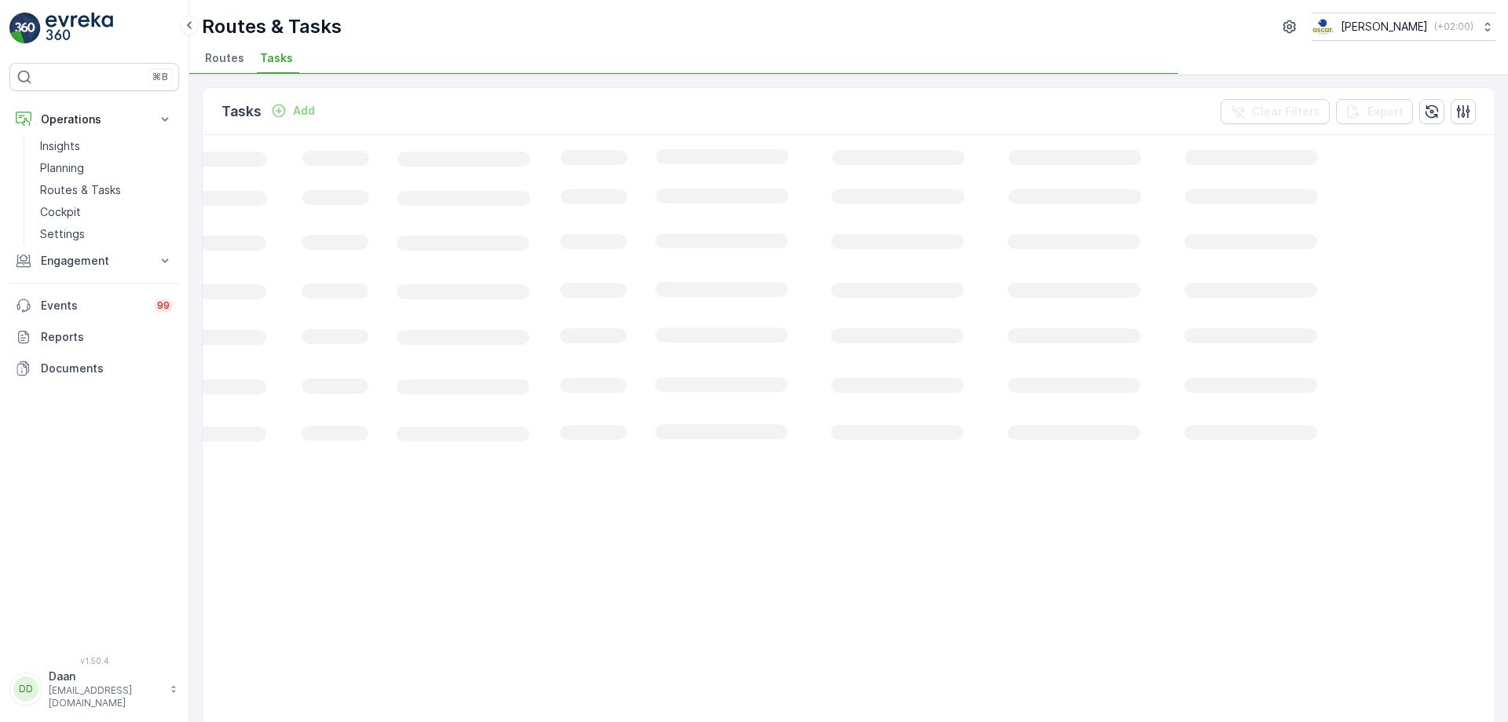
scroll to position [0, 220]
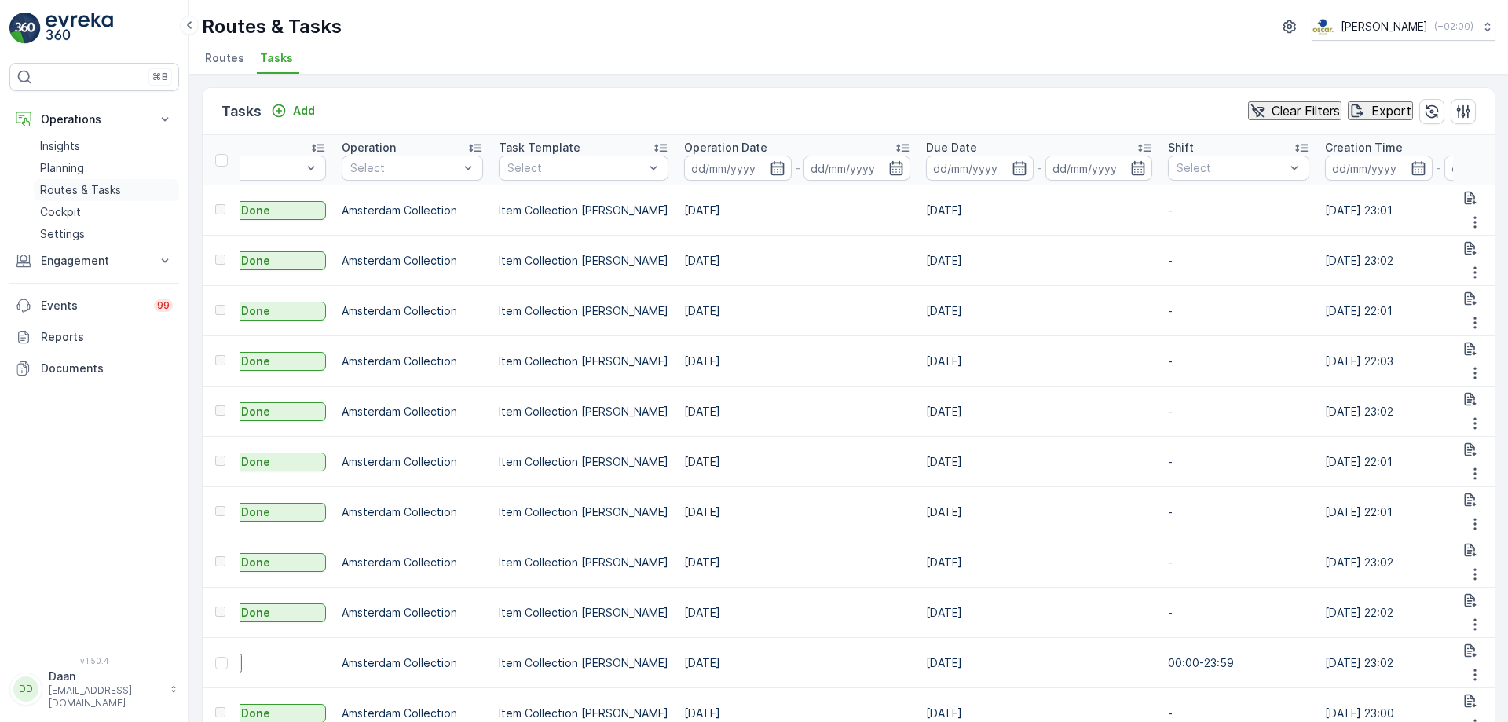
click at [86, 186] on p "Routes & Tasks" at bounding box center [80, 190] width 81 height 16
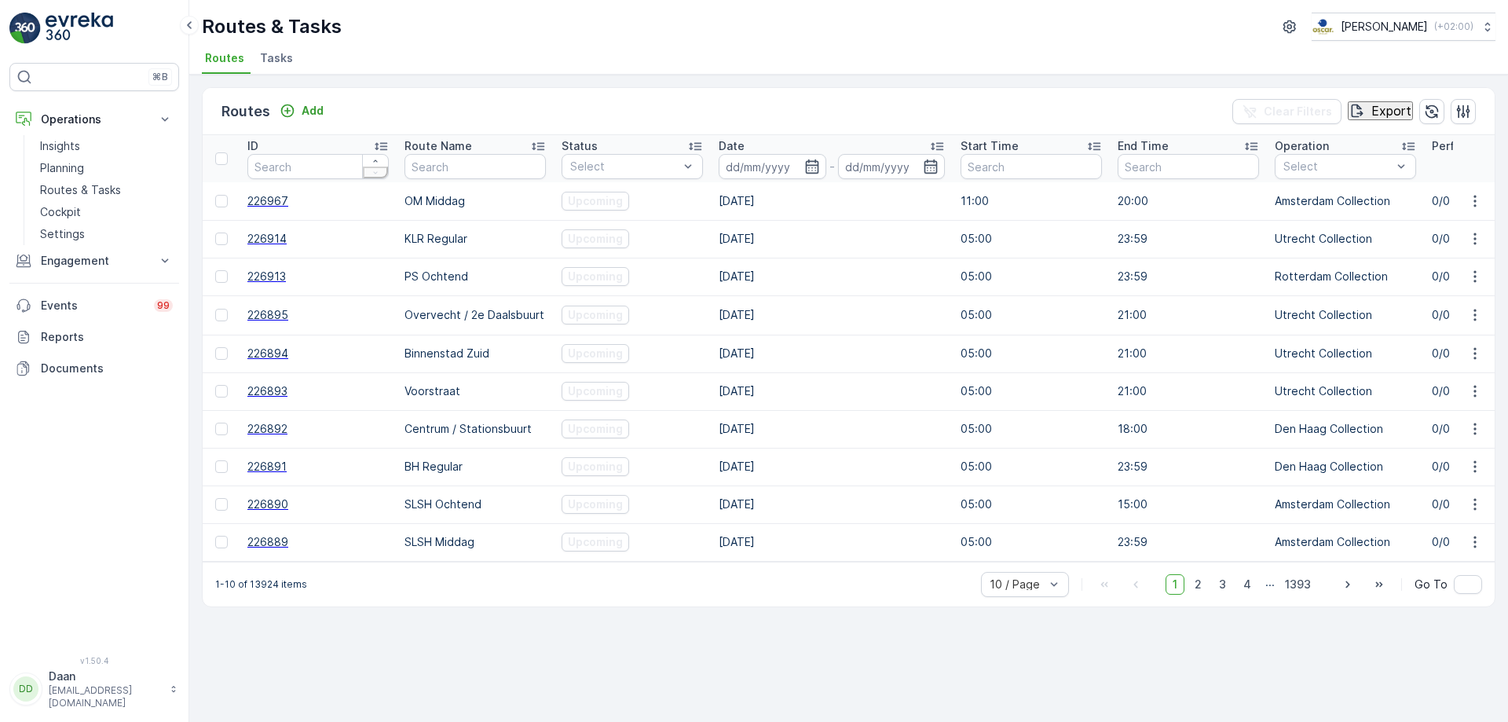
click at [286, 68] on li "Tasks" at bounding box center [278, 60] width 42 height 27
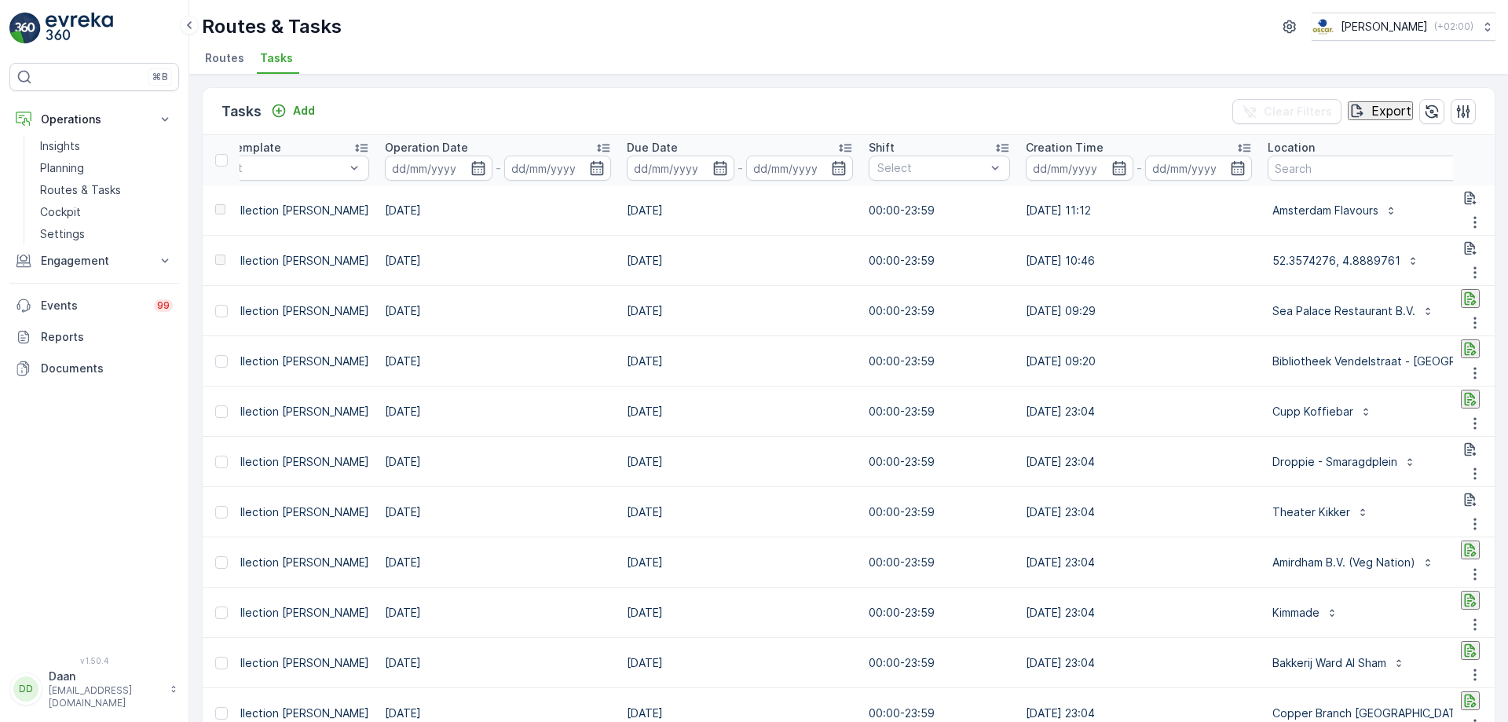
scroll to position [0, 885]
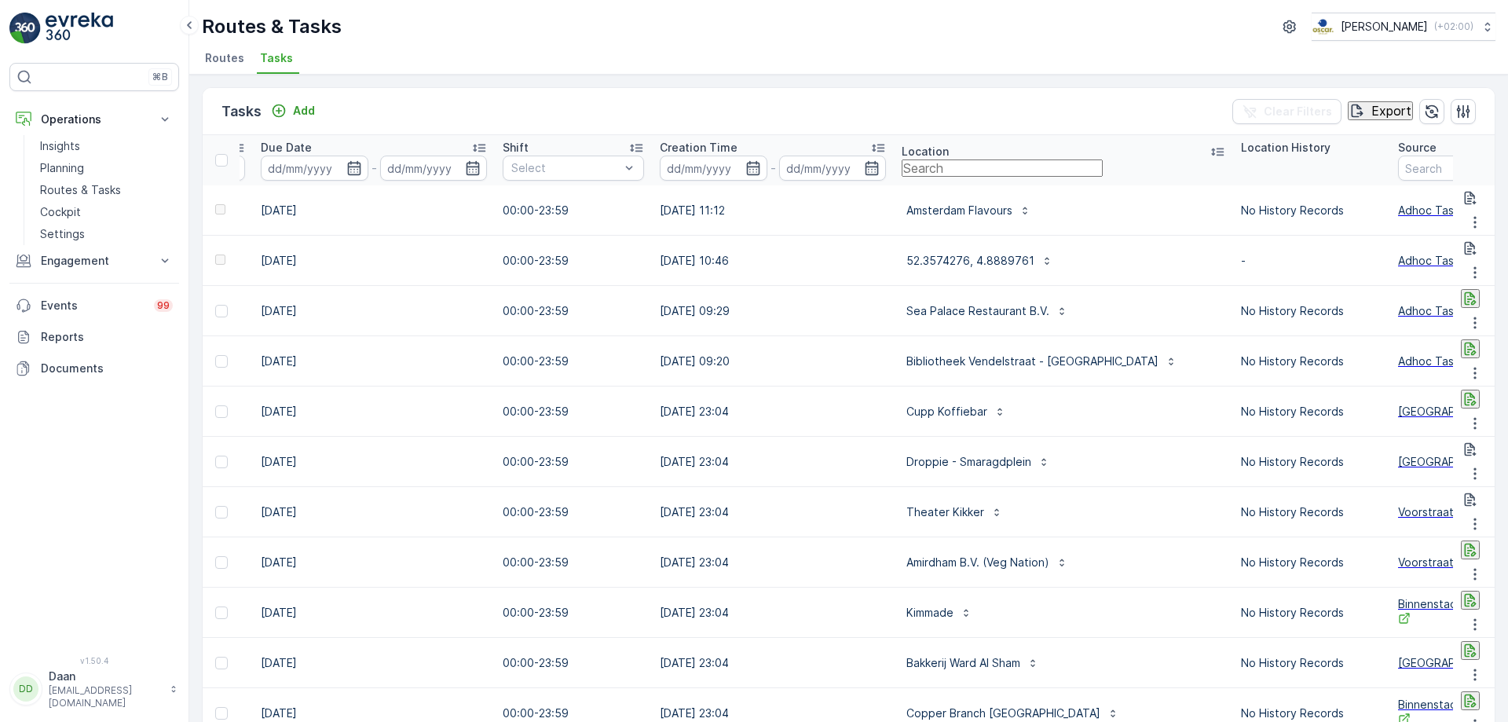
click at [1103, 172] on input "text" at bounding box center [1002, 167] width 201 height 17
type input "paus"
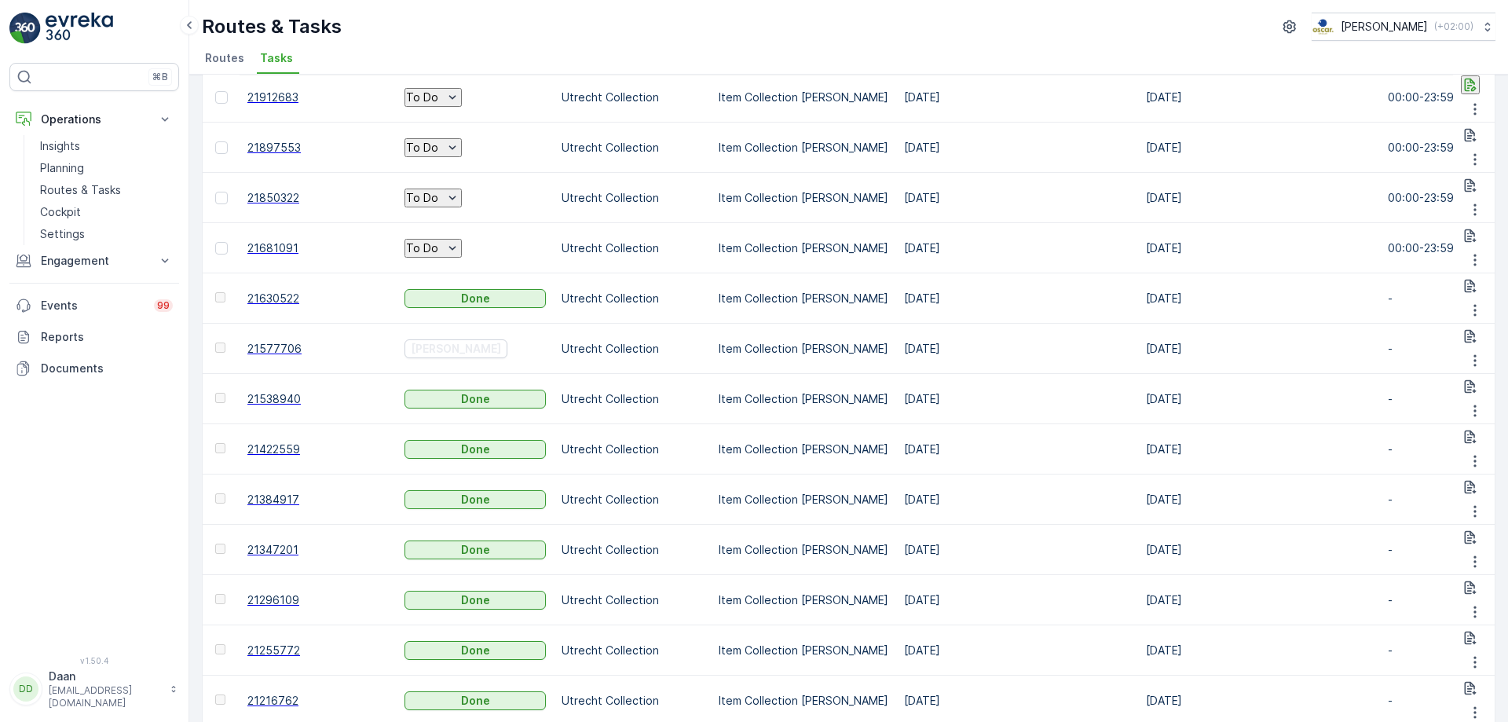
scroll to position [236, 0]
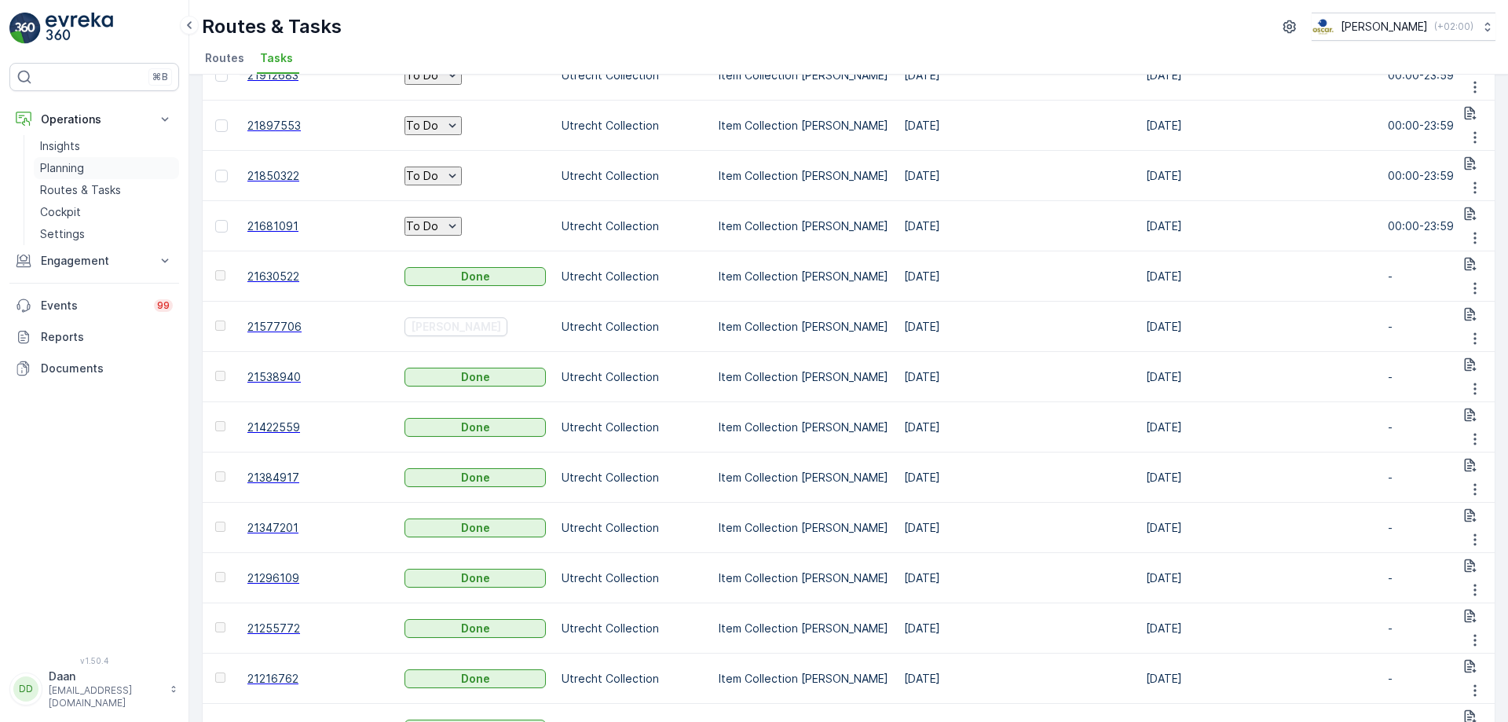
click at [76, 164] on p "Planning" at bounding box center [62, 168] width 44 height 16
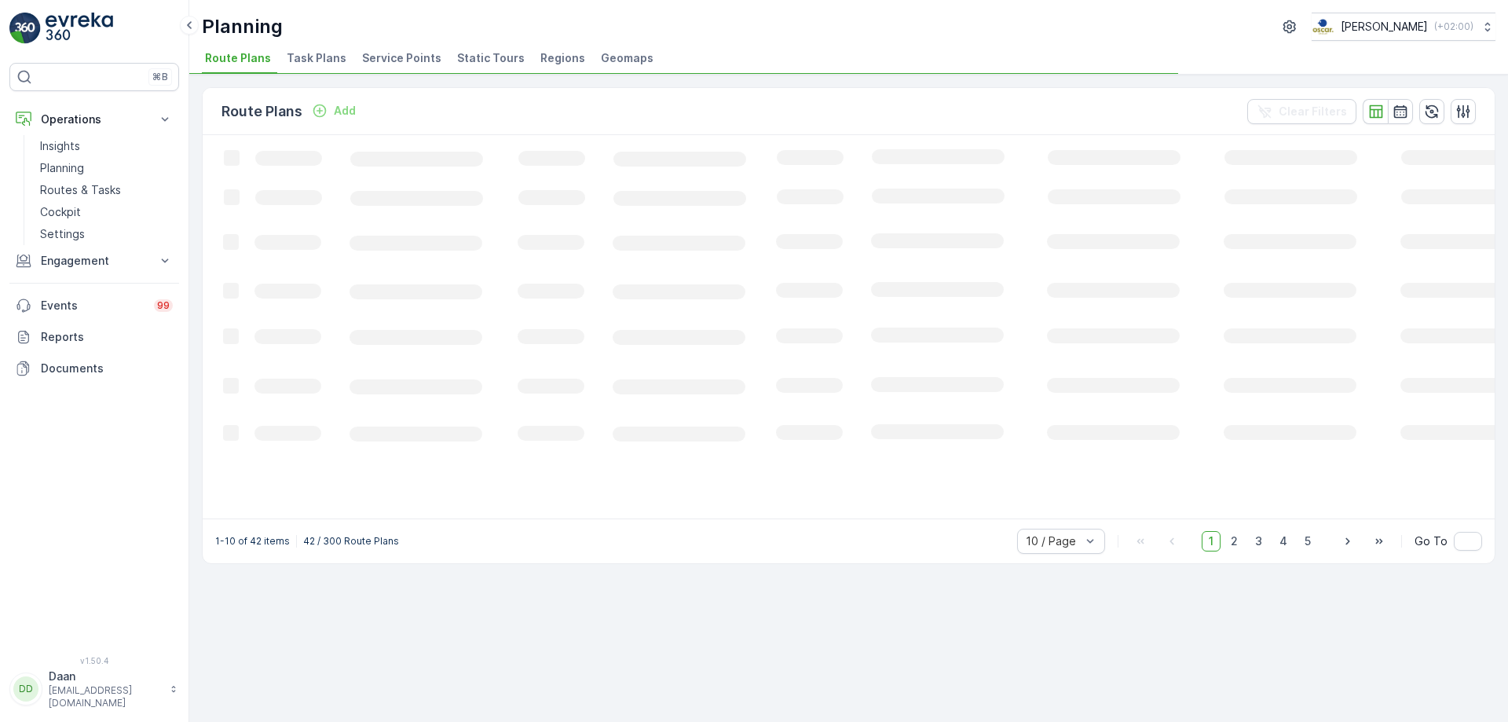
click at [324, 61] on span "Task Plans" at bounding box center [317, 58] width 60 height 16
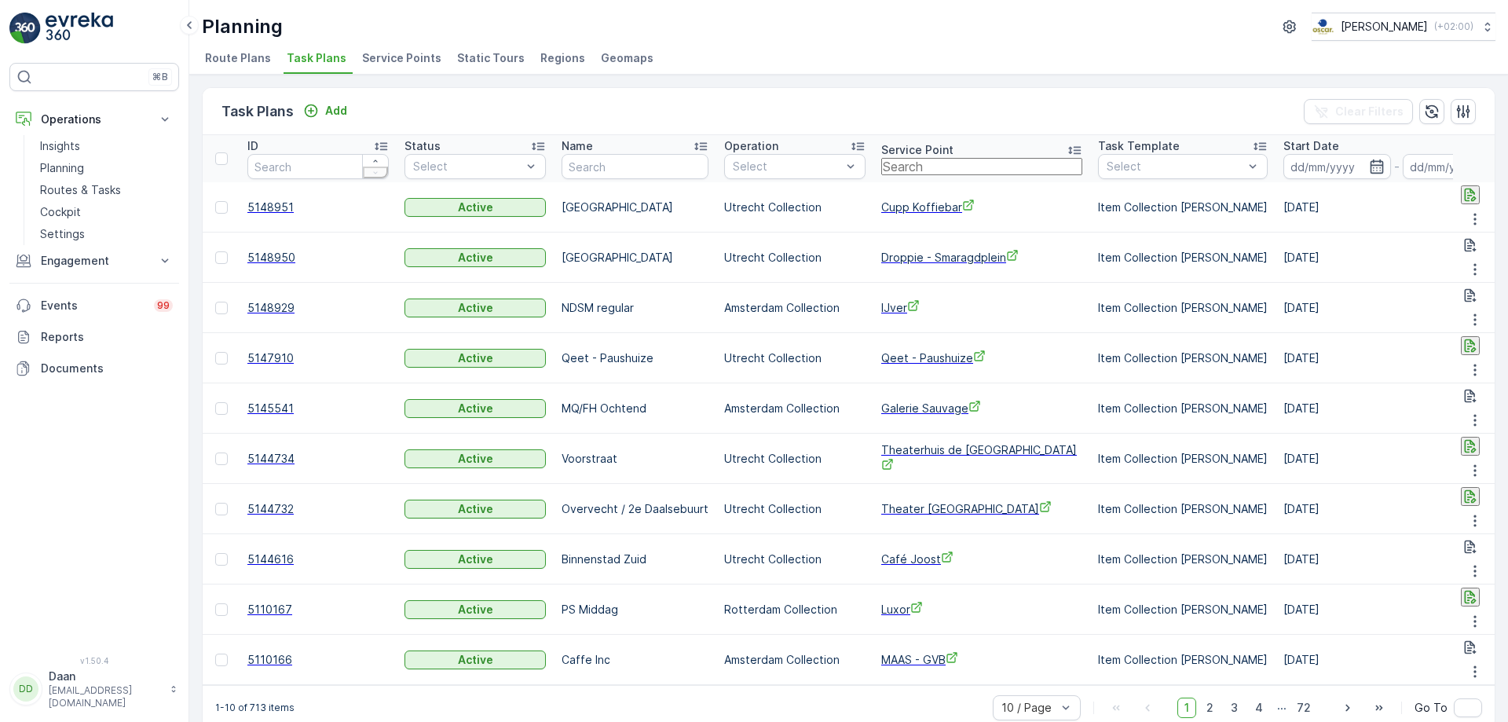
click at [926, 163] on input "text" at bounding box center [981, 166] width 201 height 17
type input "Paus"
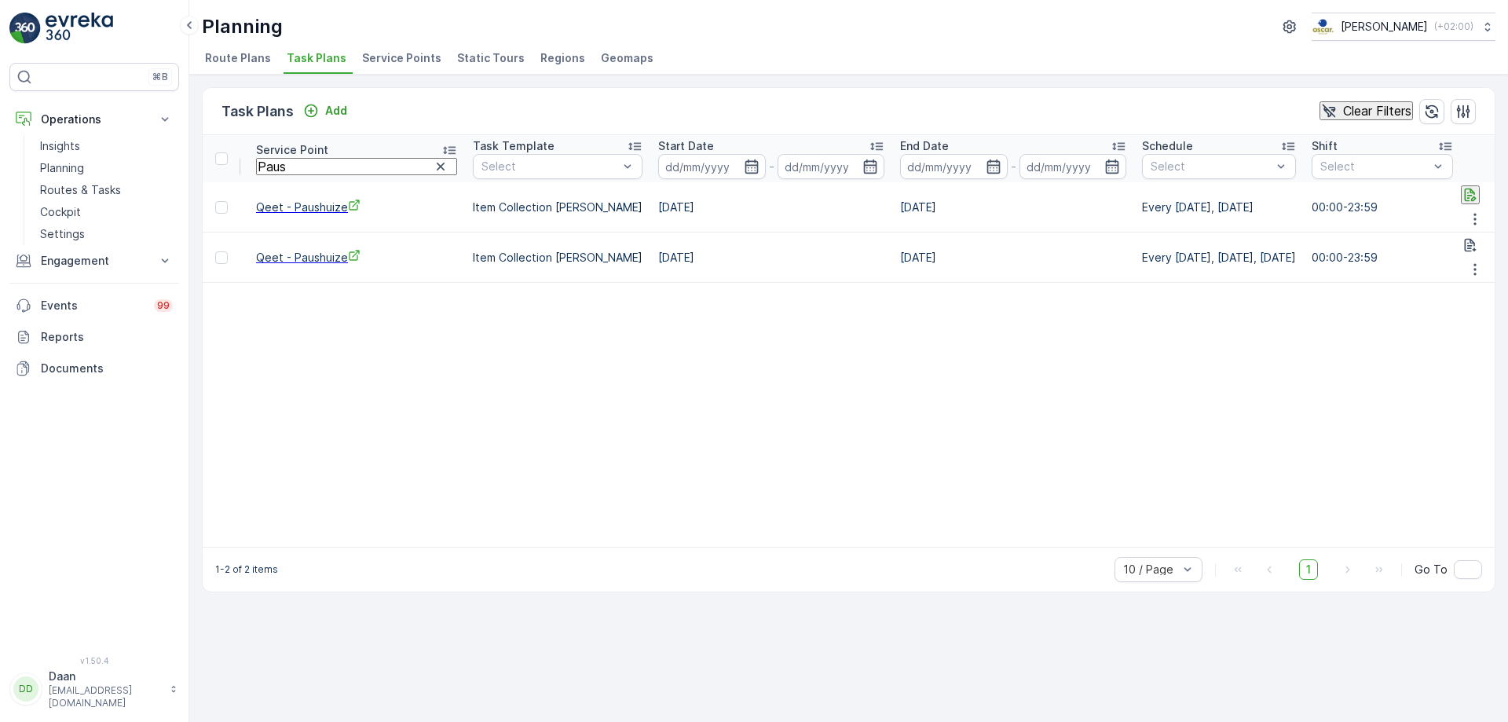
scroll to position [0, 756]
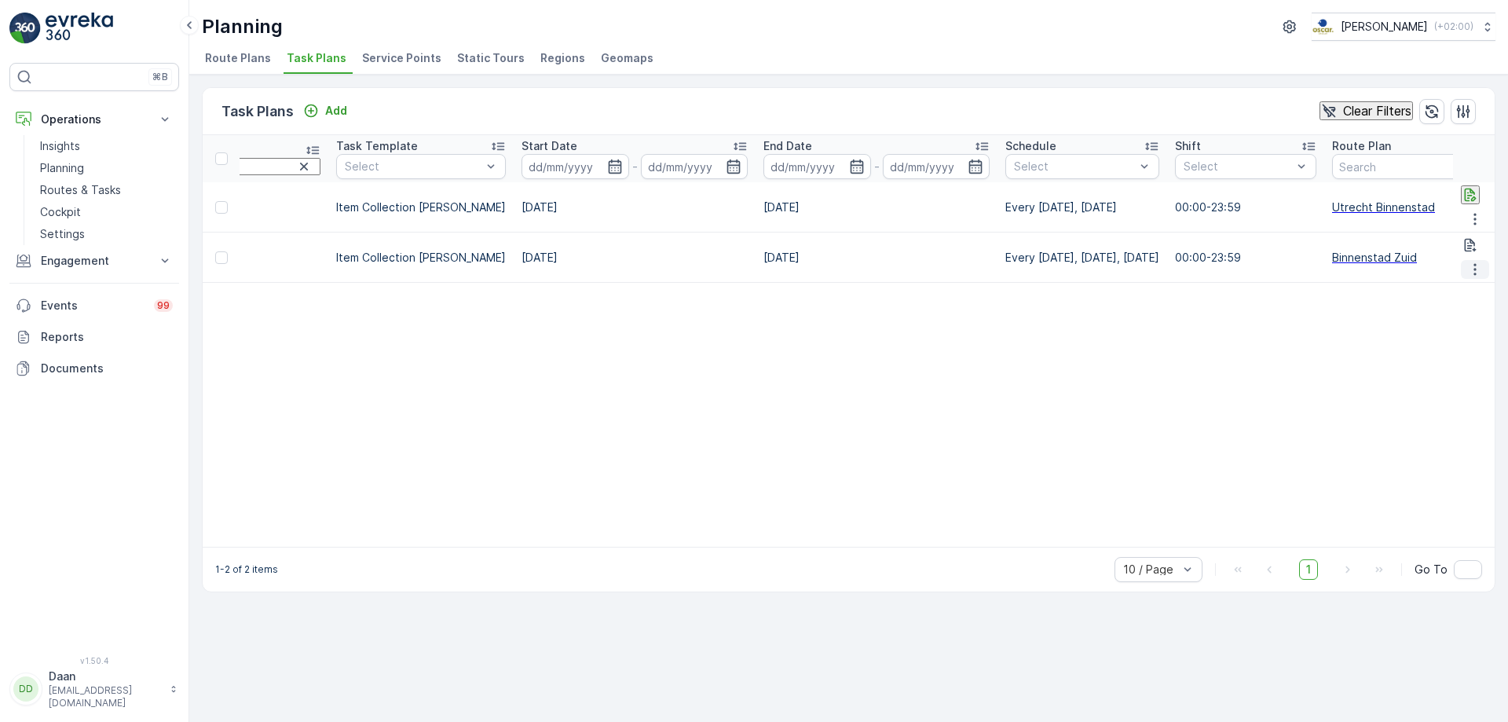
click at [1475, 264] on icon "button" at bounding box center [1474, 270] width 2 height 12
click at [1462, 285] on span "Edit Task Plan" at bounding box center [1456, 289] width 73 height 16
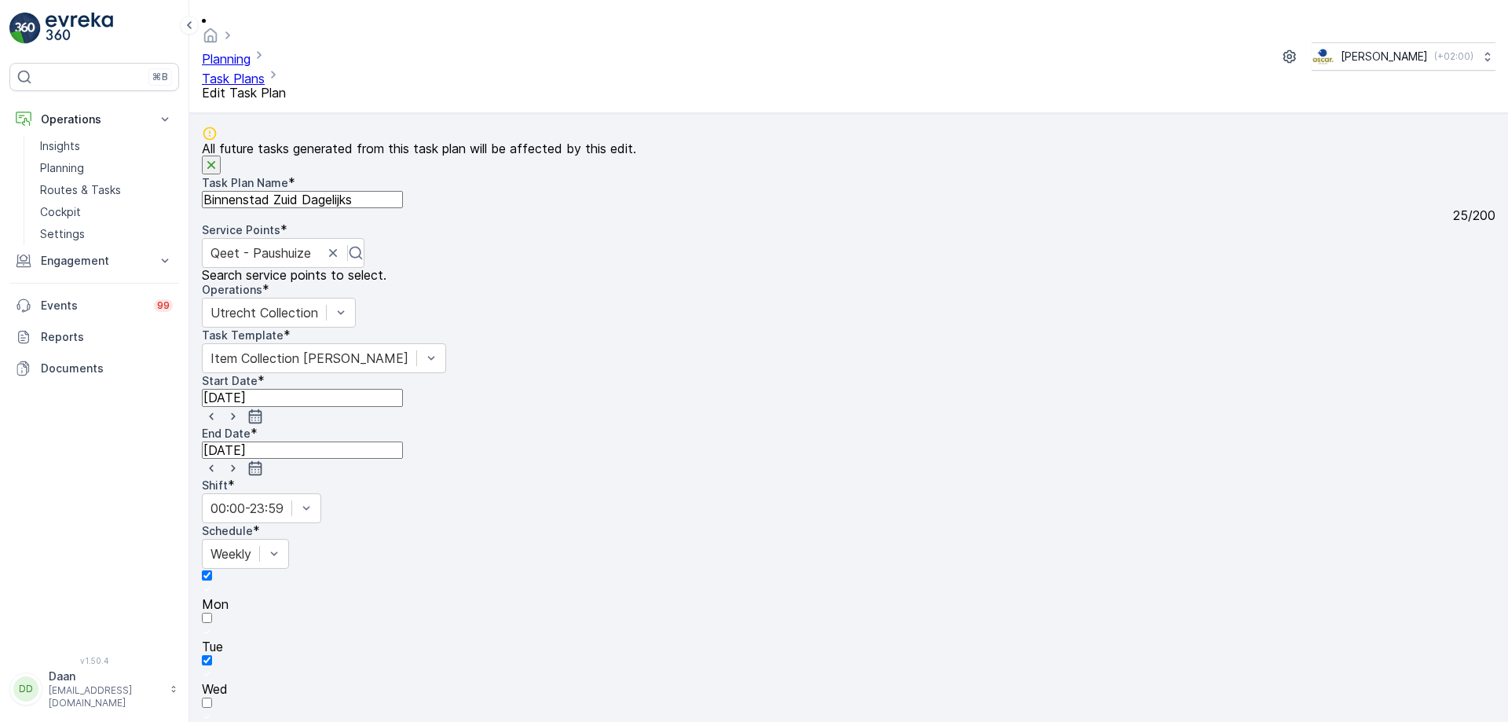
drag, startPoint x: 742, startPoint y: 415, endPoint x: 784, endPoint y: 408, distance: 42.4
click at [800, 569] on div "Mon Tue Wed Thu Fri Sat Sun" at bounding box center [849, 717] width 1294 height 297
drag, startPoint x: 771, startPoint y: 411, endPoint x: 735, endPoint y: 414, distance: 36.3
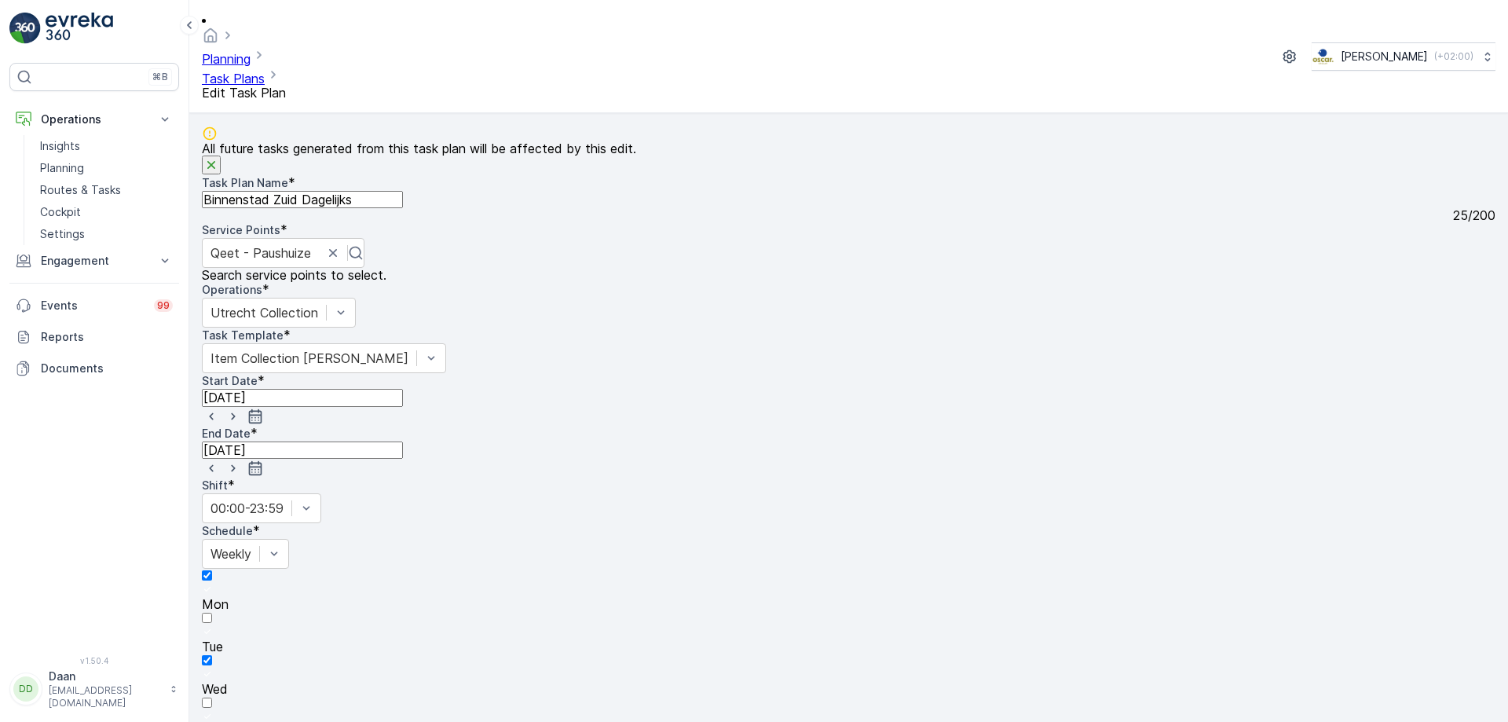
click at [584, 625] on div at bounding box center [849, 632] width 1294 height 14
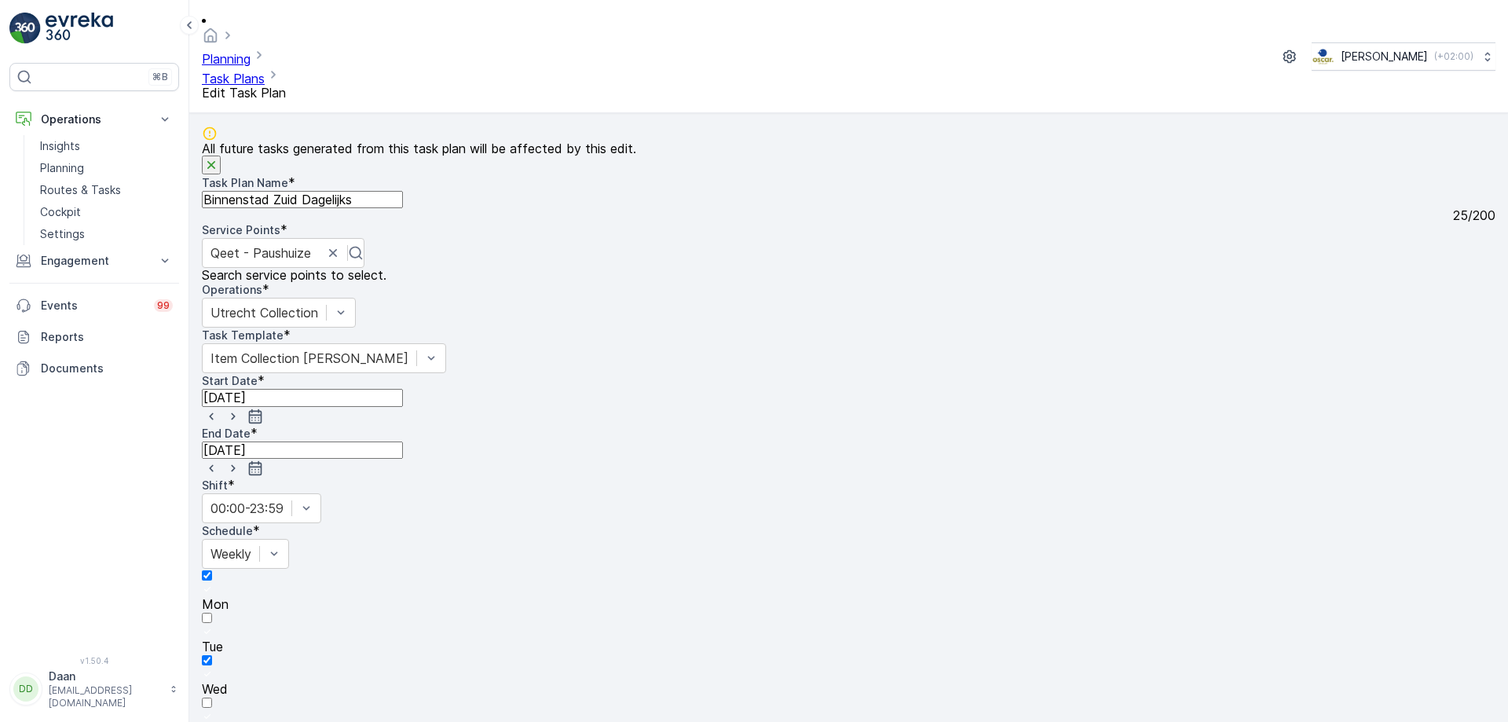
click at [212, 613] on input "Tue" at bounding box center [207, 618] width 10 height 10
click at [657, 710] on div at bounding box center [849, 717] width 1294 height 14
click at [212, 697] on input "Thu" at bounding box center [207, 702] width 10 height 10
click at [219, 157] on icon "button" at bounding box center [211, 165] width 16 height 16
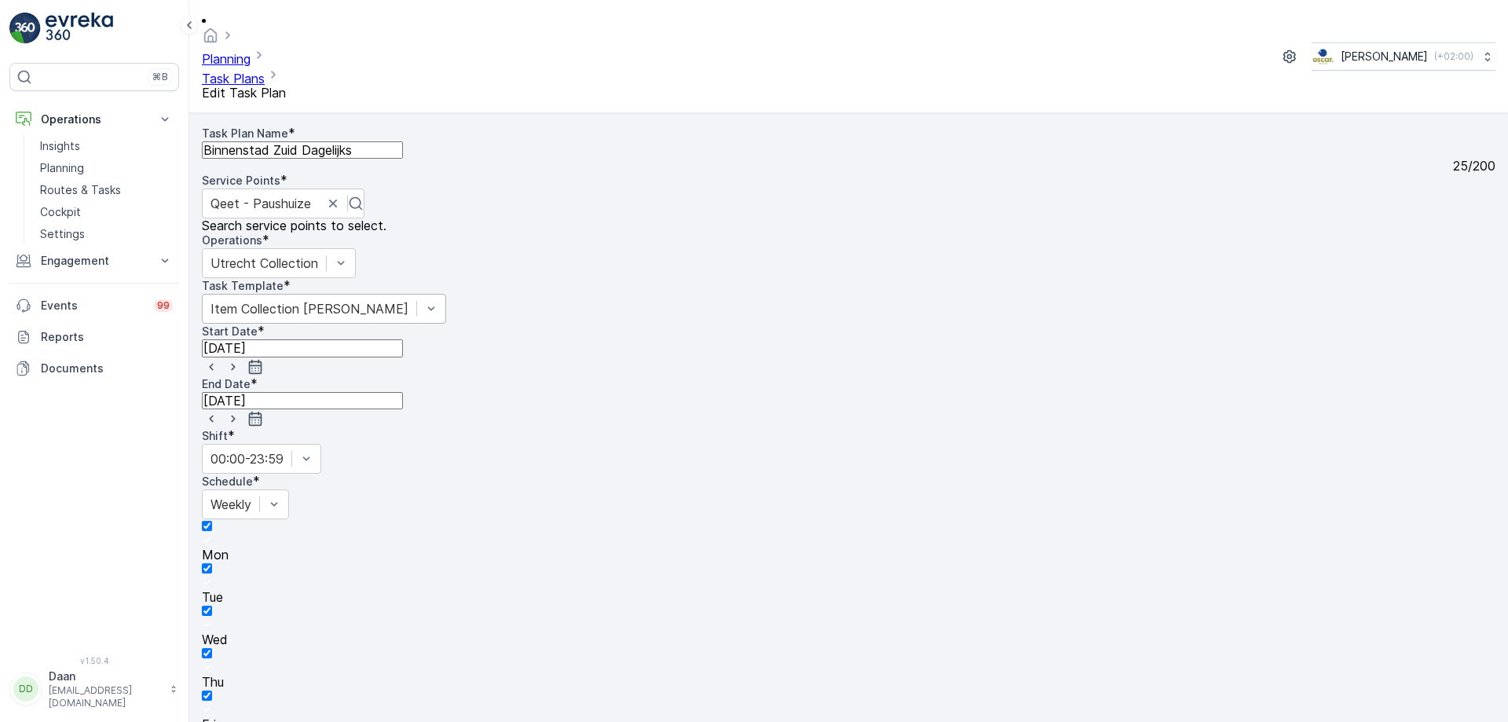
scroll to position [2, 0]
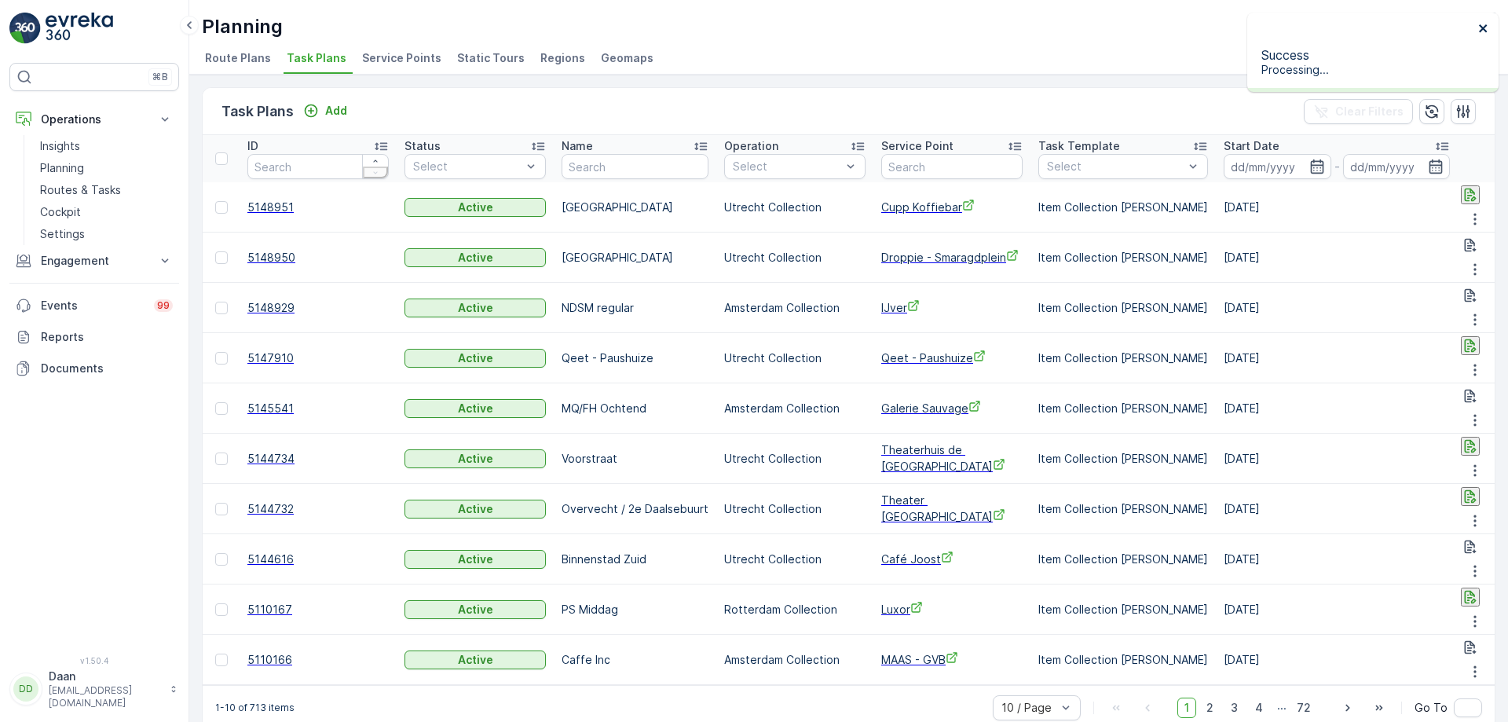
click at [1488, 28] on icon "close" at bounding box center [1483, 28] width 11 height 13
click at [85, 194] on p "Routes & Tasks" at bounding box center [80, 190] width 81 height 16
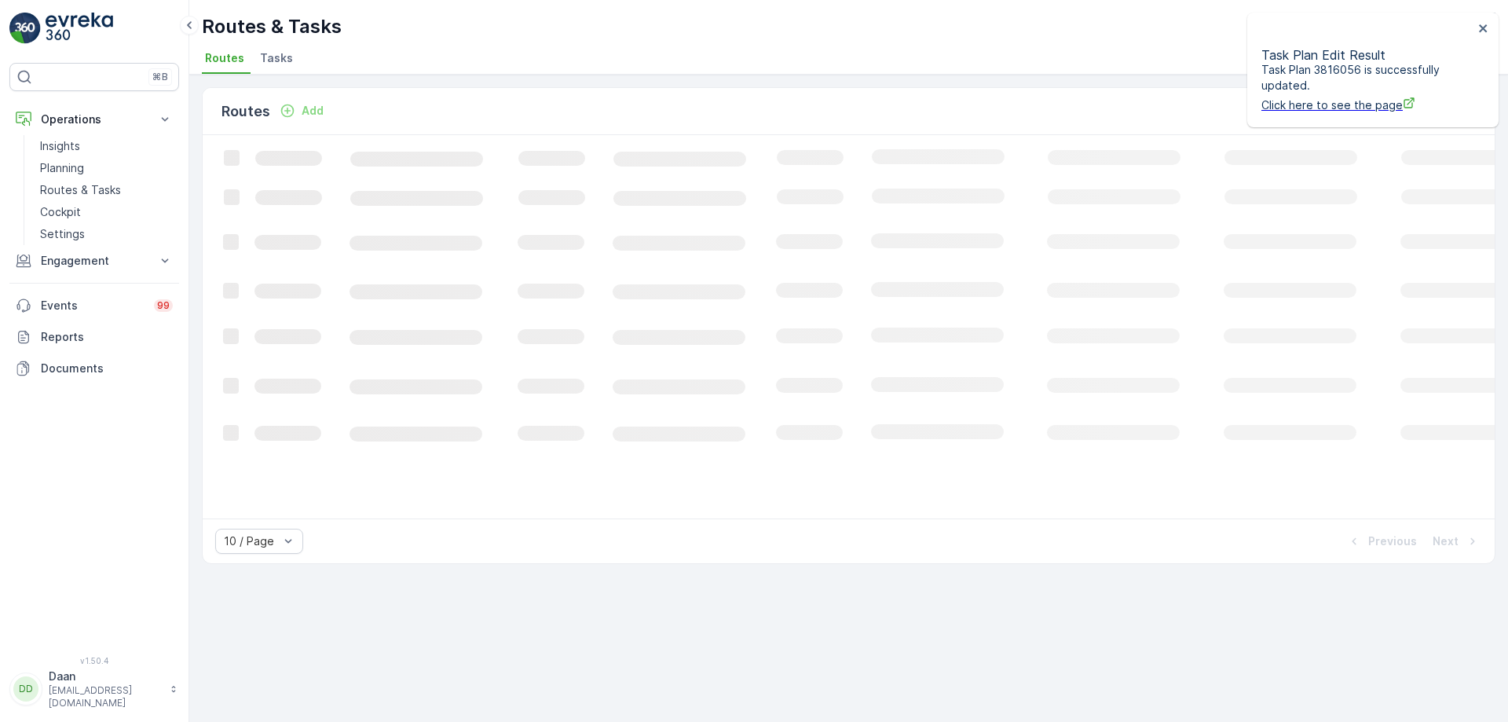
click at [273, 64] on span "Tasks" at bounding box center [276, 58] width 33 height 16
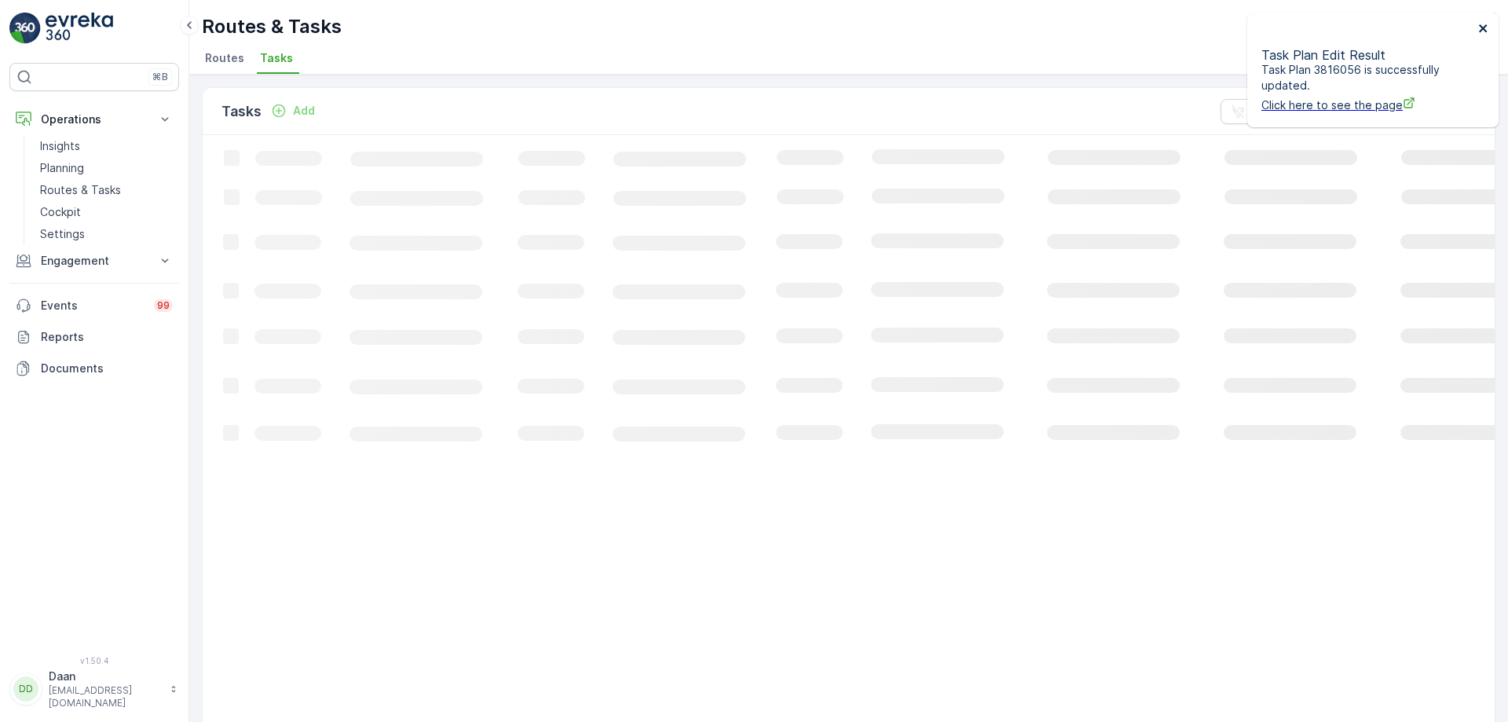
click at [1483, 32] on icon "close" at bounding box center [1483, 28] width 11 height 13
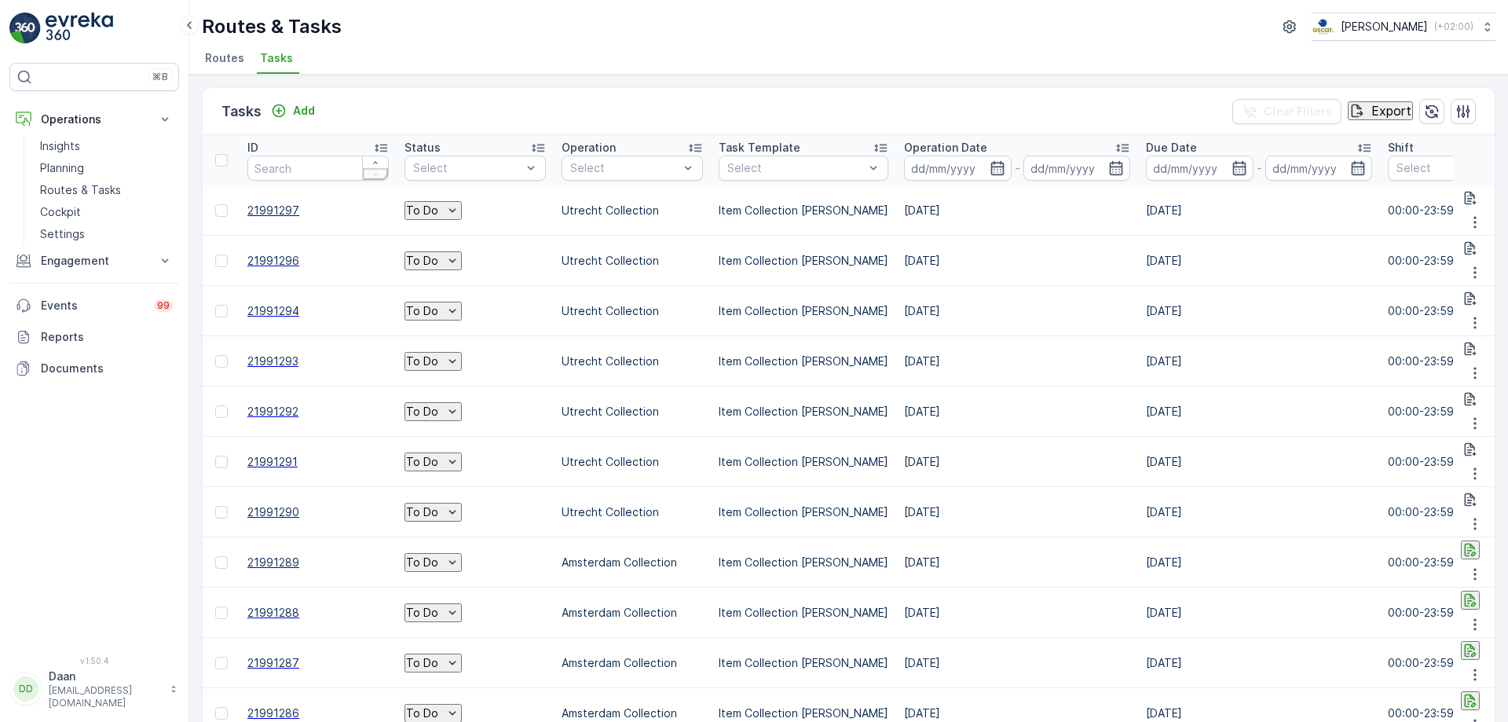
drag, startPoint x: 723, startPoint y: 372, endPoint x: 832, endPoint y: 404, distance: 113.8
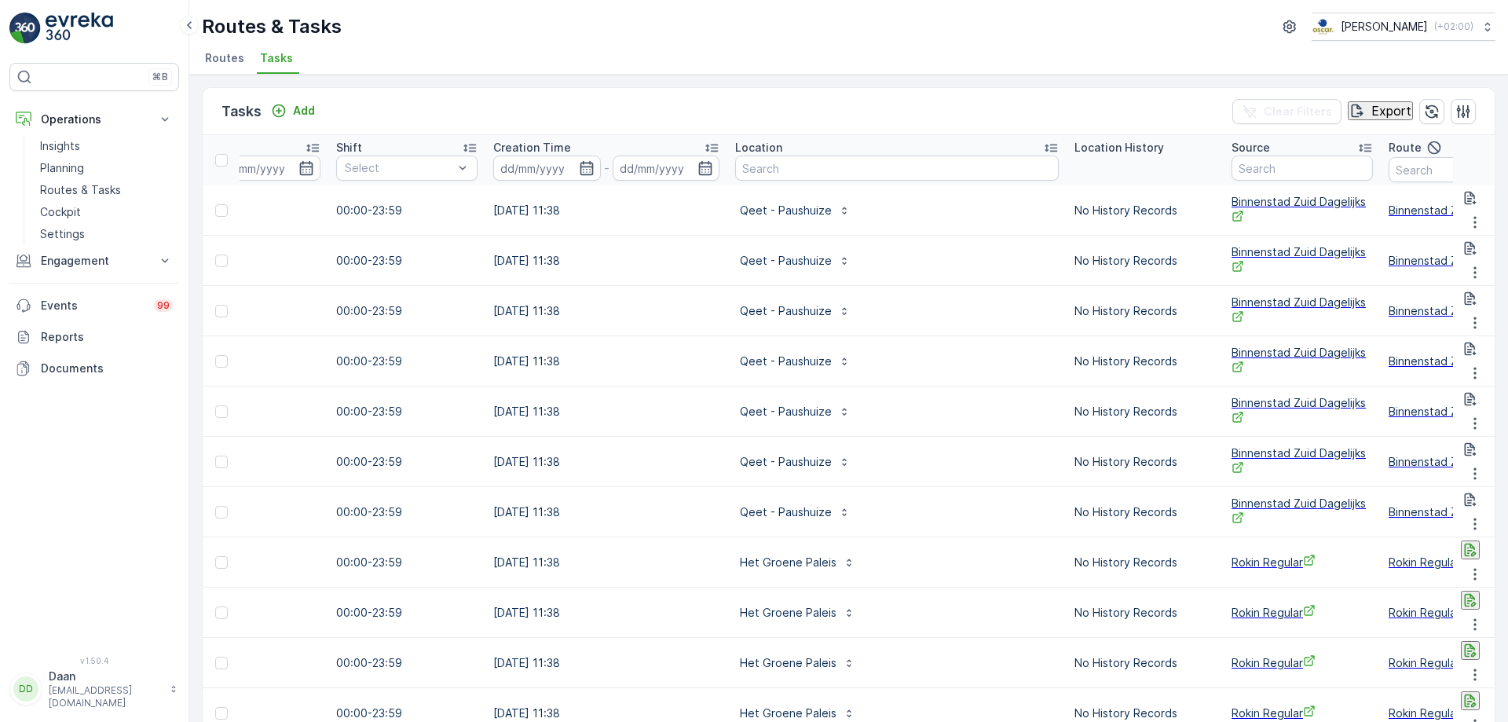
scroll to position [0, 1224]
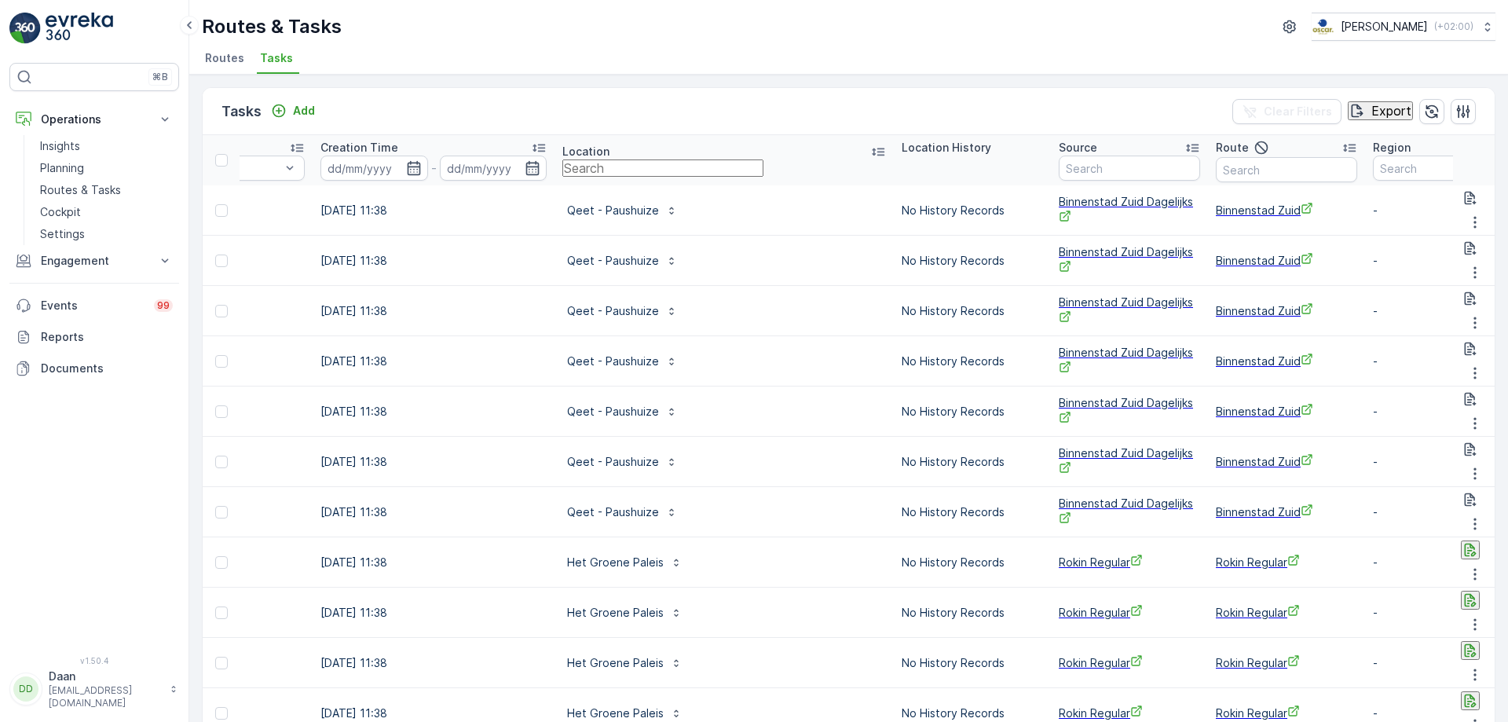
click at [726, 174] on input "text" at bounding box center [662, 167] width 201 height 17
type input "Paus"
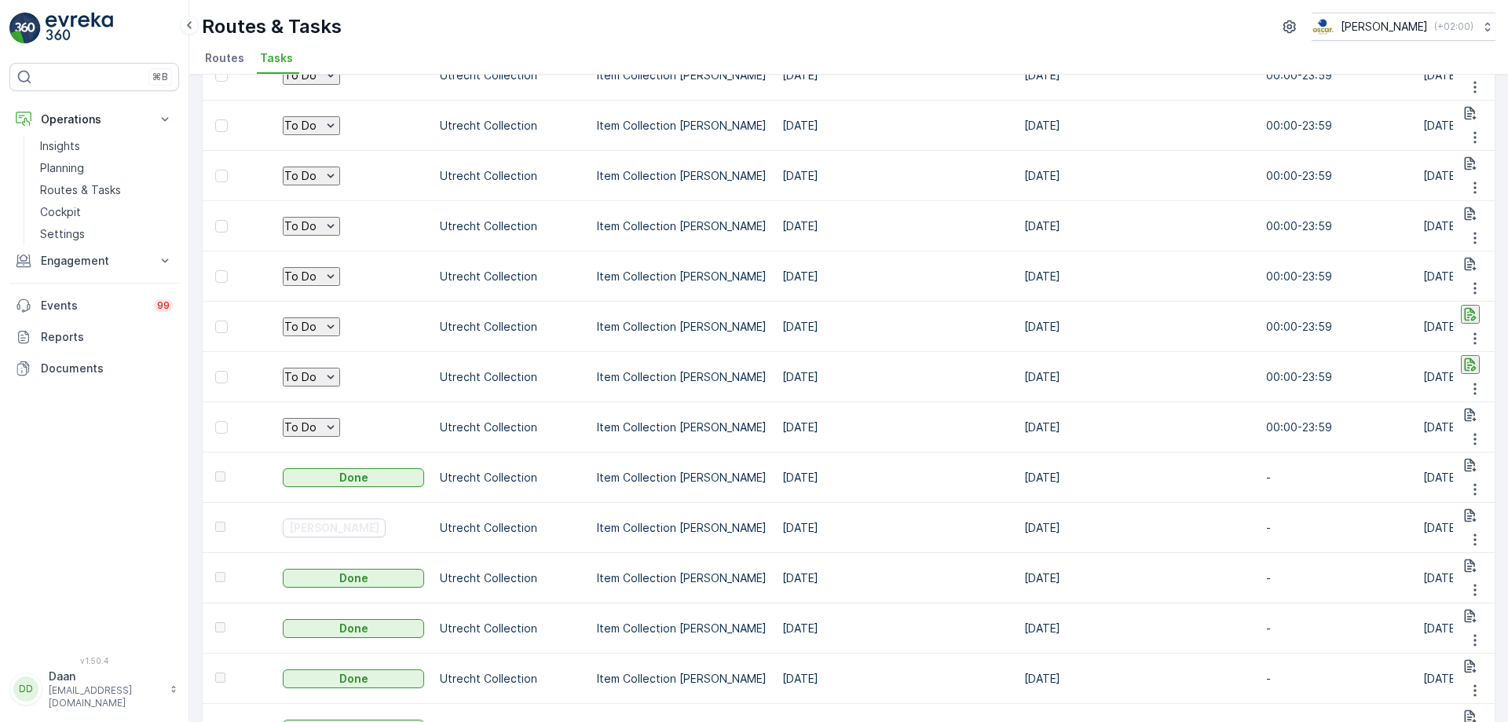
scroll to position [157, 0]
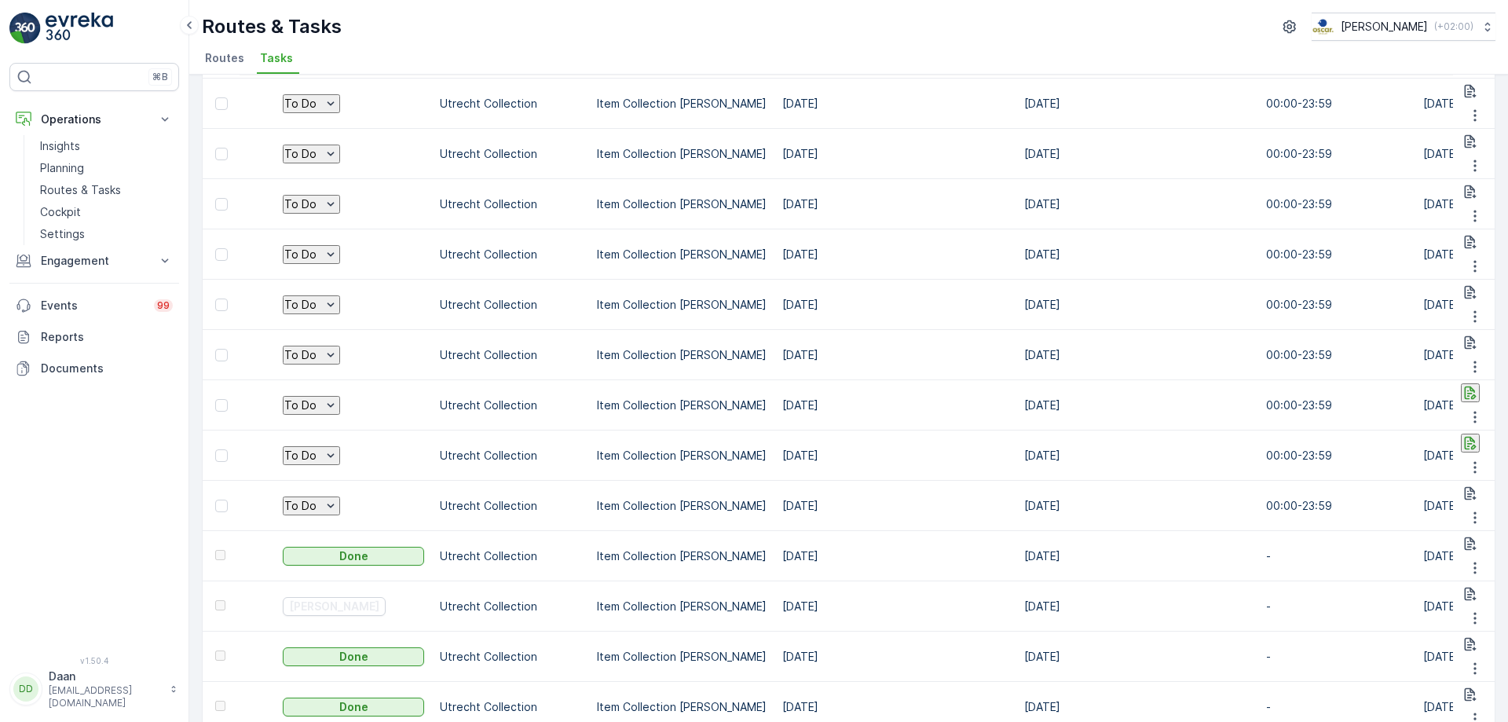
drag, startPoint x: 602, startPoint y: 328, endPoint x: 836, endPoint y: 374, distance: 237.7
click at [602, 397] on p "Item Collection [PERSON_NAME]" at bounding box center [682, 405] width 170 height 16
drag, startPoint x: 1053, startPoint y: 398, endPoint x: 1132, endPoint y: 387, distance: 79.3
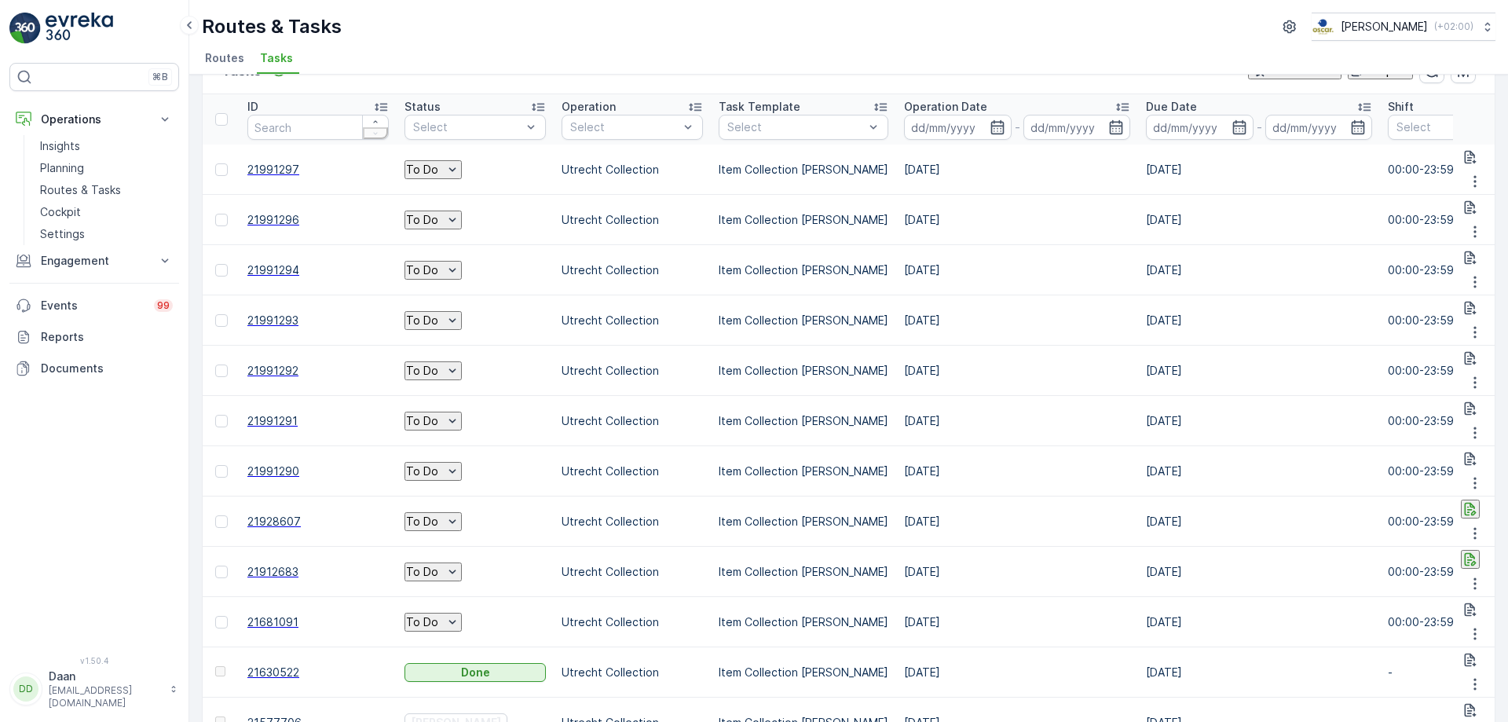
scroll to position [79, 0]
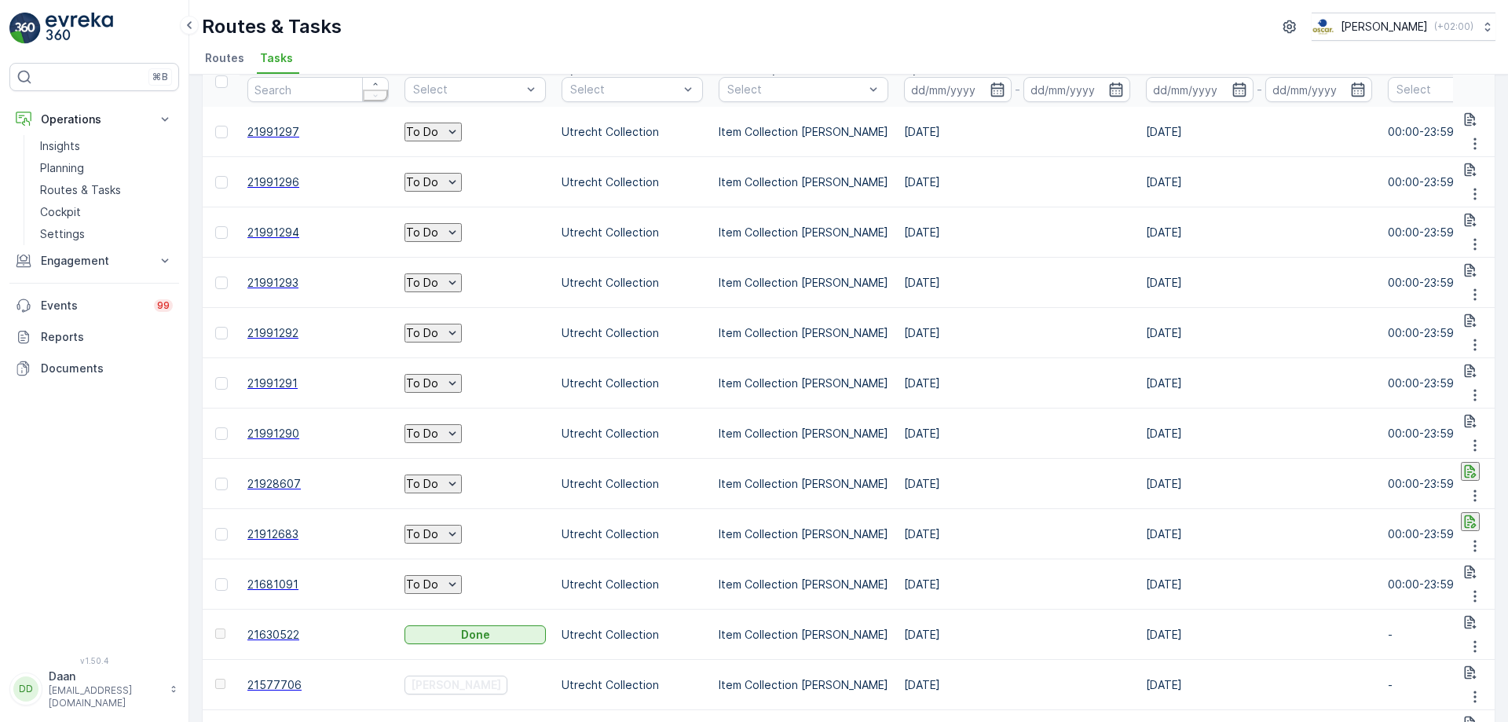
drag, startPoint x: 892, startPoint y: 474, endPoint x: 1207, endPoint y: 530, distance: 320.0
click at [1189, 609] on td "[DATE]" at bounding box center [1259, 634] width 242 height 50
drag, startPoint x: 1195, startPoint y: 516, endPoint x: 891, endPoint y: 471, distance: 308.0
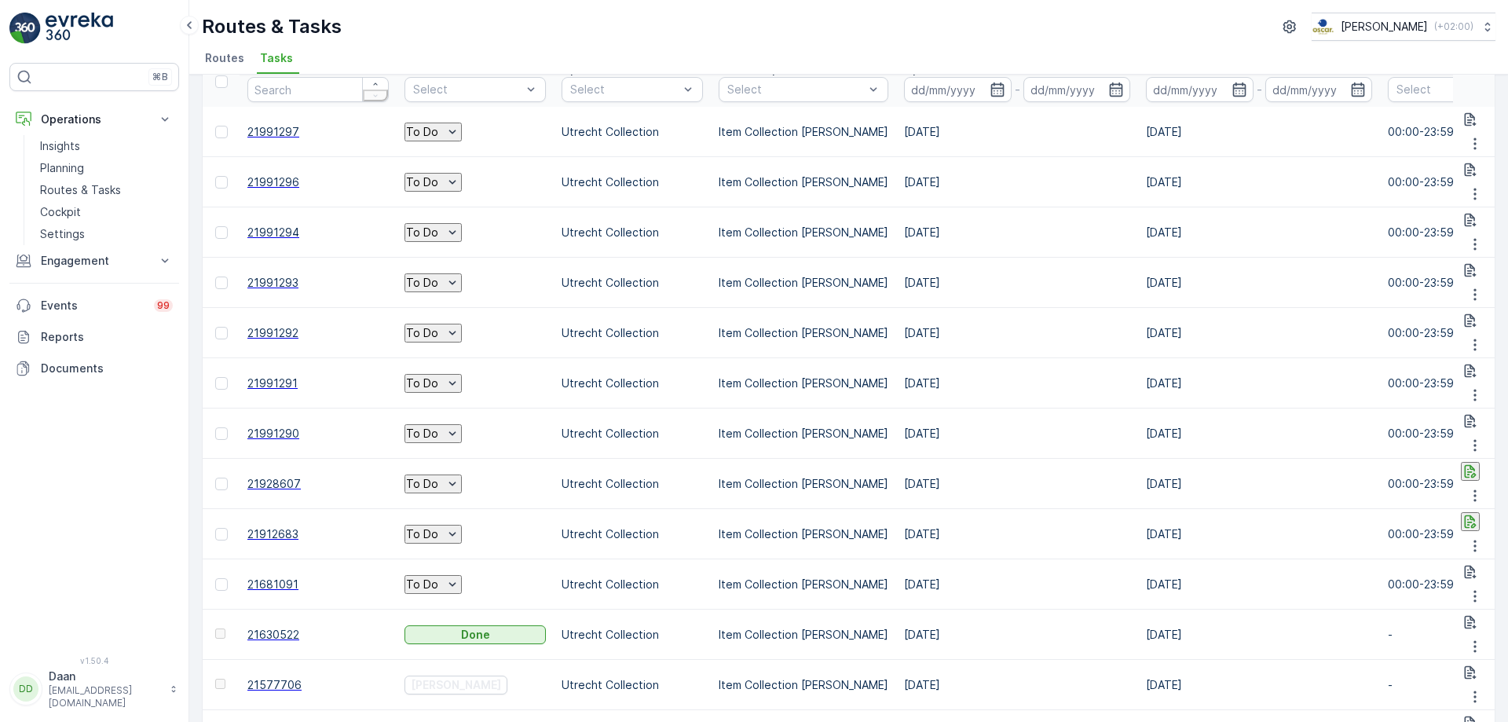
click at [896, 559] on td "[DATE]" at bounding box center [1017, 584] width 242 height 50
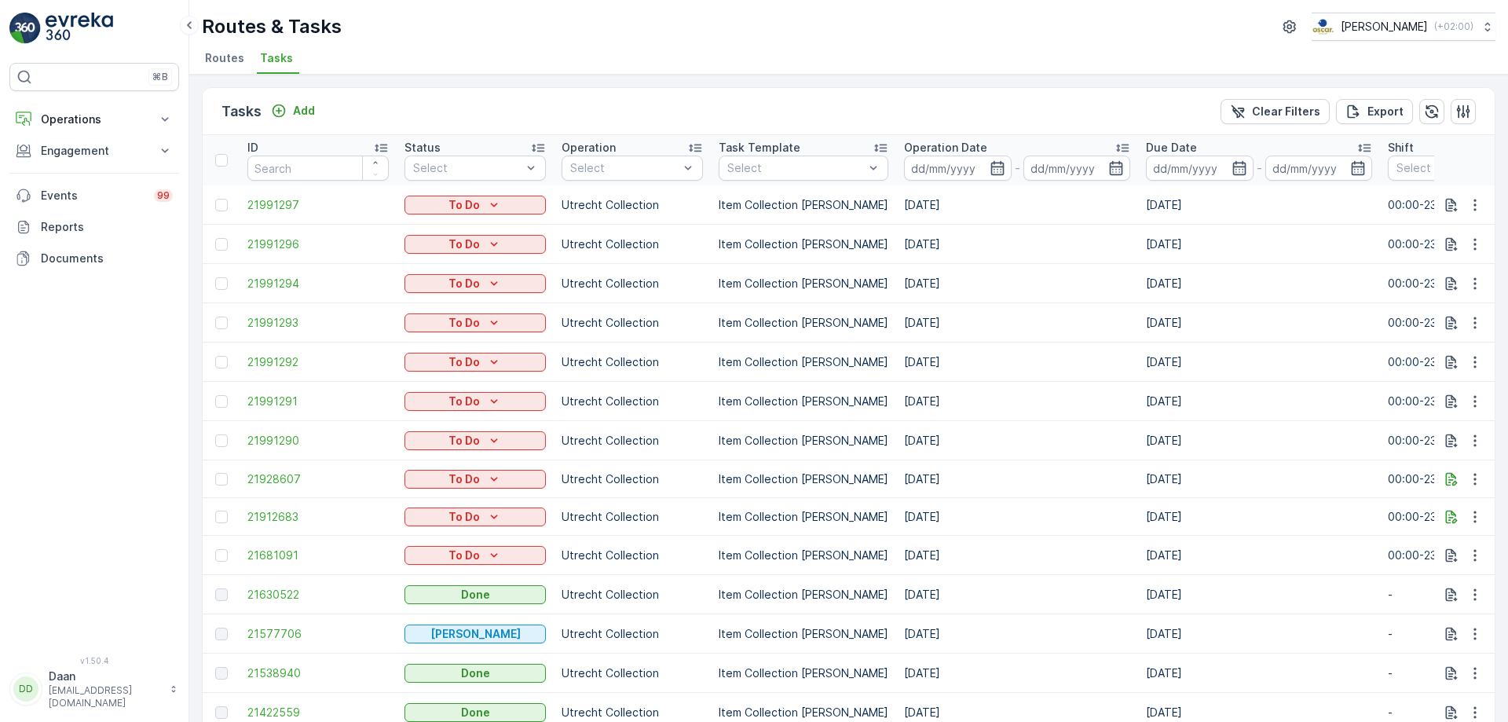
drag, startPoint x: 1089, startPoint y: 525, endPoint x: 1136, endPoint y: 516, distance: 48.1
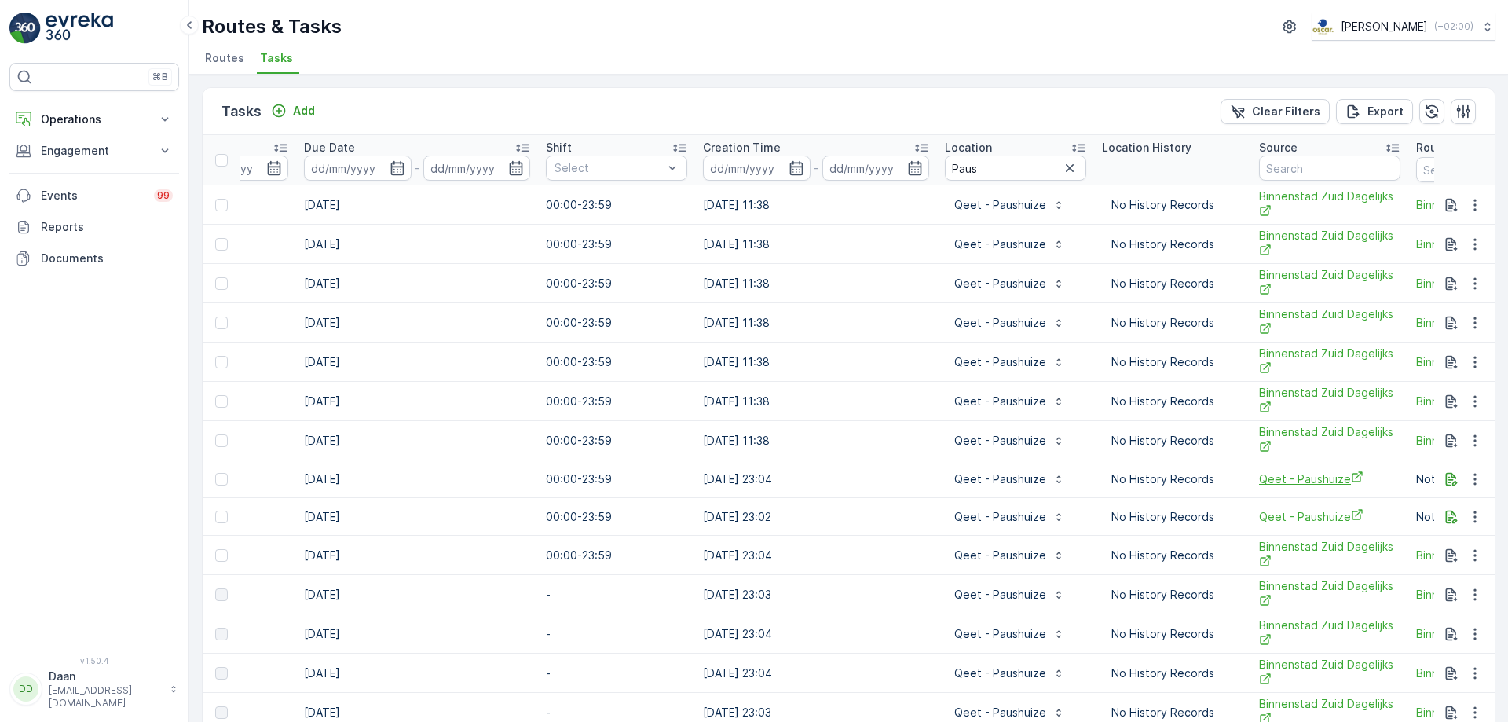
scroll to position [0, 876]
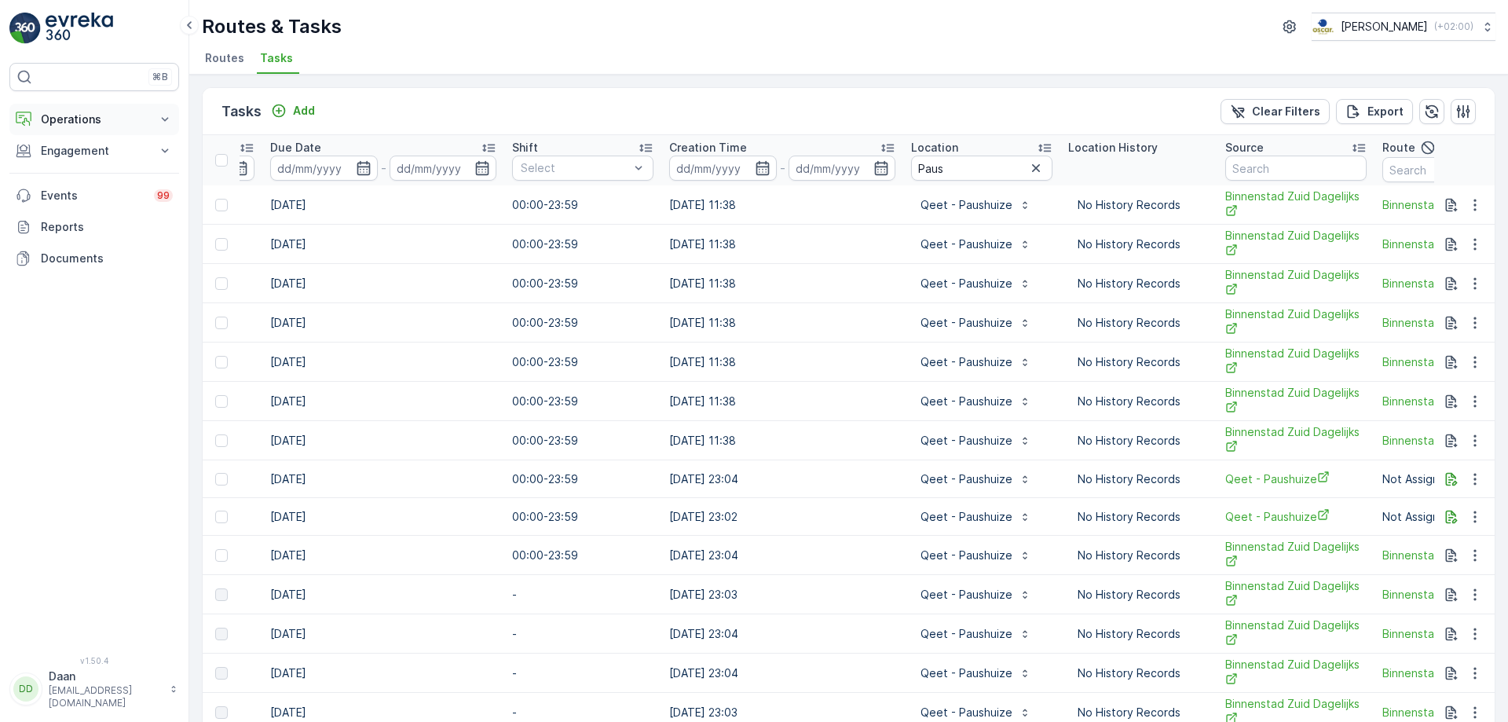
click at [119, 117] on p "Operations" at bounding box center [94, 120] width 107 height 16
click at [97, 172] on link "Planning" at bounding box center [106, 168] width 145 height 22
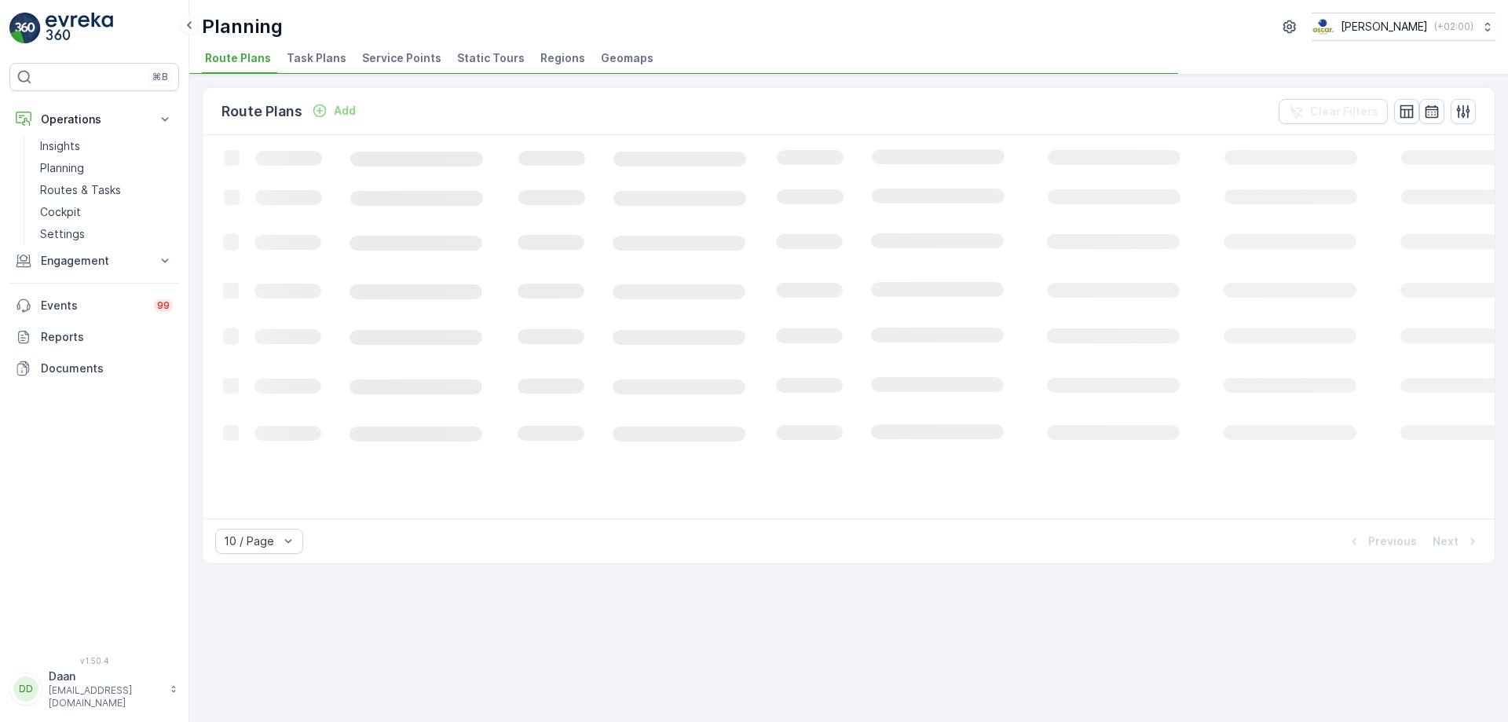
click at [290, 67] on li "Task Plans" at bounding box center [318, 60] width 69 height 27
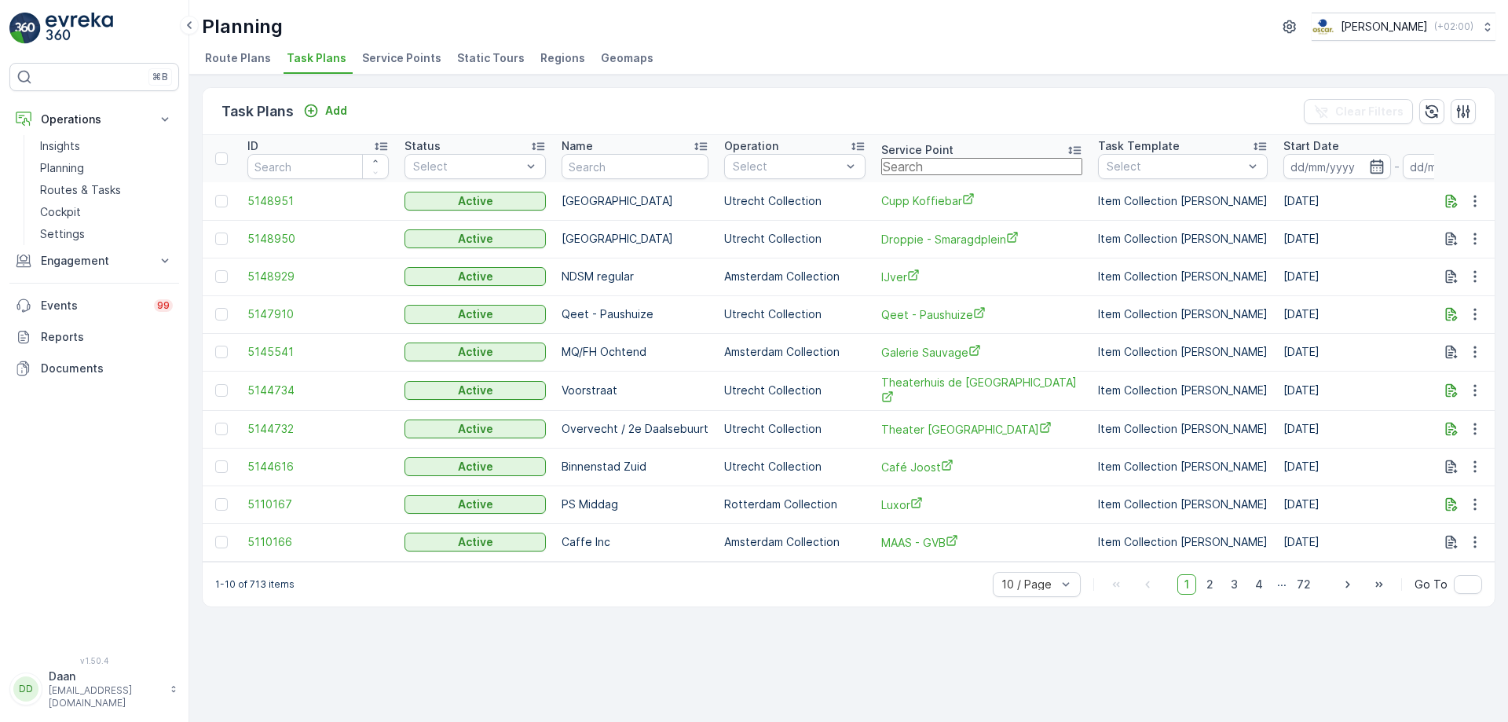
click at [919, 175] on input "text" at bounding box center [981, 166] width 201 height 17
type input "[GEOGRAPHIC_DATA]"
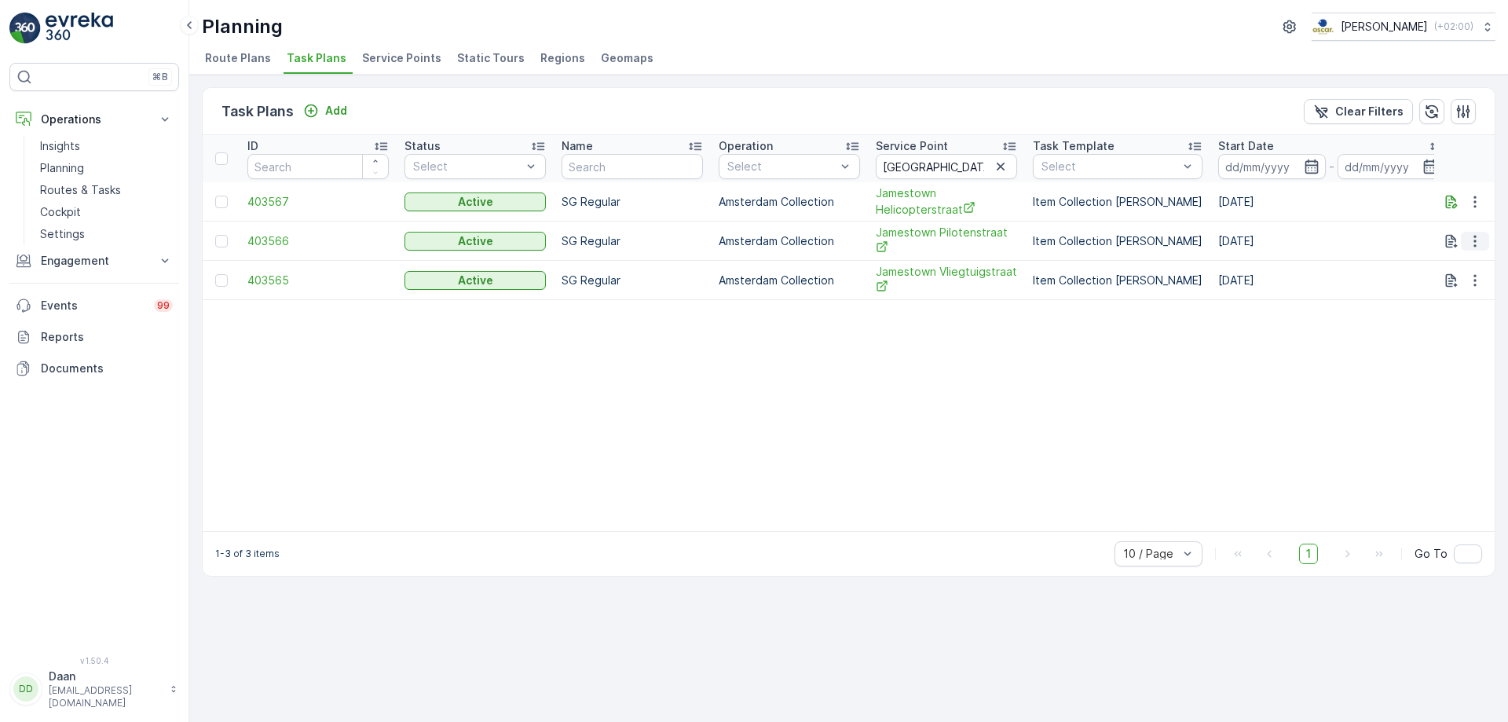
click at [1481, 237] on icon "button" at bounding box center [1475, 241] width 16 height 16
click at [1462, 285] on span "Edit Task Plan" at bounding box center [1456, 291] width 73 height 16
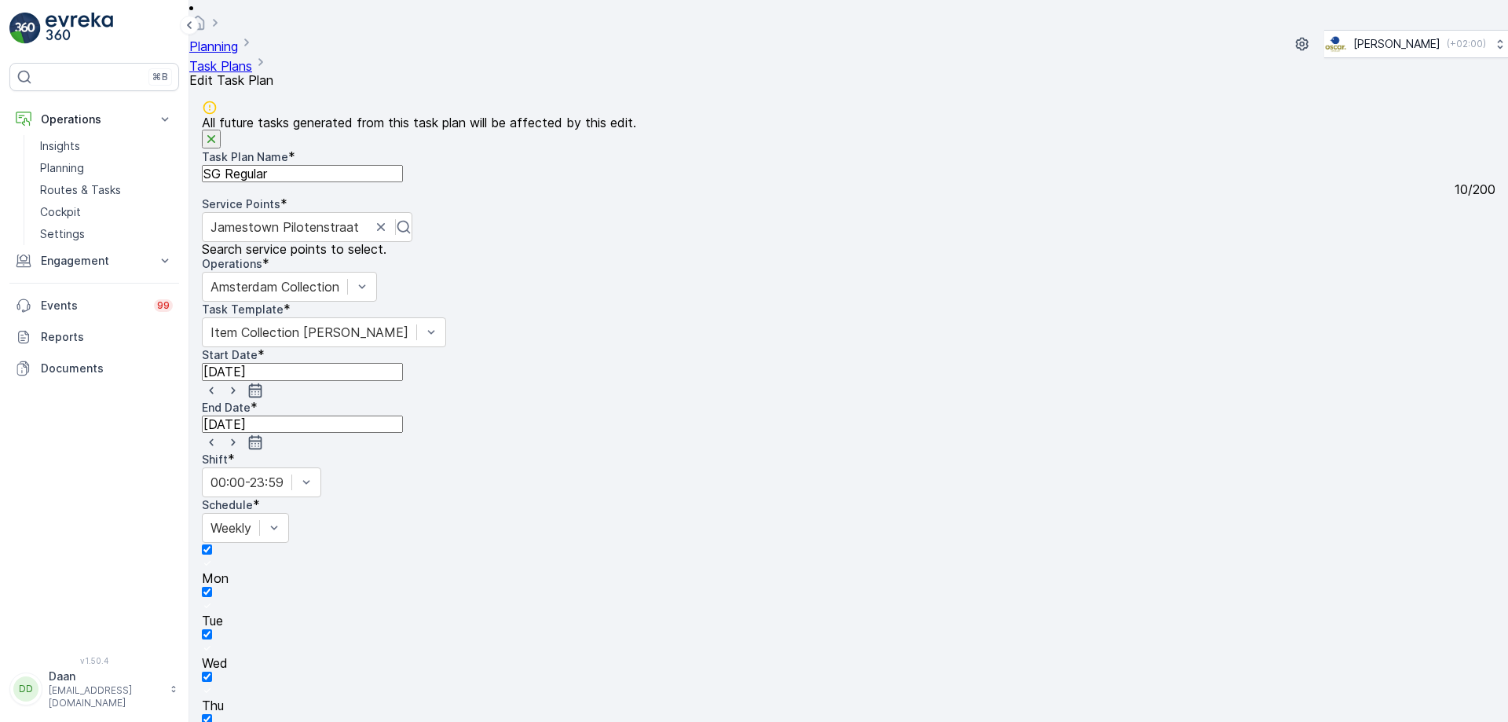
scroll to position [1078, 0]
drag, startPoint x: 1133, startPoint y: 641, endPoint x: 1147, endPoint y: 512, distance: 129.6
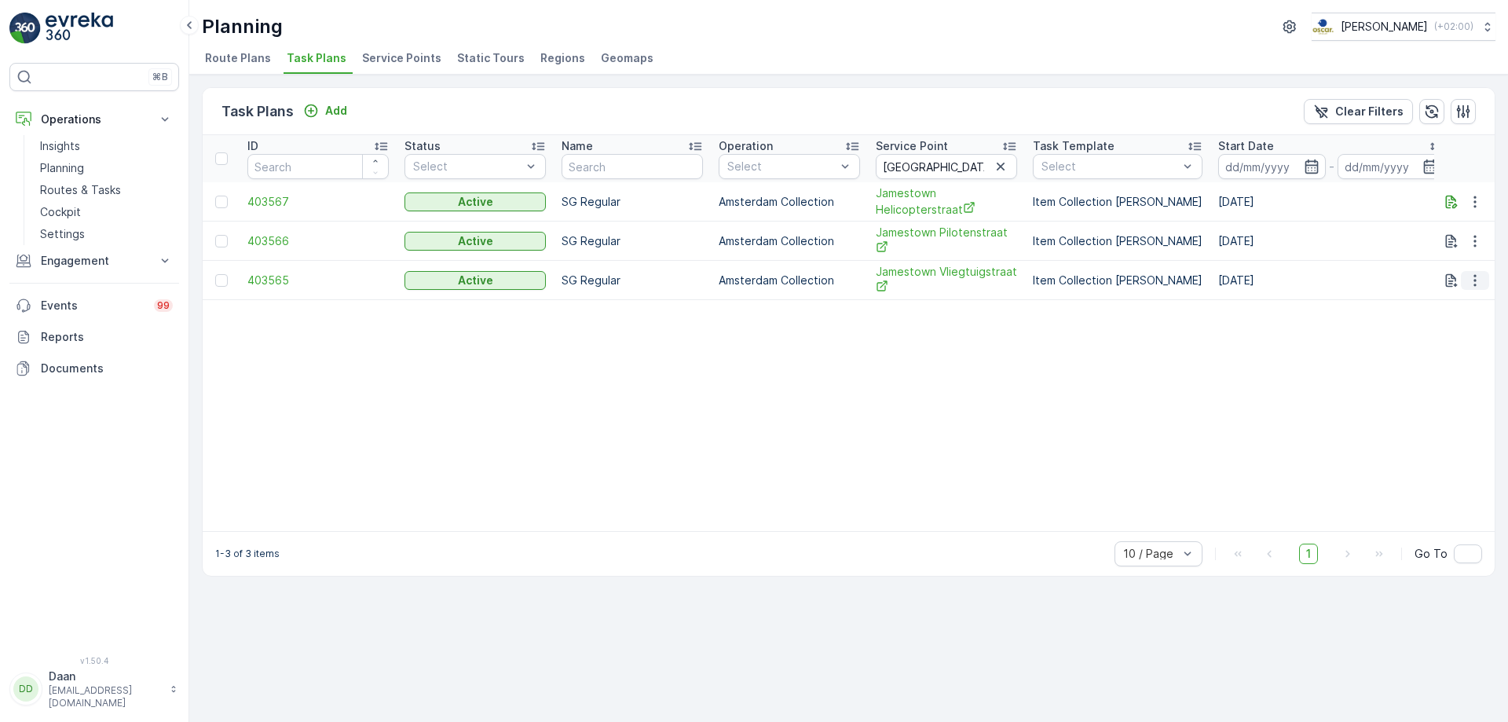
click at [1473, 285] on icon "button" at bounding box center [1475, 281] width 16 height 16
click at [1453, 321] on span "Edit Task Plan" at bounding box center [1456, 329] width 73 height 16
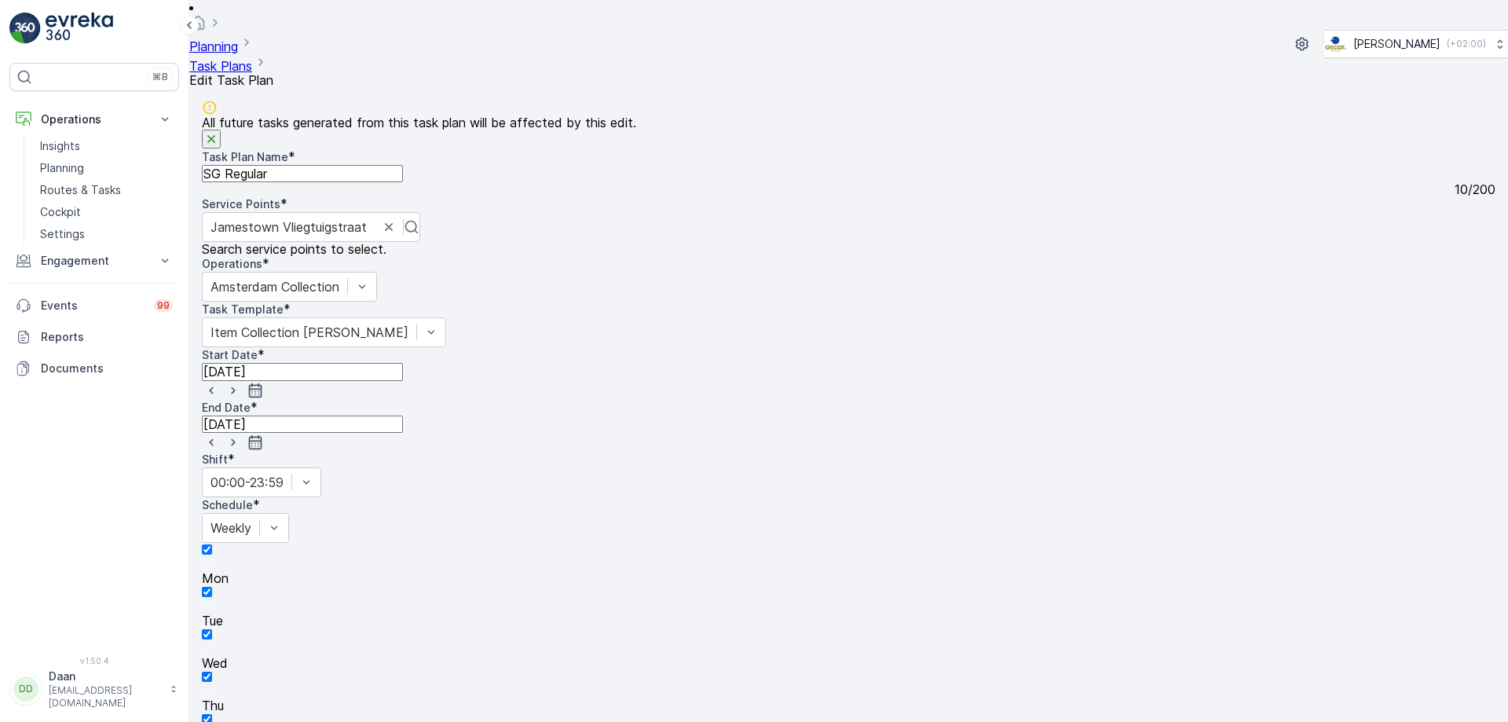
scroll to position [946, 0]
click at [49, 28] on img at bounding box center [80, 28] width 68 height 31
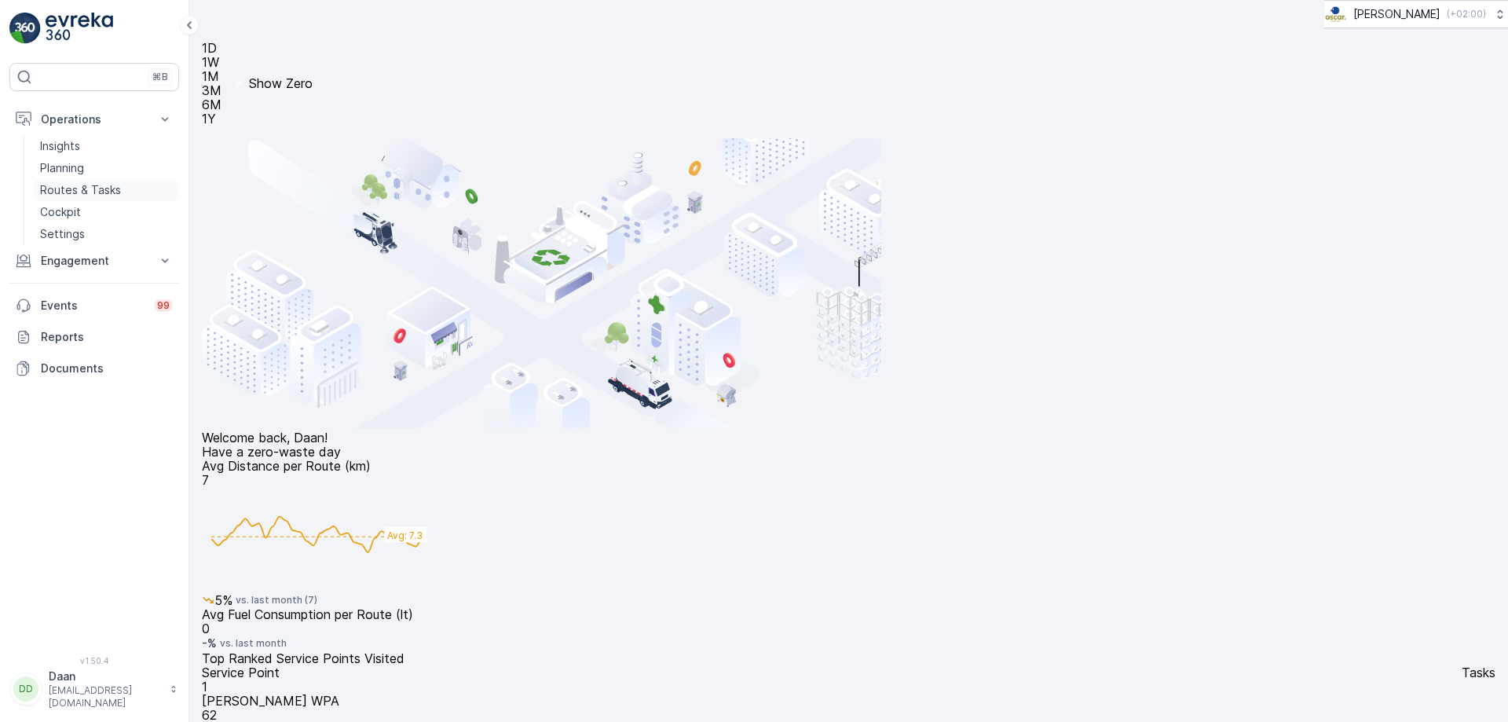
click at [74, 192] on p "Routes & Tasks" at bounding box center [80, 190] width 81 height 16
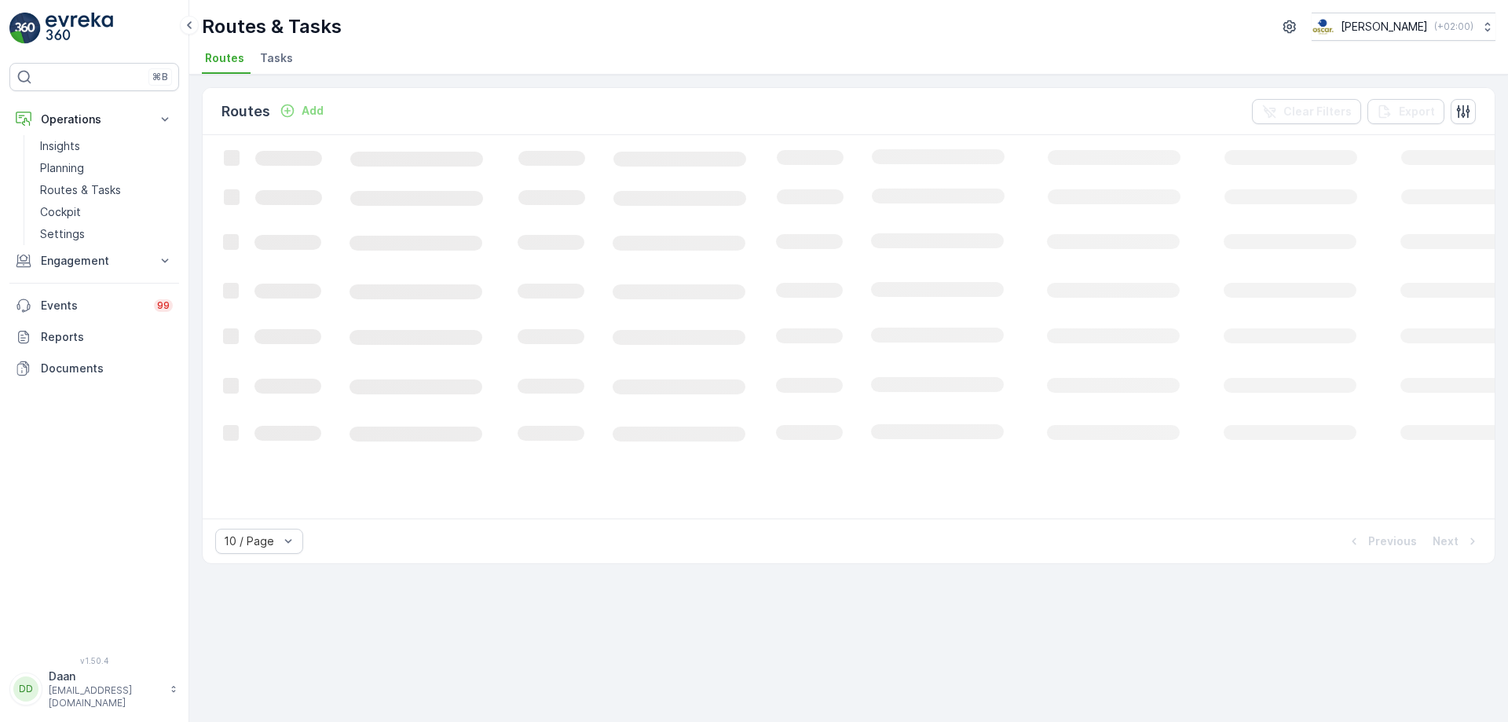
click at [268, 68] on li "Tasks" at bounding box center [278, 60] width 42 height 27
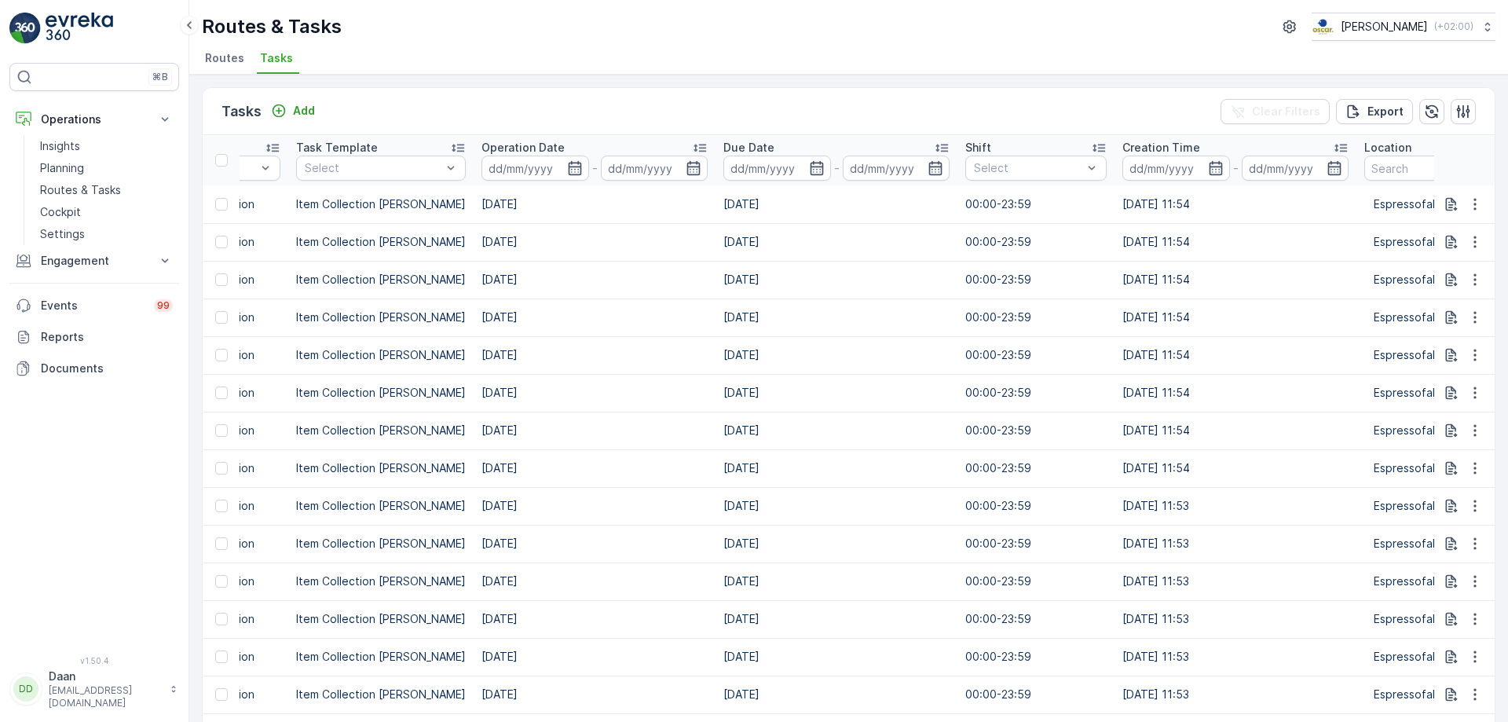
scroll to position [0, 1036]
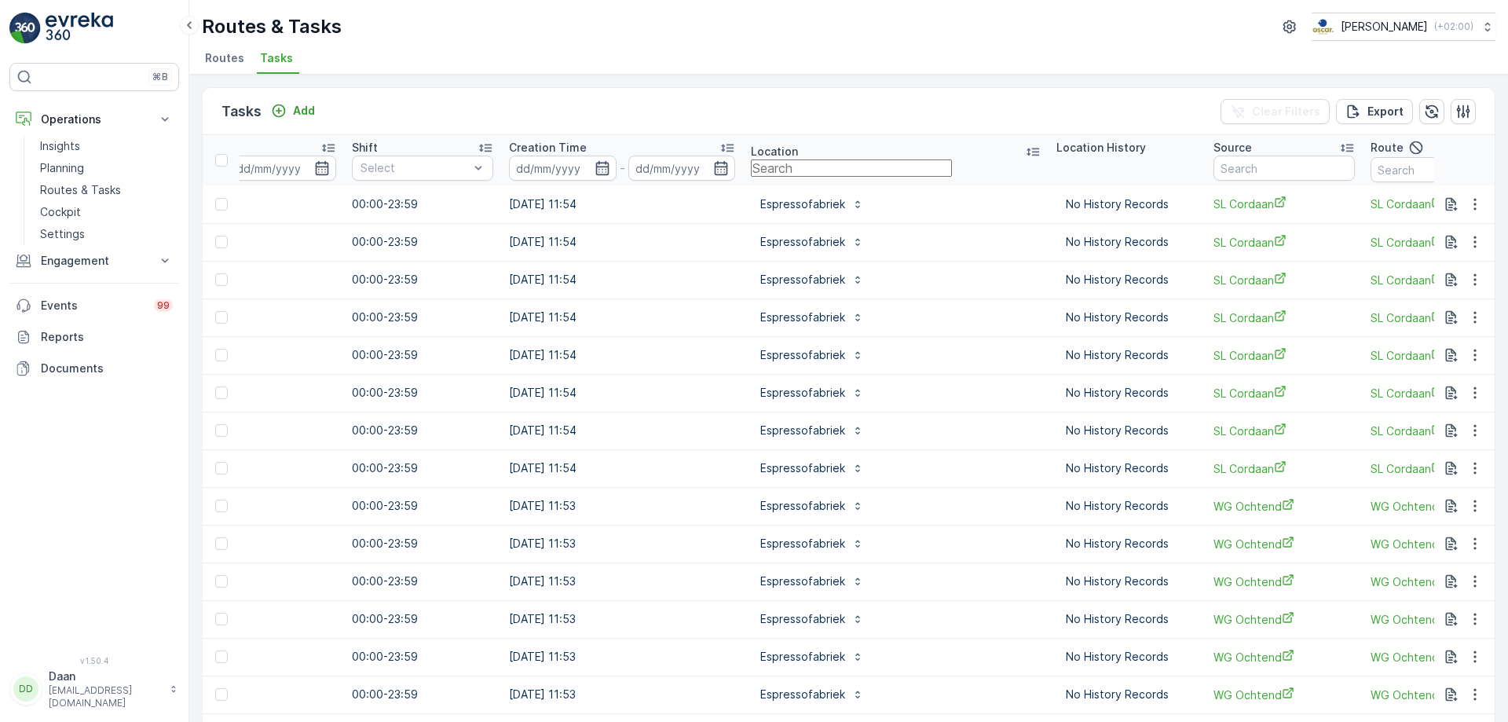
click at [830, 167] on input "text" at bounding box center [851, 167] width 201 height 17
type input "jamestown pilo"
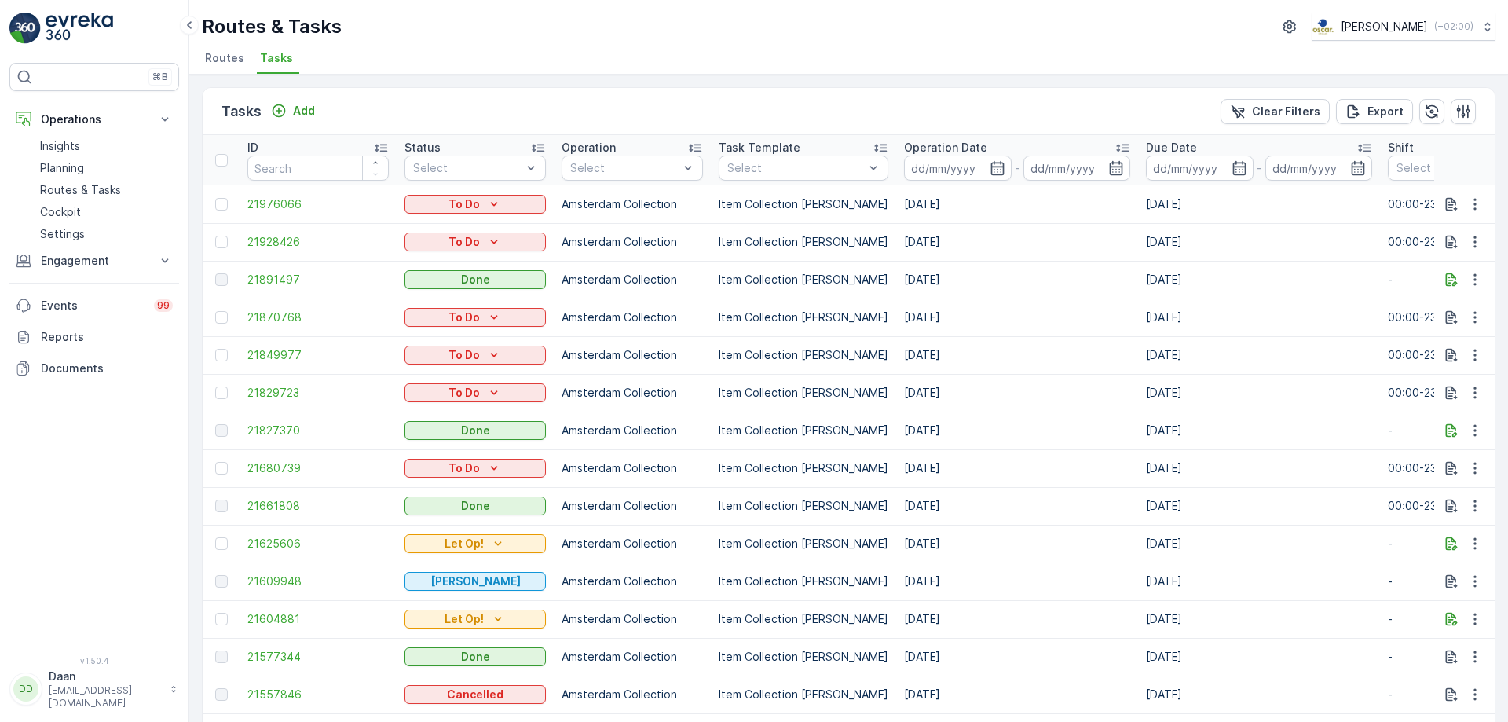
scroll to position [79, 0]
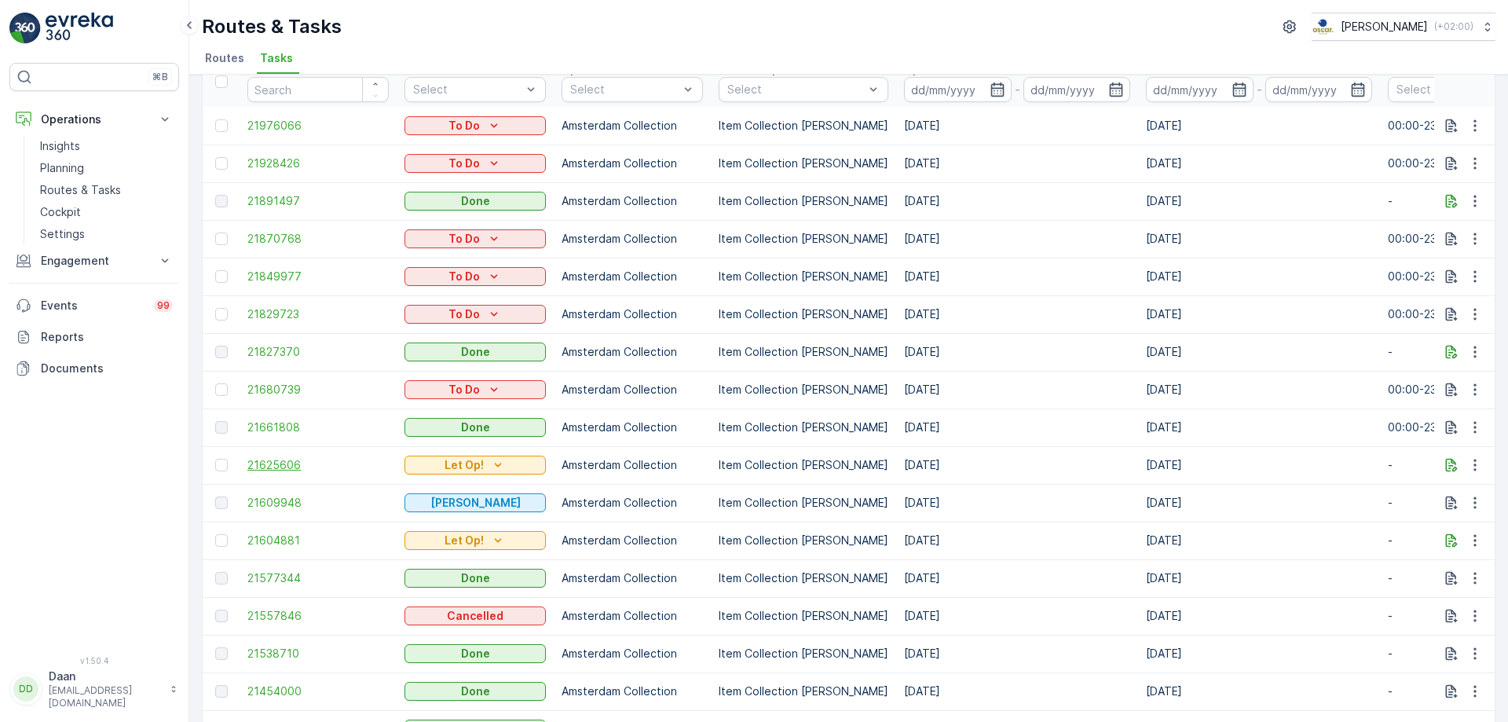
click at [254, 457] on span "21625606" at bounding box center [317, 465] width 141 height 16
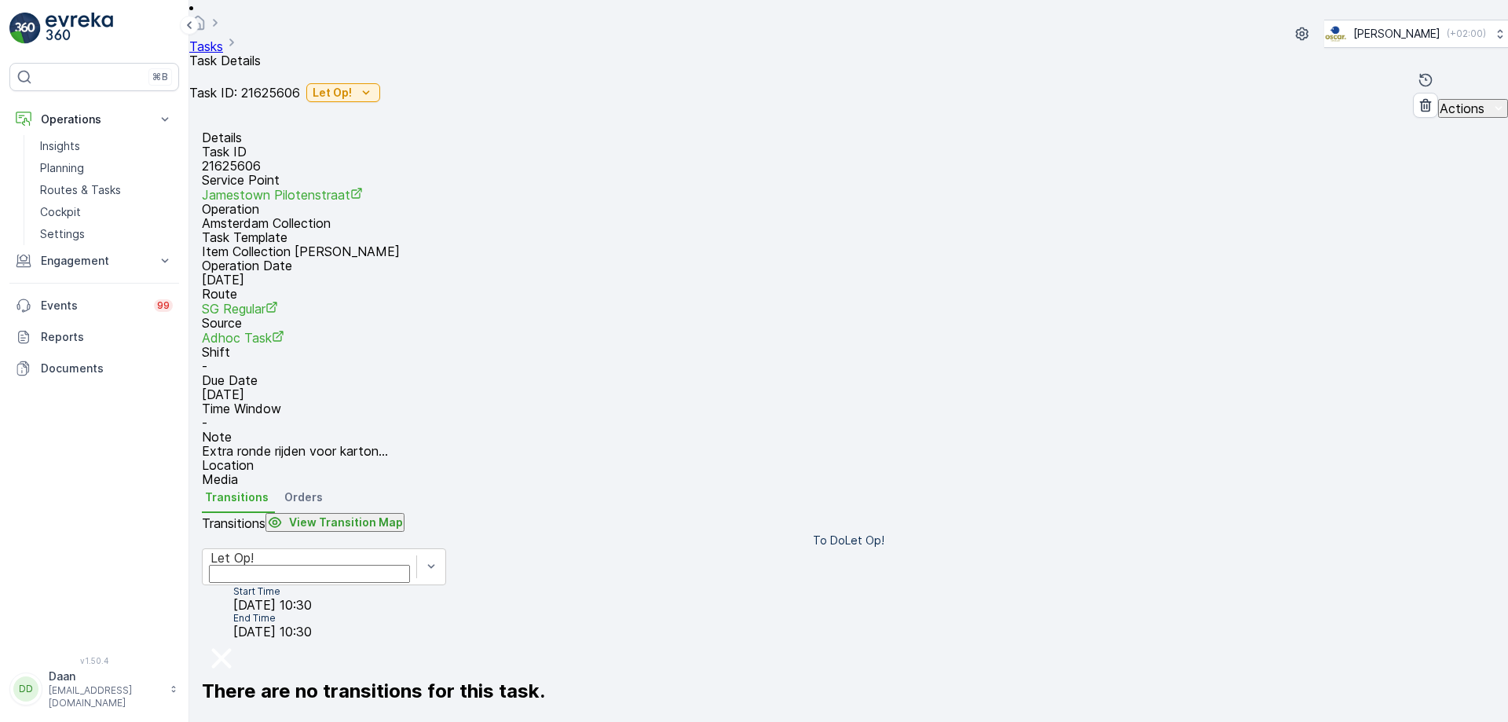
scroll to position [20, 0]
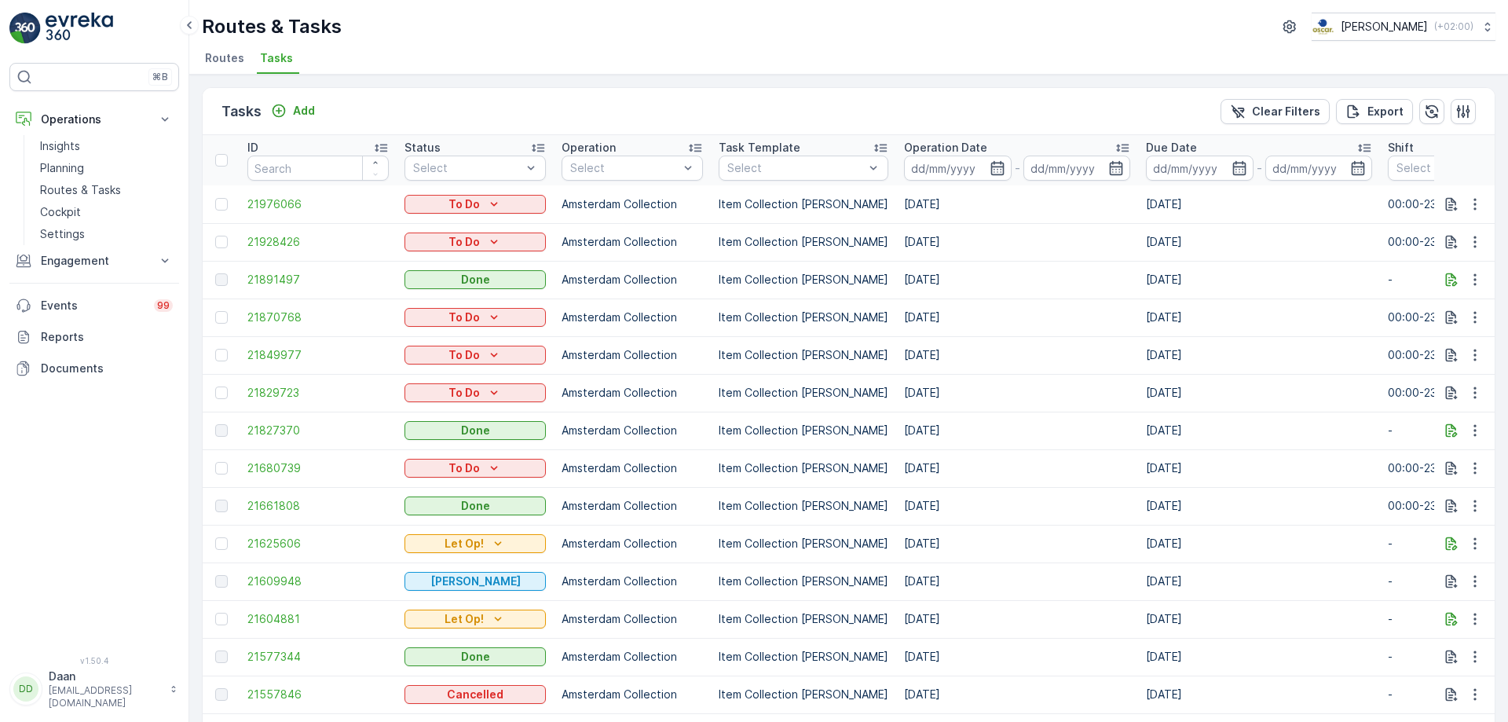
scroll to position [79, 0]
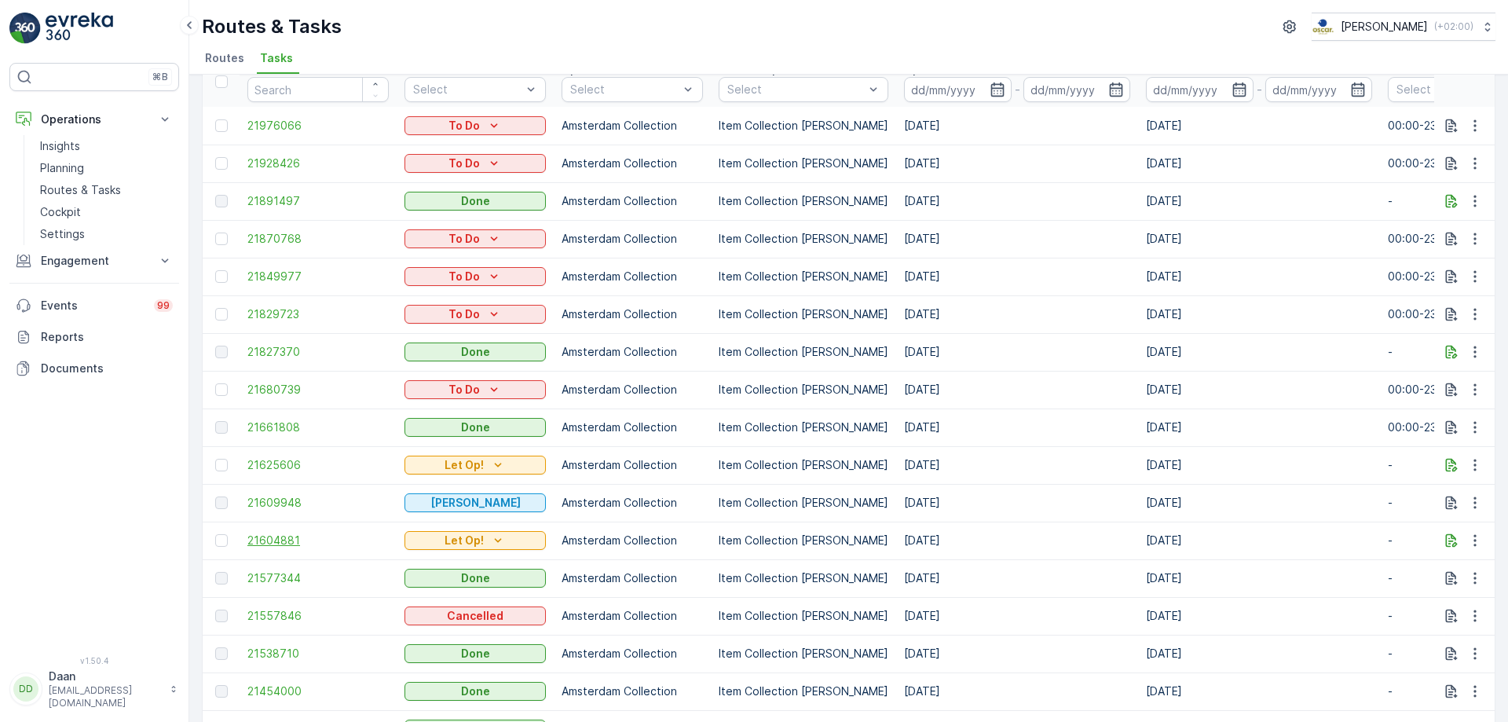
click at [258, 536] on span "21604881" at bounding box center [317, 540] width 141 height 16
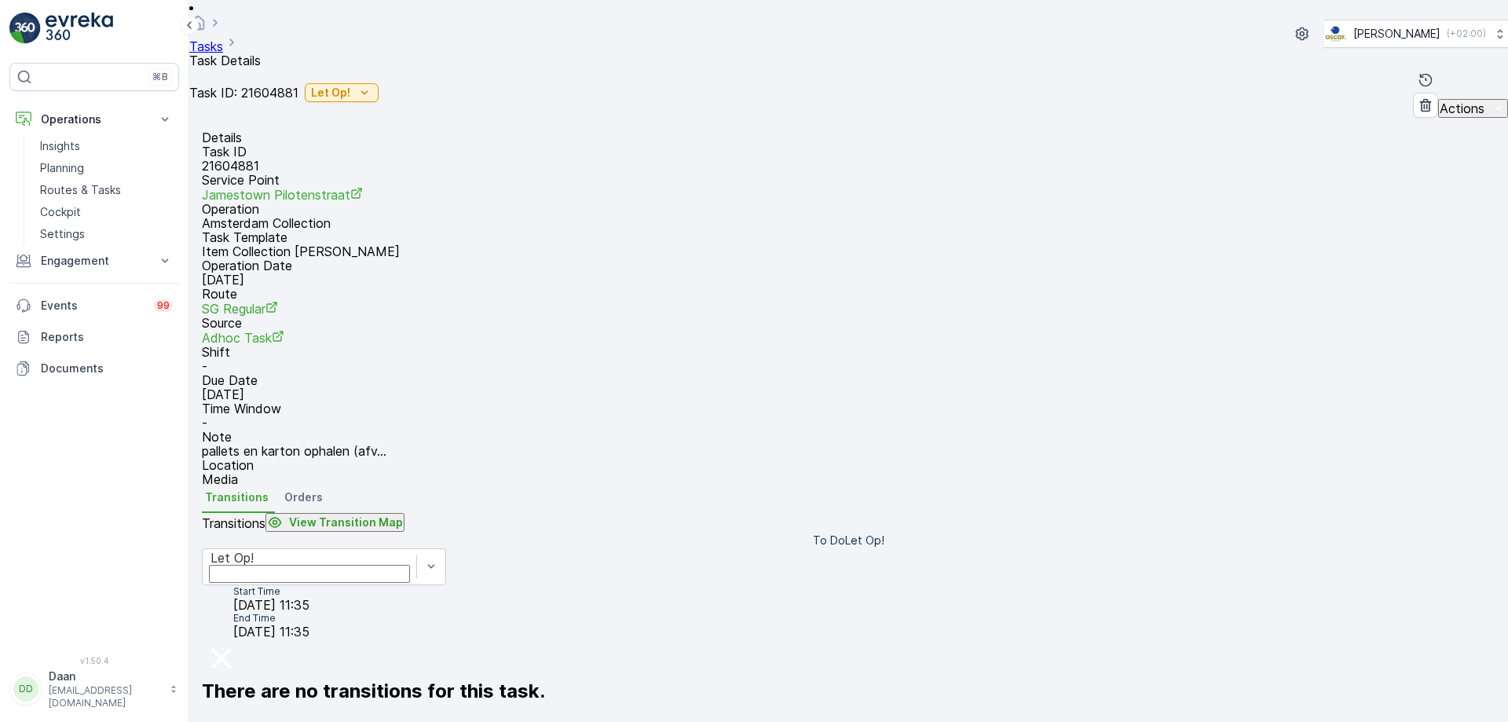
scroll to position [20, 0]
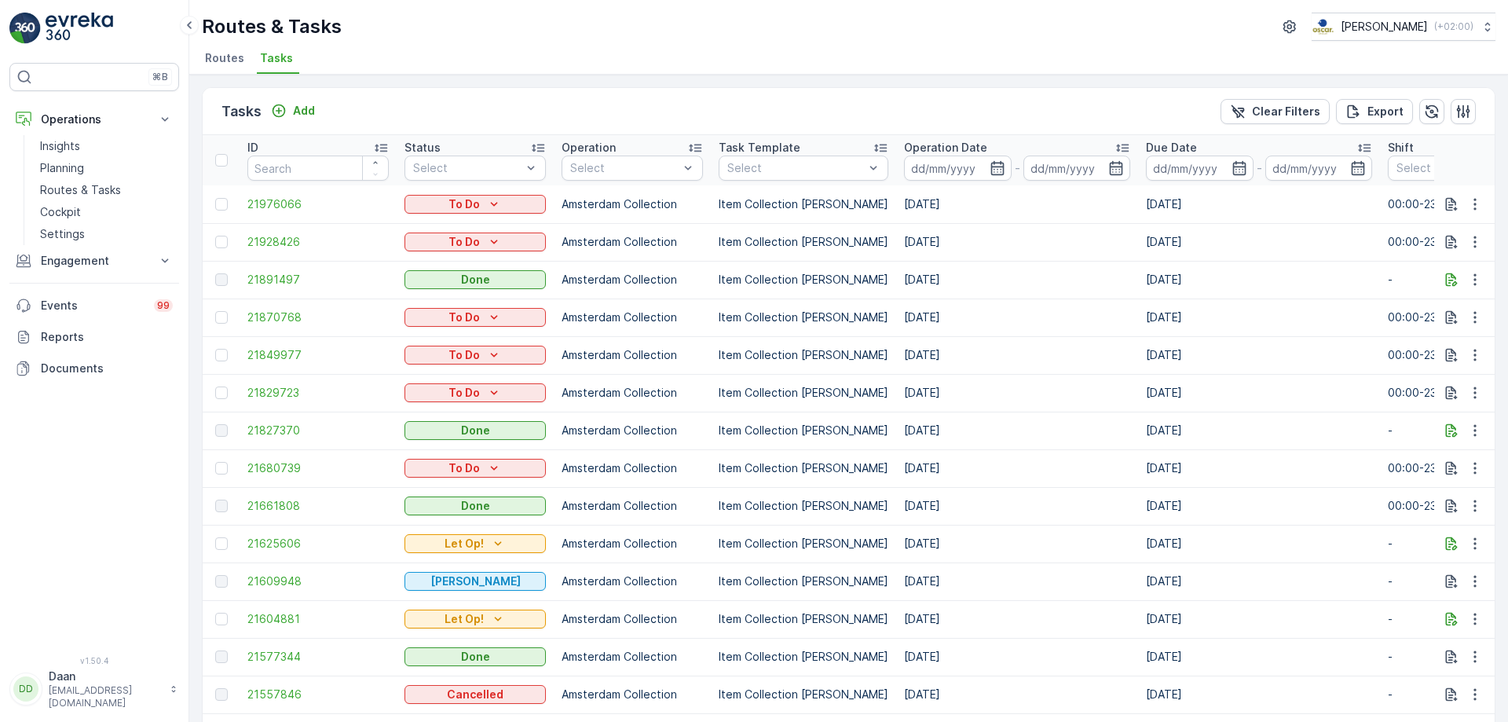
click at [932, 467] on td "[DATE]" at bounding box center [1017, 468] width 242 height 38
click at [930, 503] on td "[DATE]" at bounding box center [1017, 506] width 242 height 38
click at [282, 500] on span "21661808" at bounding box center [317, 506] width 141 height 16
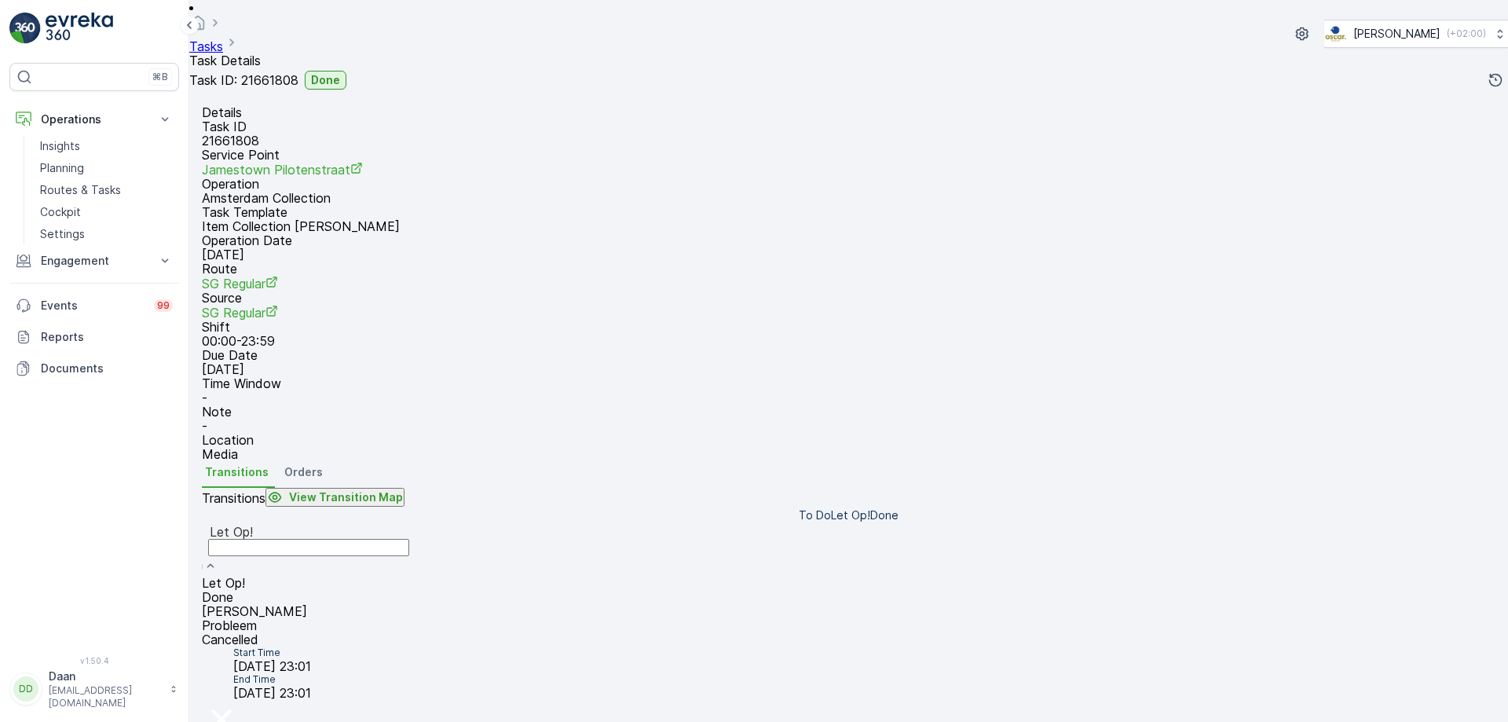
click at [415, 604] on div "[PERSON_NAME]" at bounding box center [309, 611] width 214 height 14
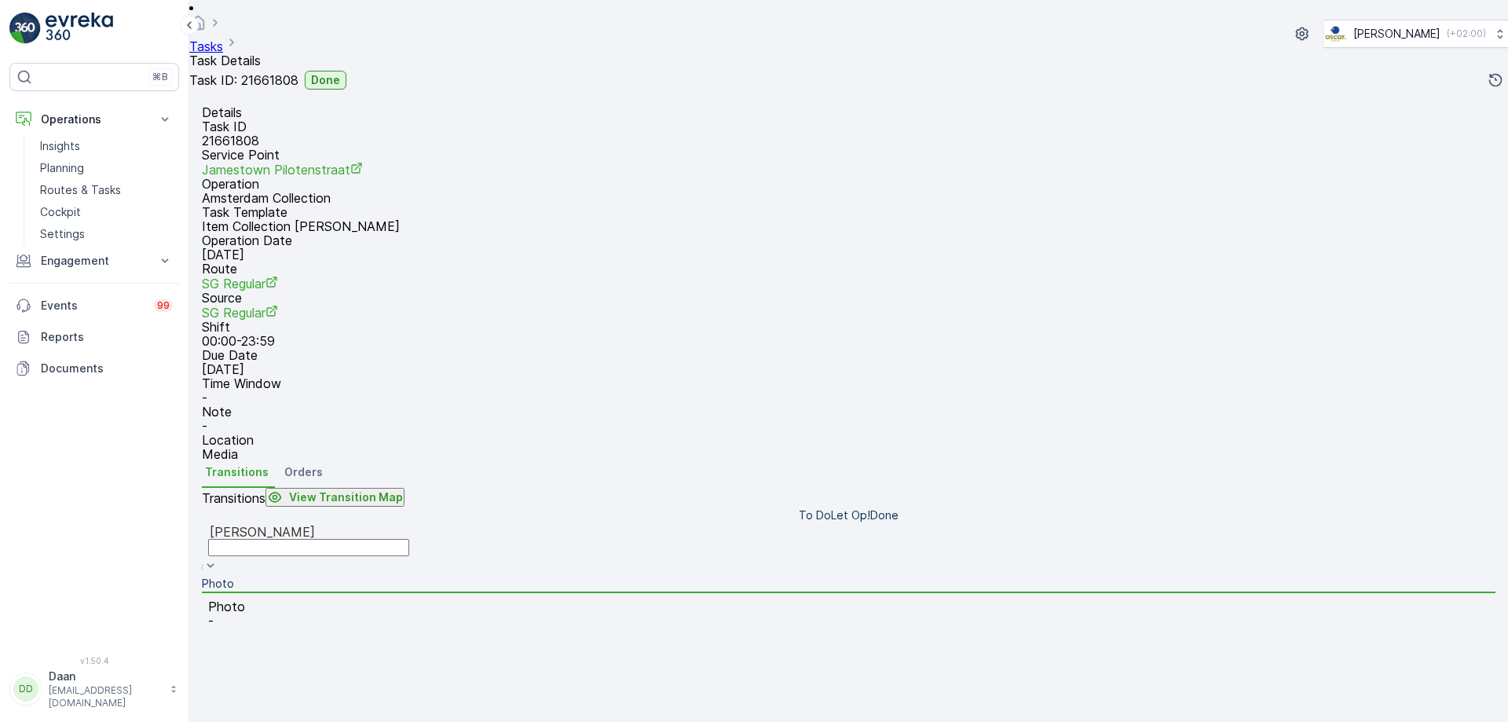
drag, startPoint x: 506, startPoint y: 577, endPoint x: 508, endPoint y: 595, distance: 17.4
click at [507, 583] on div "Transitions View Transition Map To Do Let Op! Done option Geen Afval, selected.…" at bounding box center [849, 561] width 1294 height 146
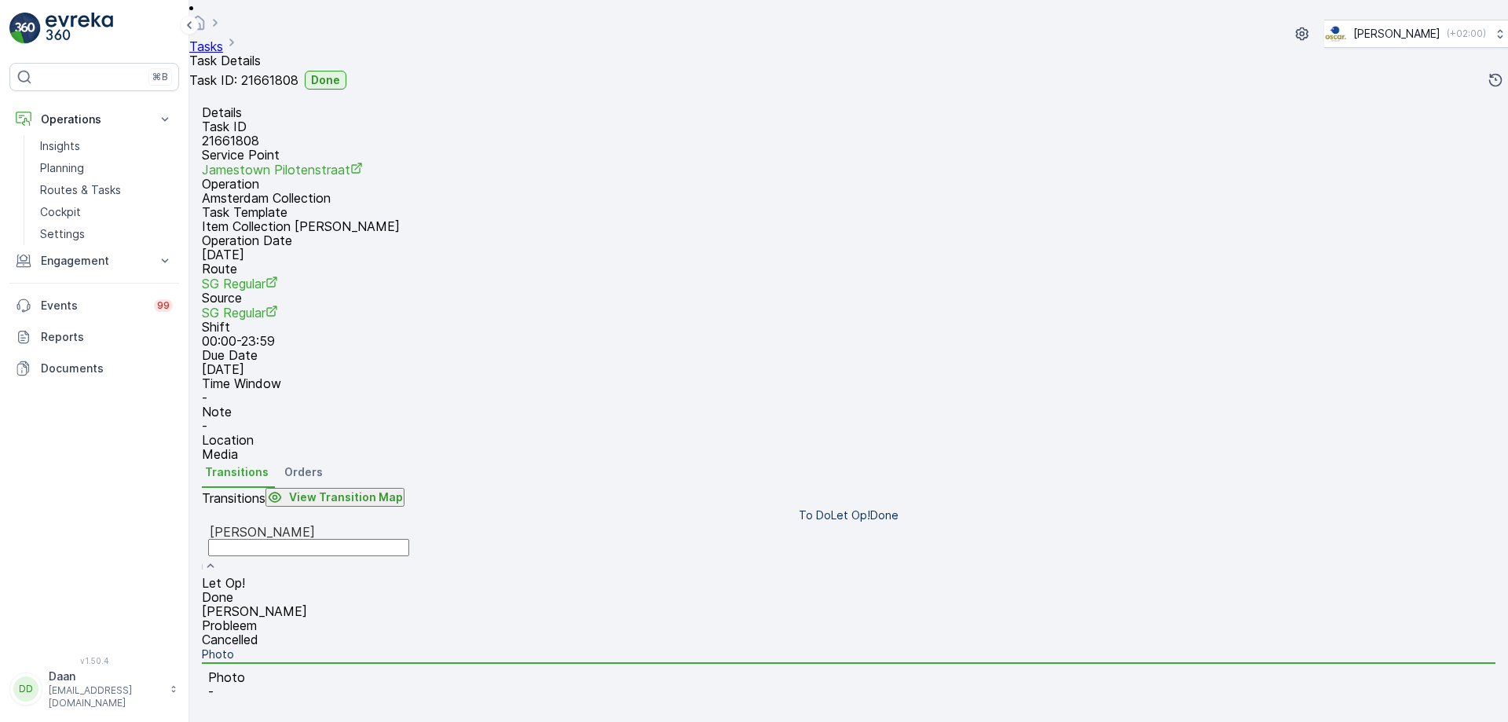
drag, startPoint x: 507, startPoint y: 612, endPoint x: 511, endPoint y: 510, distance: 101.4
click at [408, 539] on div "[PERSON_NAME]" at bounding box center [309, 532] width 198 height 14
click at [415, 590] on div "Done" at bounding box center [309, 597] width 214 height 14
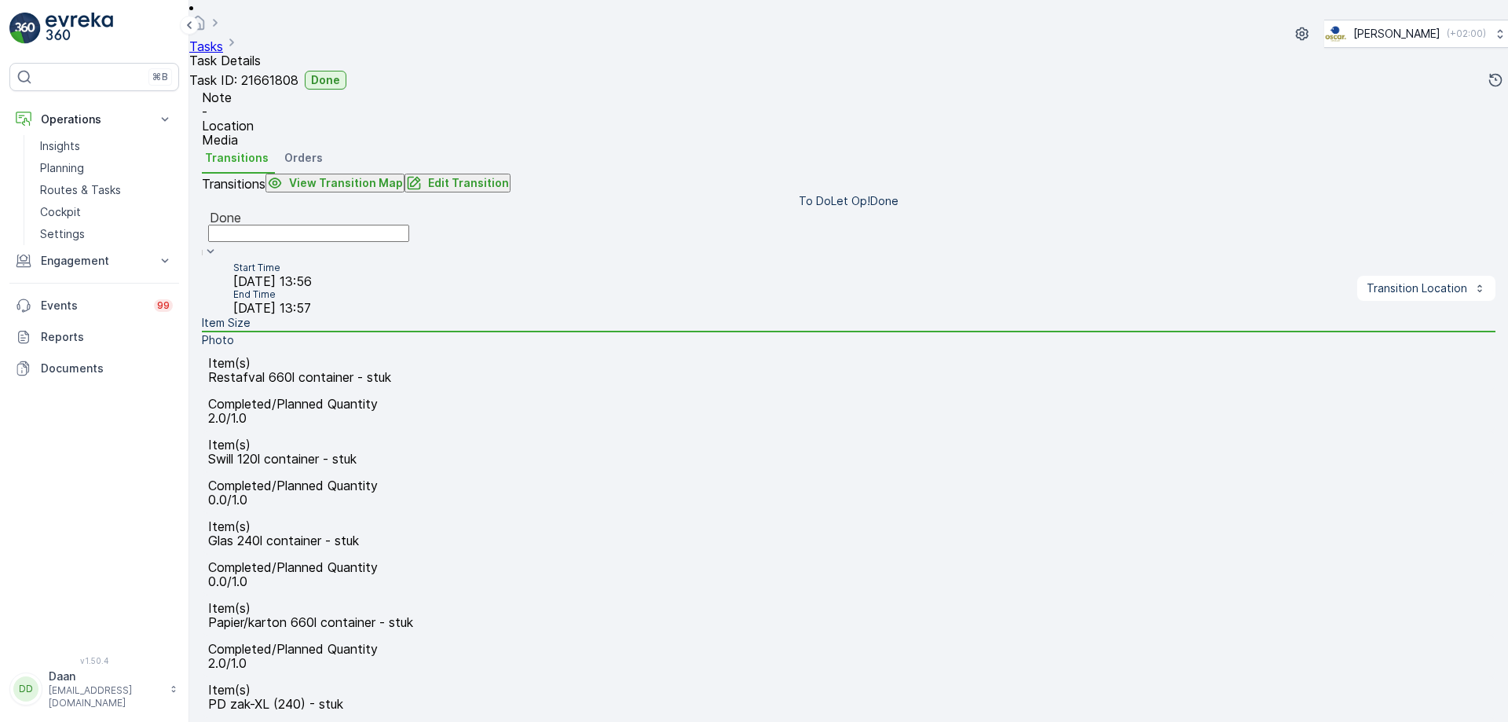
scroll to position [372, 0]
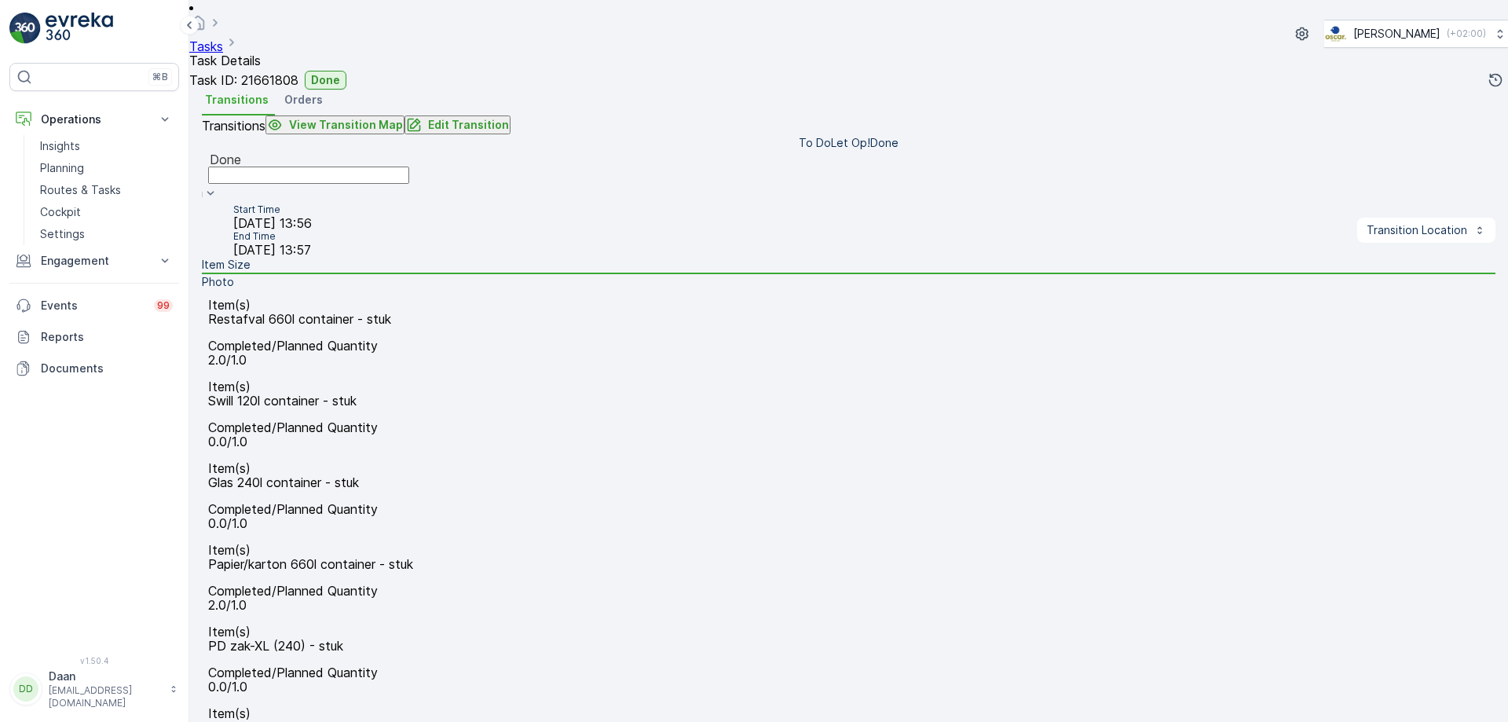
click at [36, 12] on div "⌘B Operations Insights Planning Routes & Tasks Cockpit Settings Engagement Insi…" at bounding box center [94, 361] width 189 height 722
click at [43, 17] on link at bounding box center [94, 28] width 170 height 31
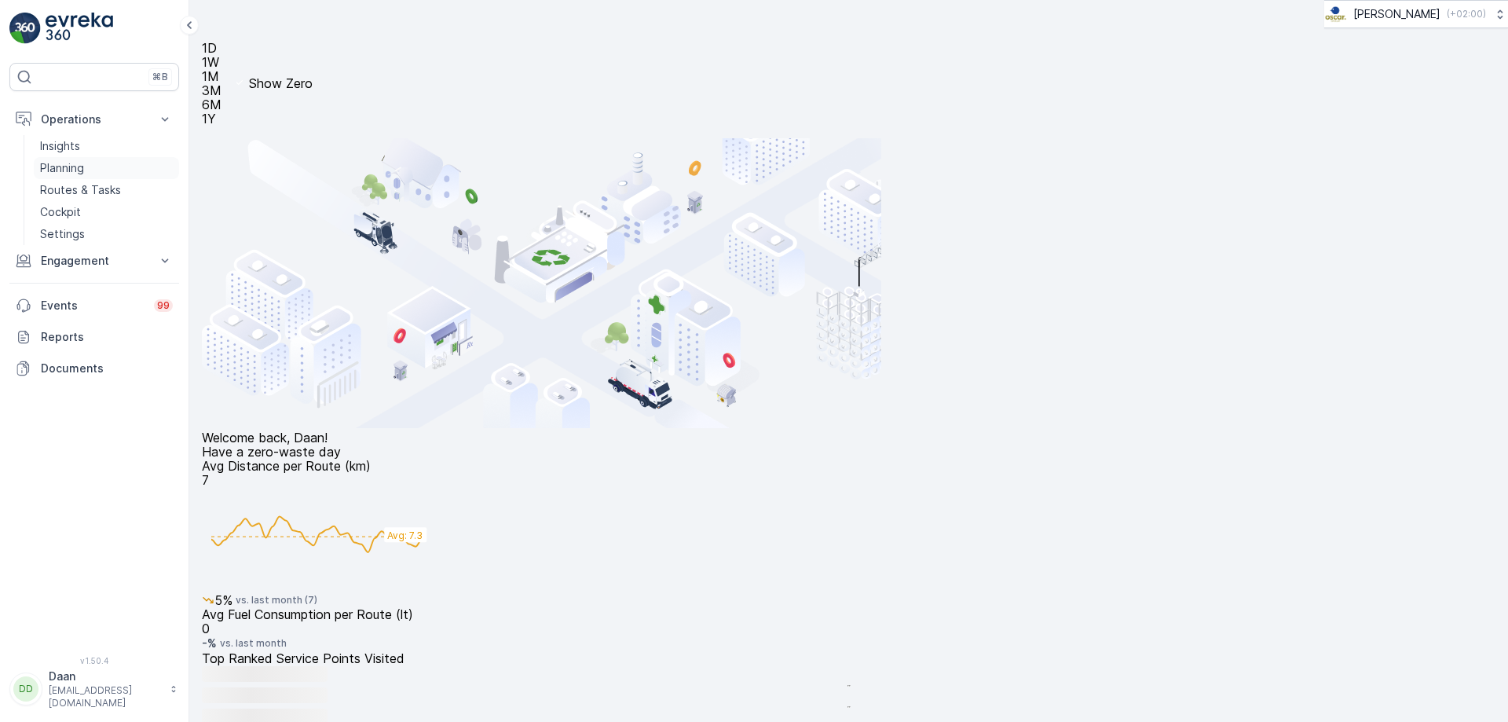
click at [82, 172] on p "Planning" at bounding box center [62, 168] width 44 height 16
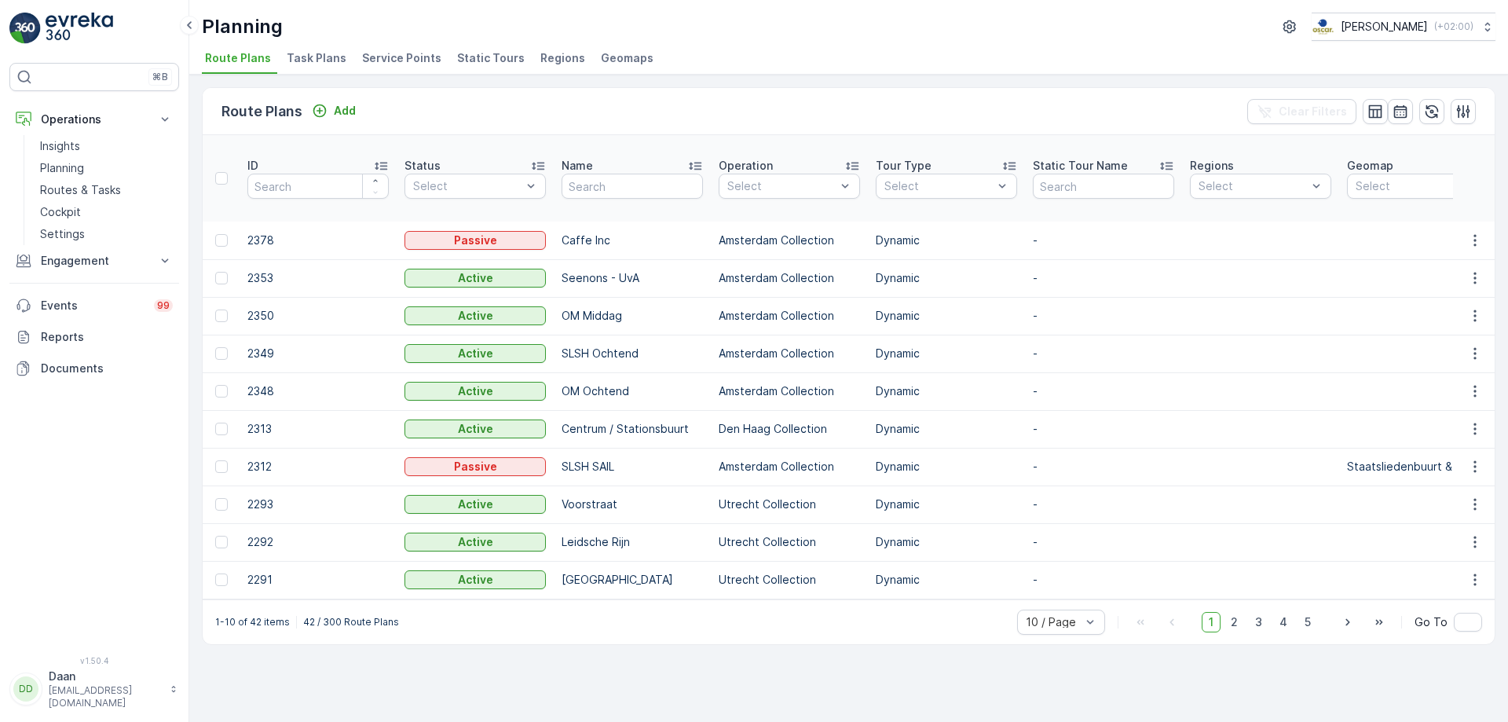
click at [322, 57] on span "Task Plans" at bounding box center [317, 58] width 60 height 16
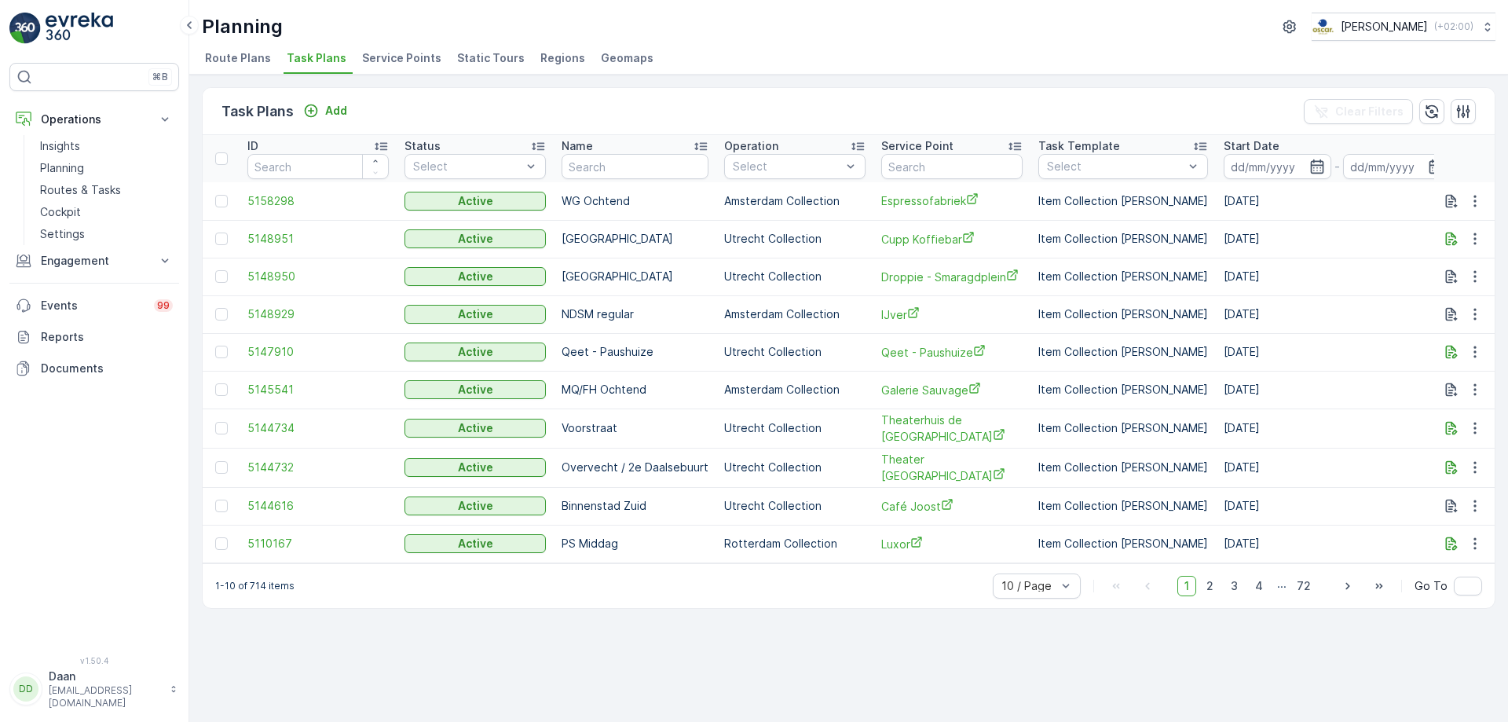
click at [913, 177] on input "text" at bounding box center [951, 166] width 141 height 25
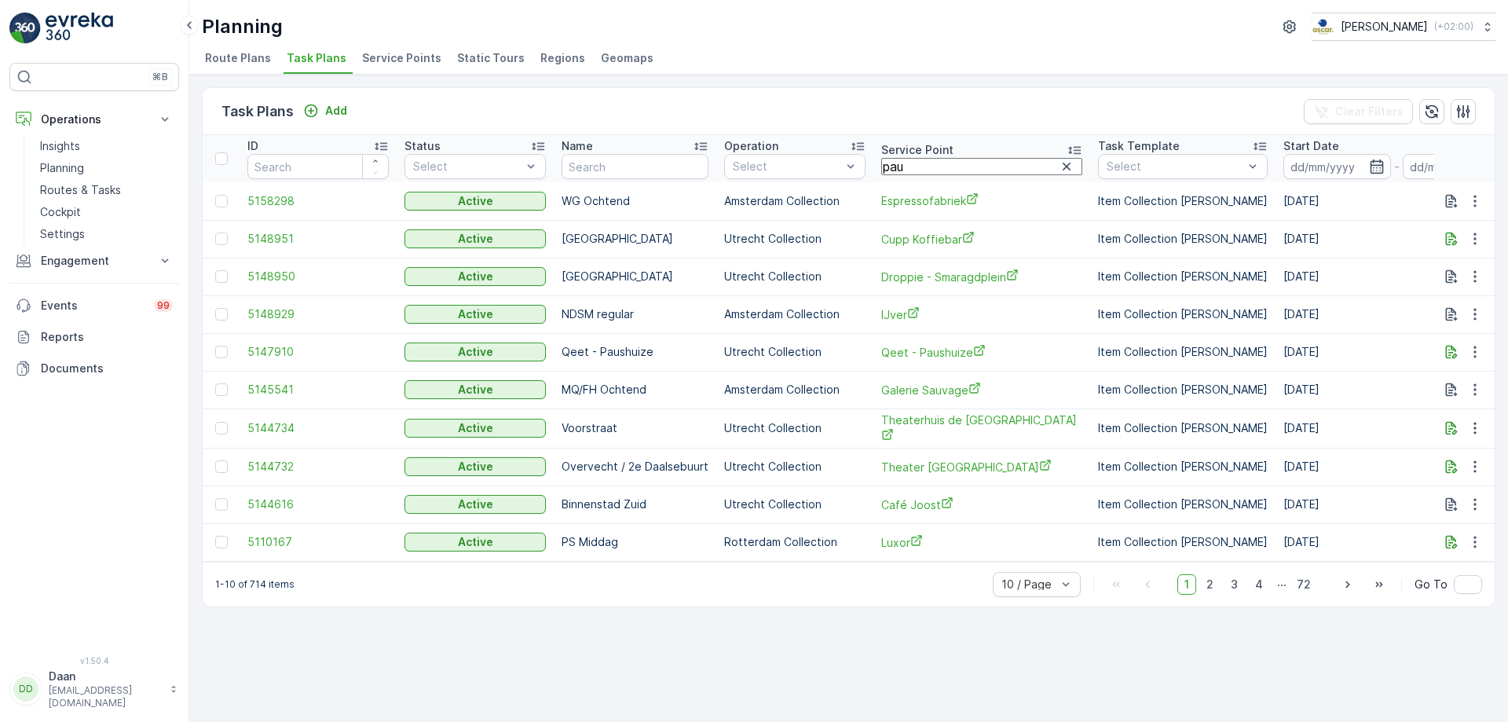
type input "paus"
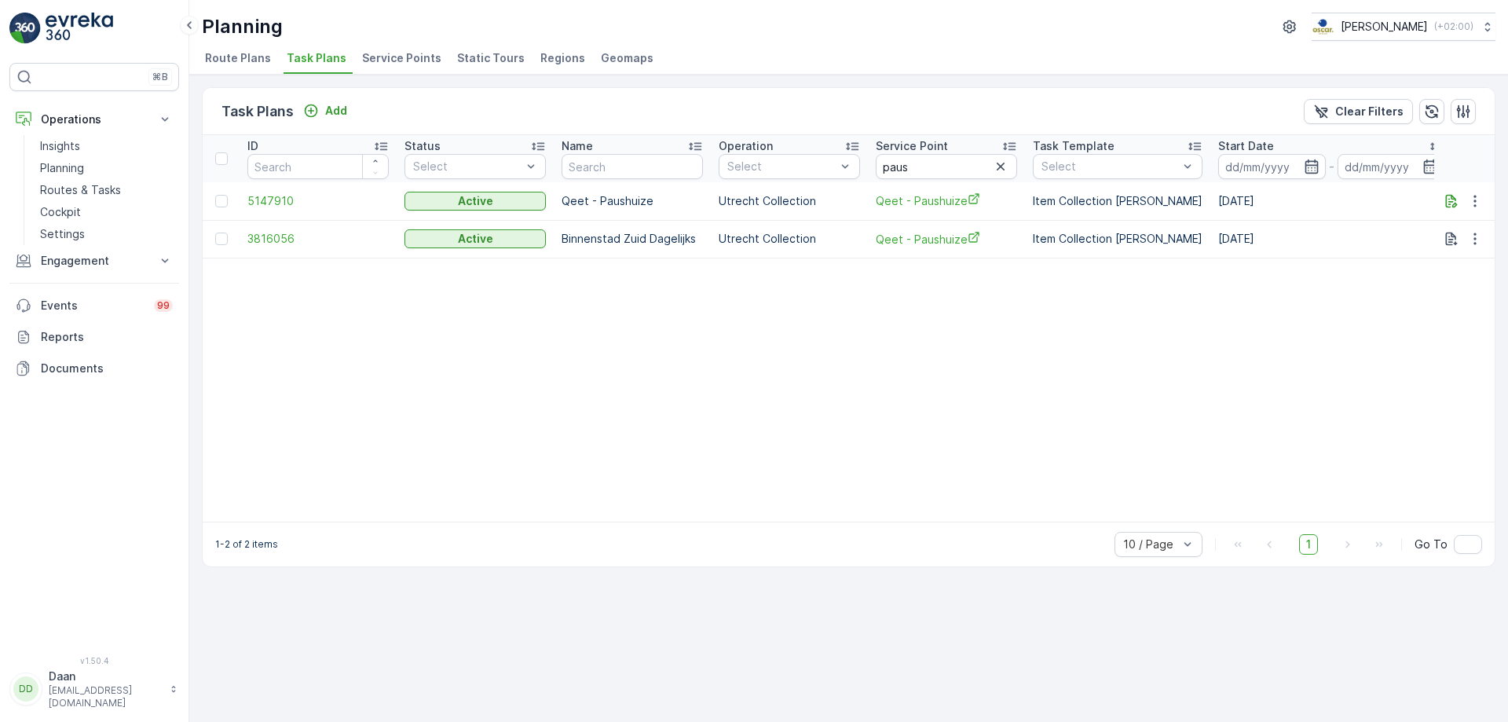
click at [65, 27] on img at bounding box center [80, 28] width 68 height 31
